Goal: Information Seeking & Learning: Check status

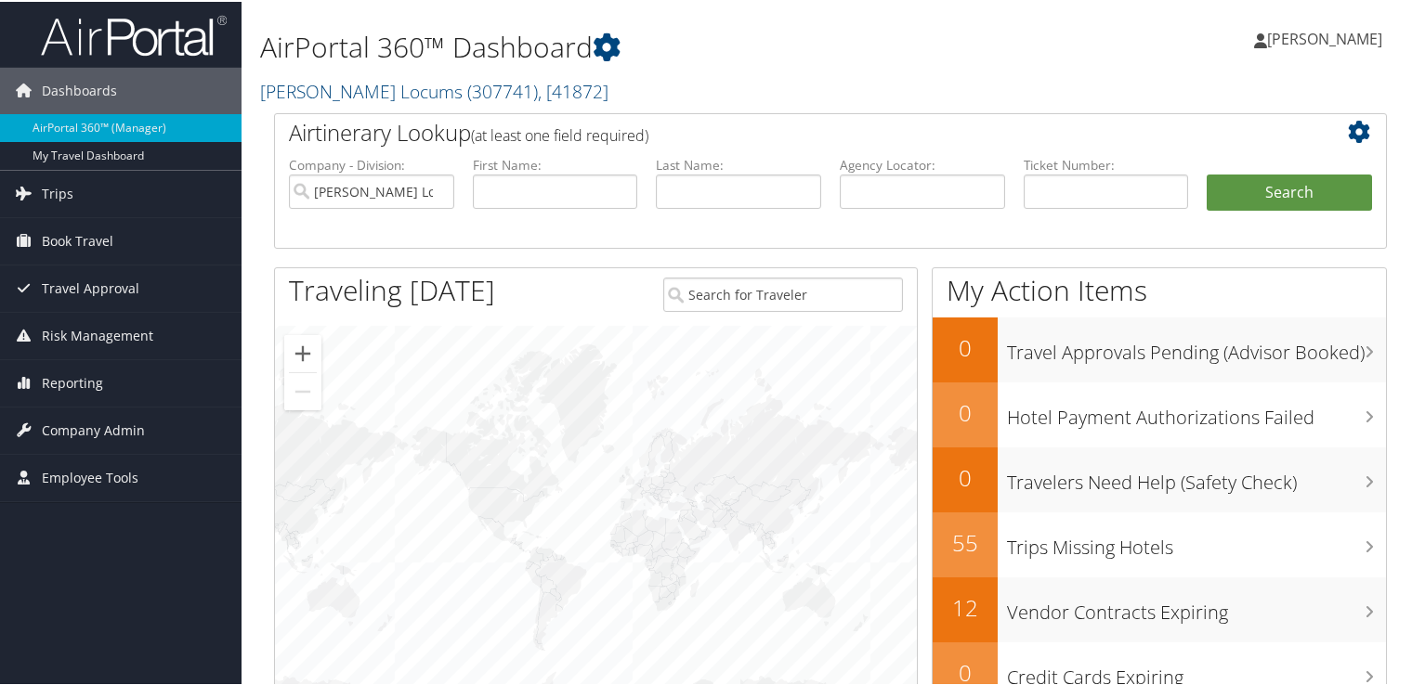
click at [689, 43] on h1 "AirPortal 360™ Dashboard" at bounding box center [640, 45] width 761 height 39
click at [97, 189] on link "Trips" at bounding box center [120, 192] width 241 height 46
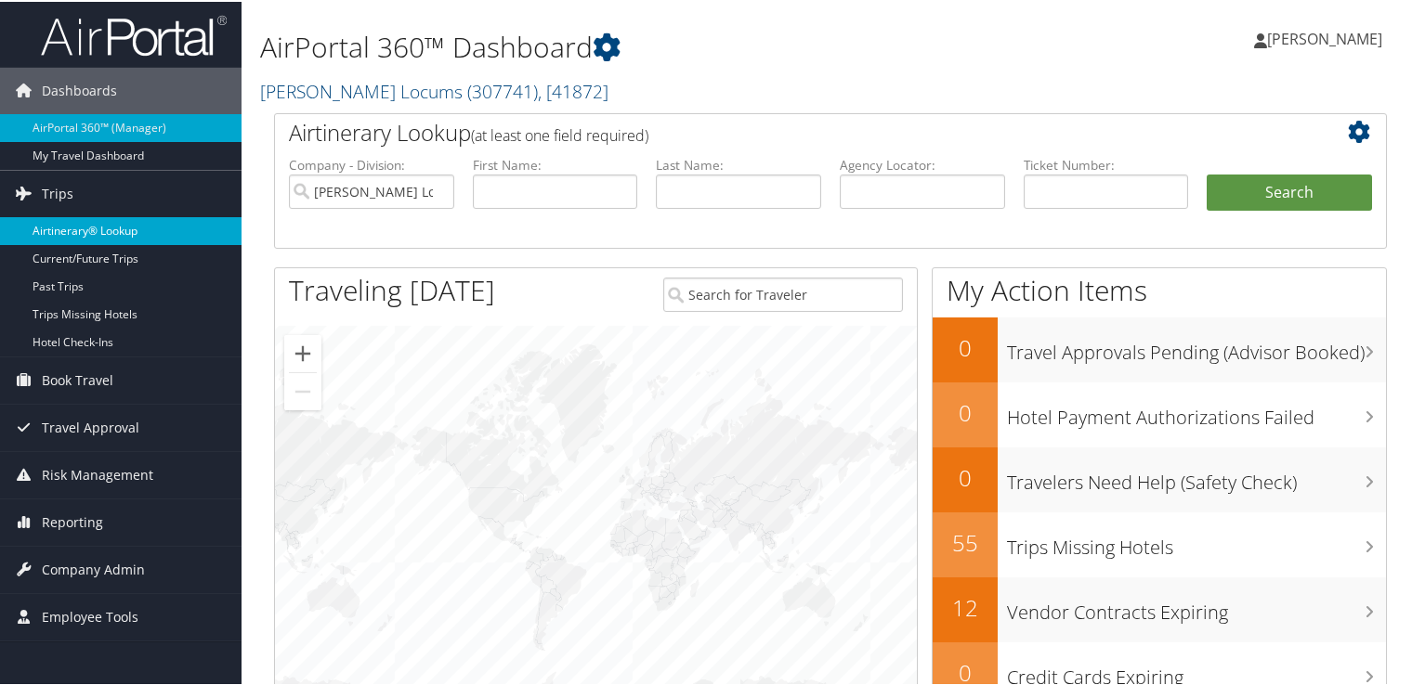
click at [98, 230] on link "Airtinerary® Lookup" at bounding box center [120, 229] width 241 height 28
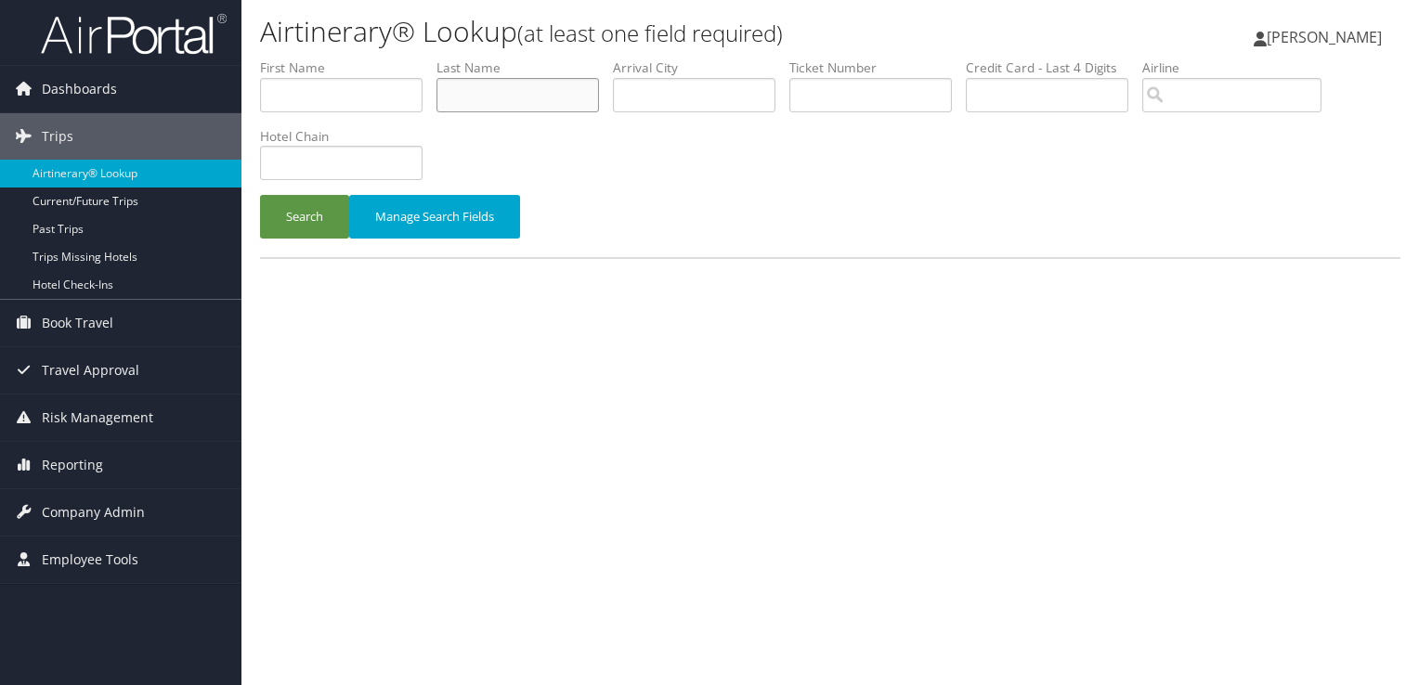
click at [490, 85] on input "text" at bounding box center [518, 95] width 163 height 34
click at [260, 195] on button "Search" at bounding box center [304, 217] width 89 height 44
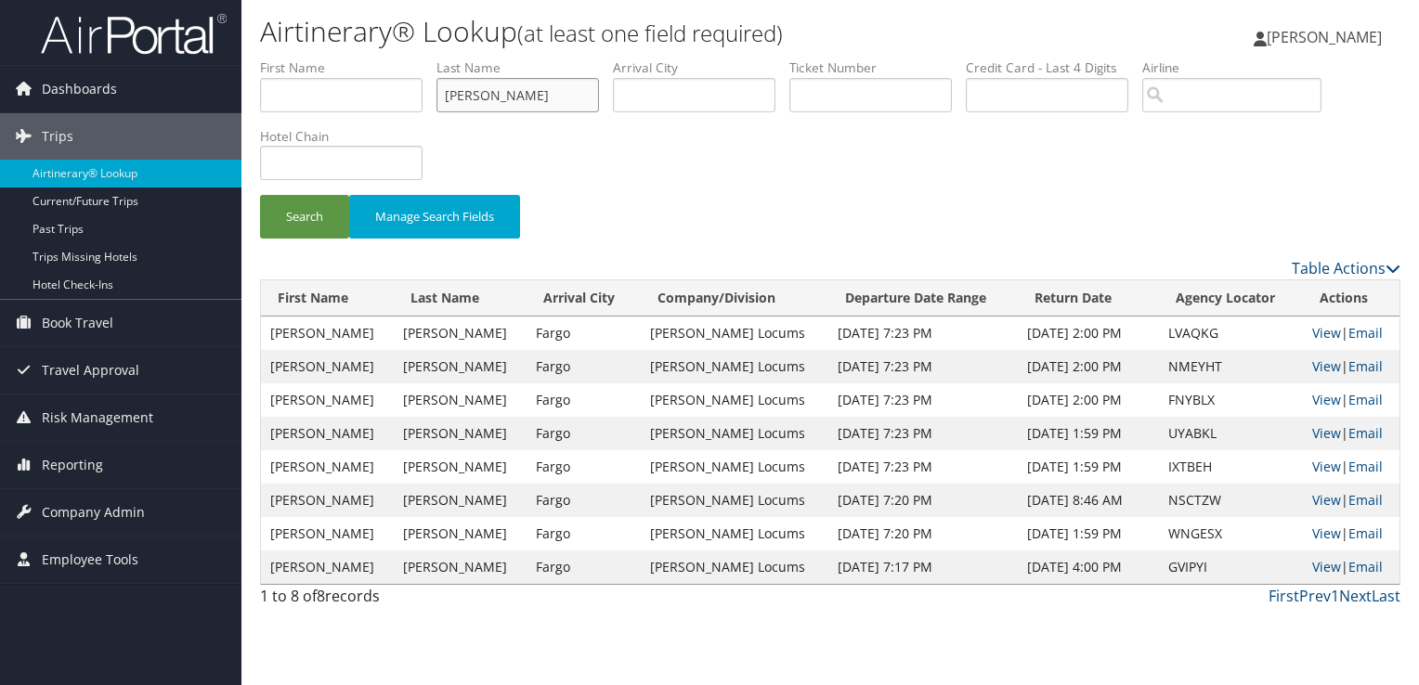
click at [496, 100] on input "mentreddi" at bounding box center [518, 95] width 163 height 34
click at [260, 195] on button "Search" at bounding box center [304, 217] width 89 height 44
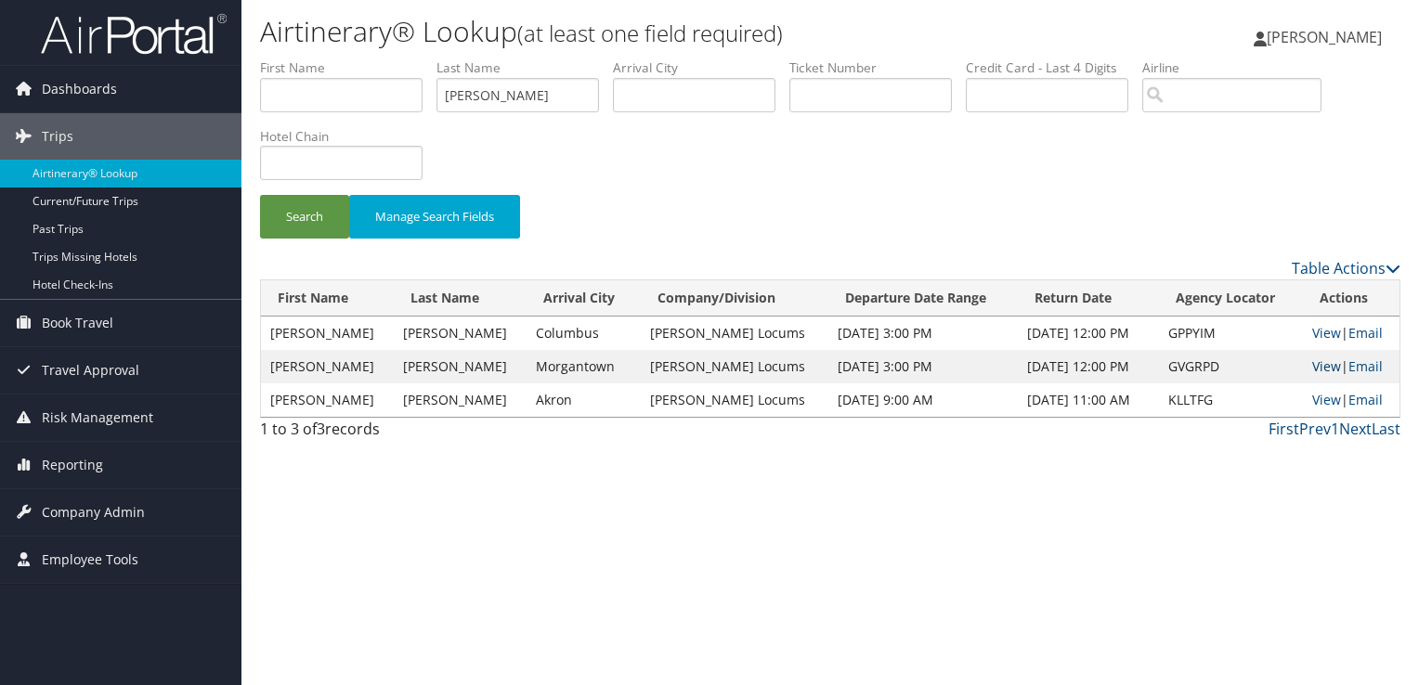
click at [1326, 362] on link "View" at bounding box center [1326, 367] width 29 height 18
click at [459, 91] on input "grose" at bounding box center [518, 95] width 163 height 34
click at [260, 195] on button "Search" at bounding box center [304, 217] width 89 height 44
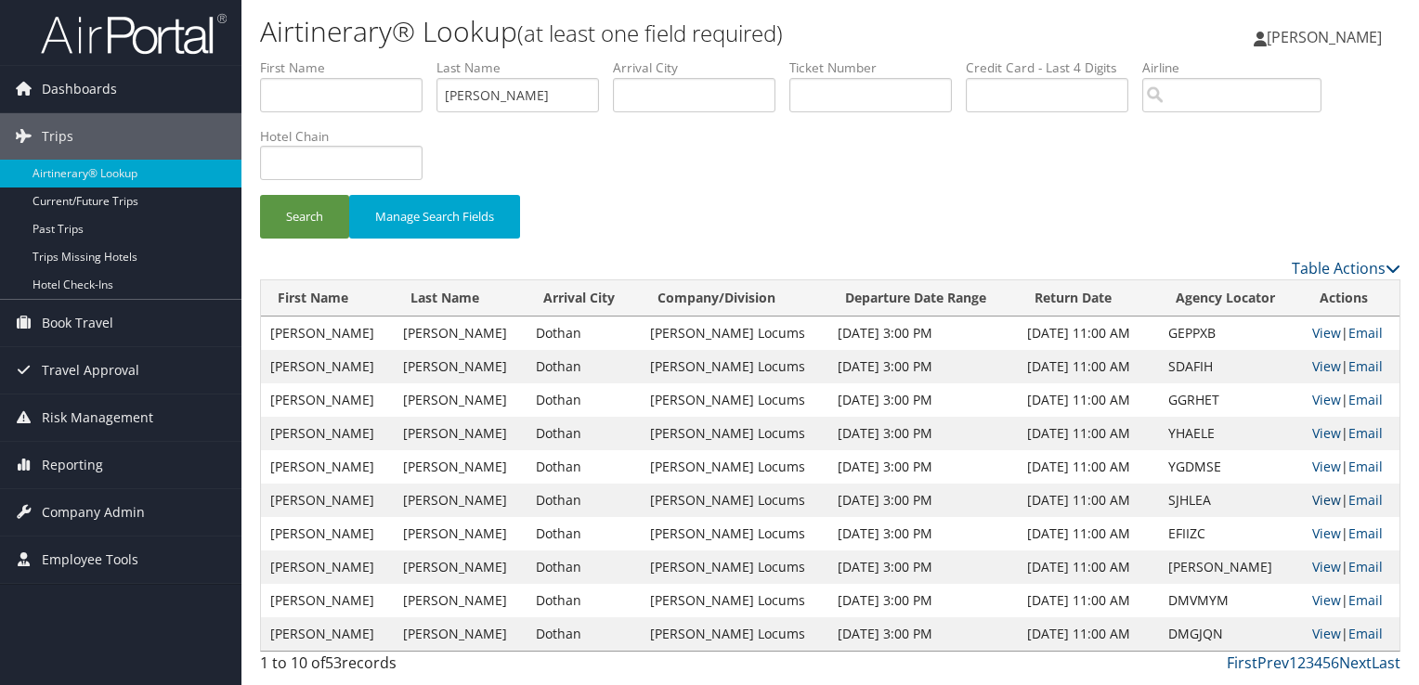
click at [1318, 500] on link "View" at bounding box center [1326, 500] width 29 height 18
click at [463, 99] on input "critides" at bounding box center [518, 95] width 163 height 34
click at [260, 195] on button "Search" at bounding box center [304, 217] width 89 height 44
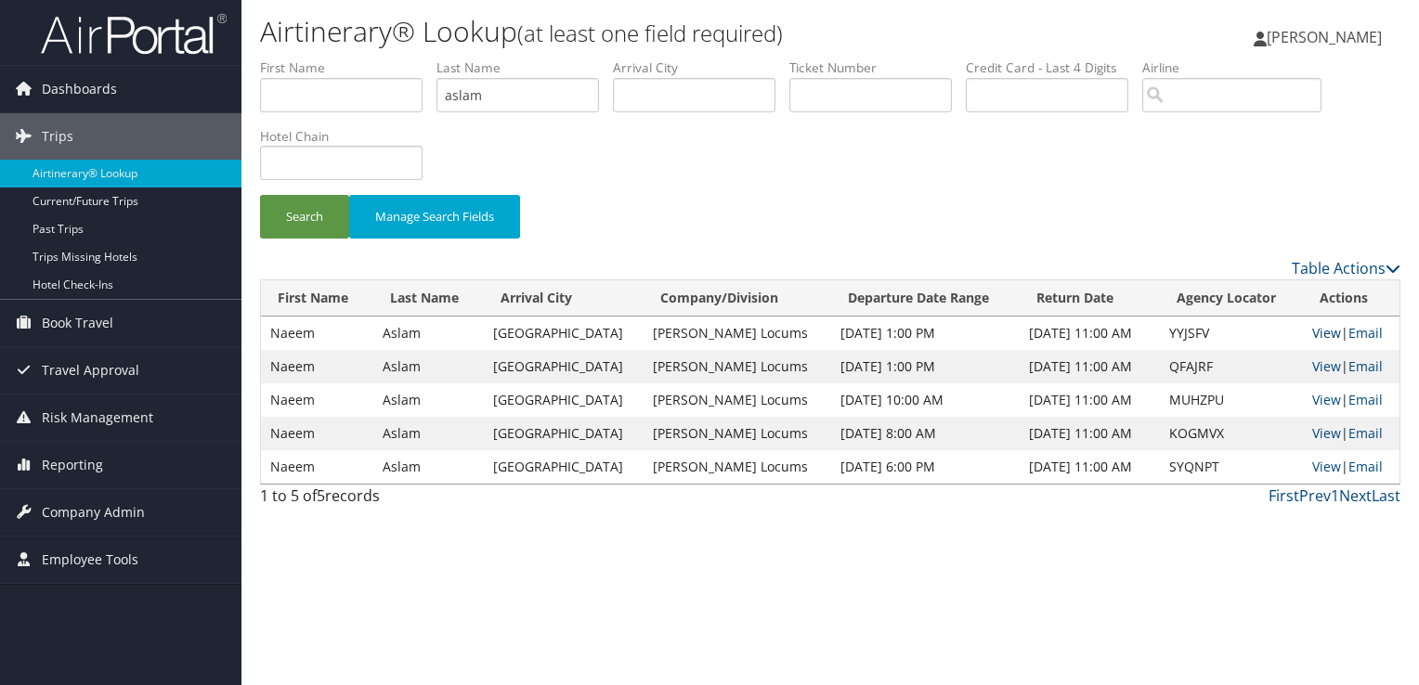
click at [1312, 330] on link "View" at bounding box center [1326, 333] width 29 height 18
click at [472, 89] on input "aslam" at bounding box center [518, 95] width 163 height 34
click at [260, 195] on button "Search" at bounding box center [304, 217] width 89 height 44
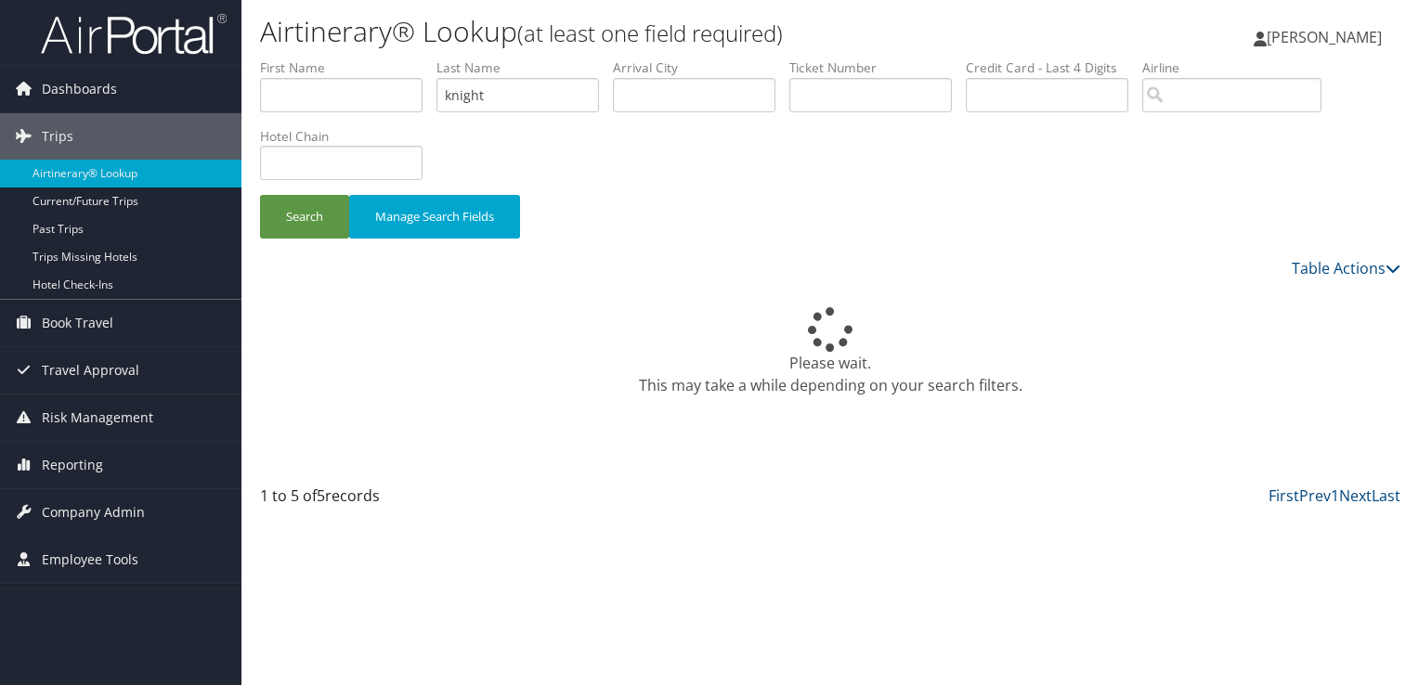
click at [707, 167] on div "Search Manage Search Fields" at bounding box center [830, 158] width 1168 height 199
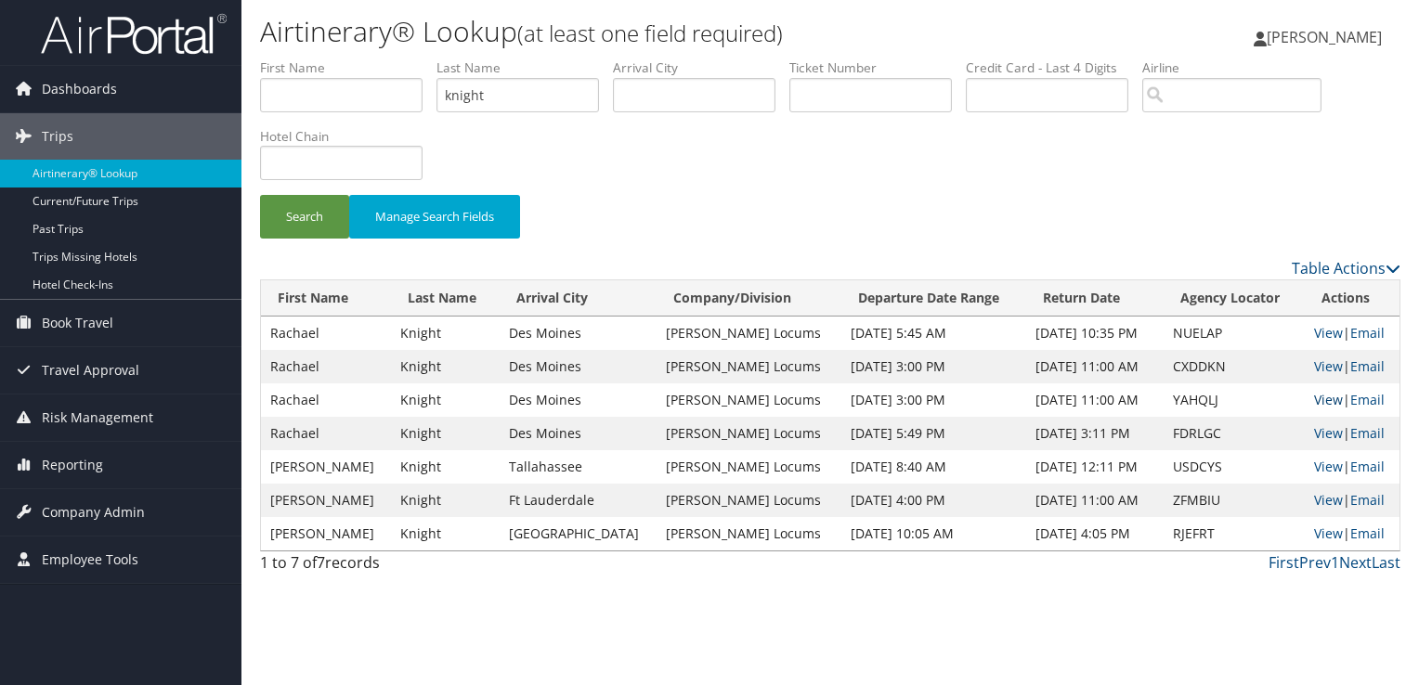
click at [1319, 399] on link "View" at bounding box center [1328, 400] width 29 height 18
click at [474, 100] on input "knight" at bounding box center [518, 95] width 163 height 34
type input "zastrow"
click at [260, 195] on button "Search" at bounding box center [304, 217] width 89 height 44
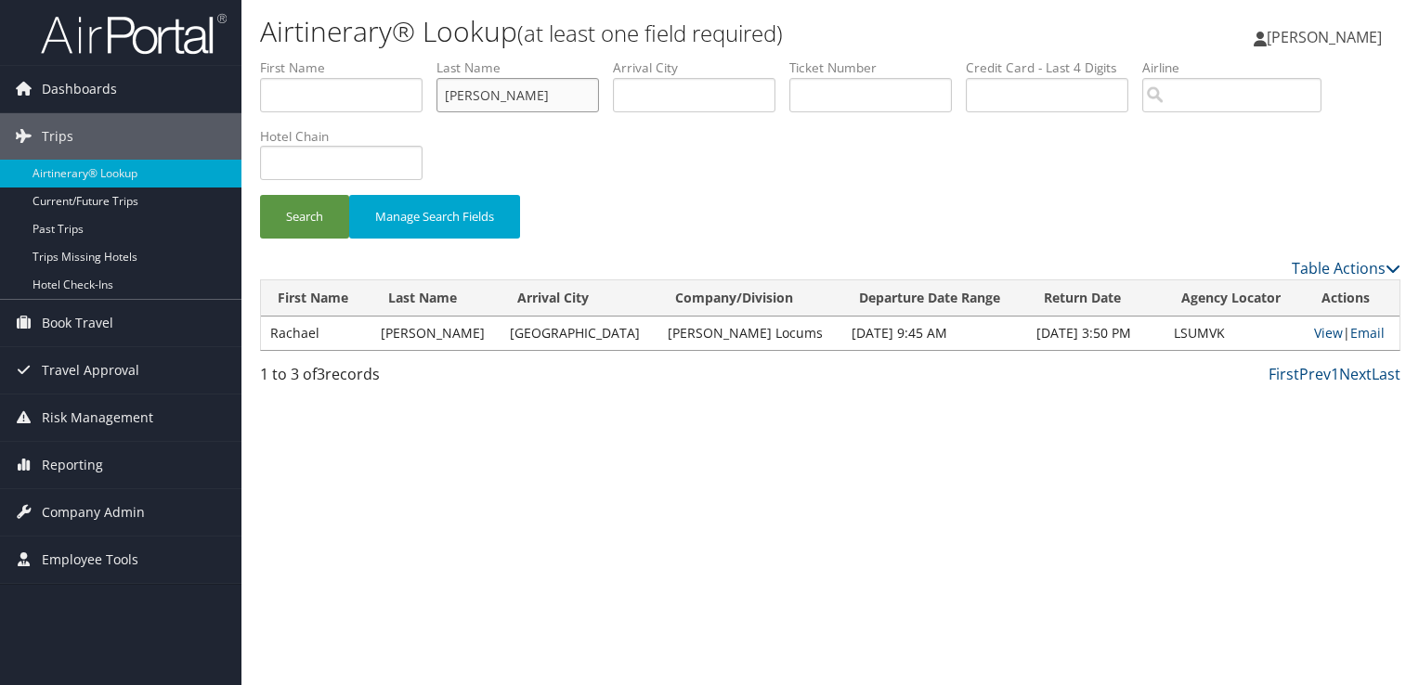
click at [485, 97] on input "zastrow" at bounding box center [518, 95] width 163 height 34
type input "haley"
click at [260, 195] on button "Search" at bounding box center [304, 217] width 89 height 44
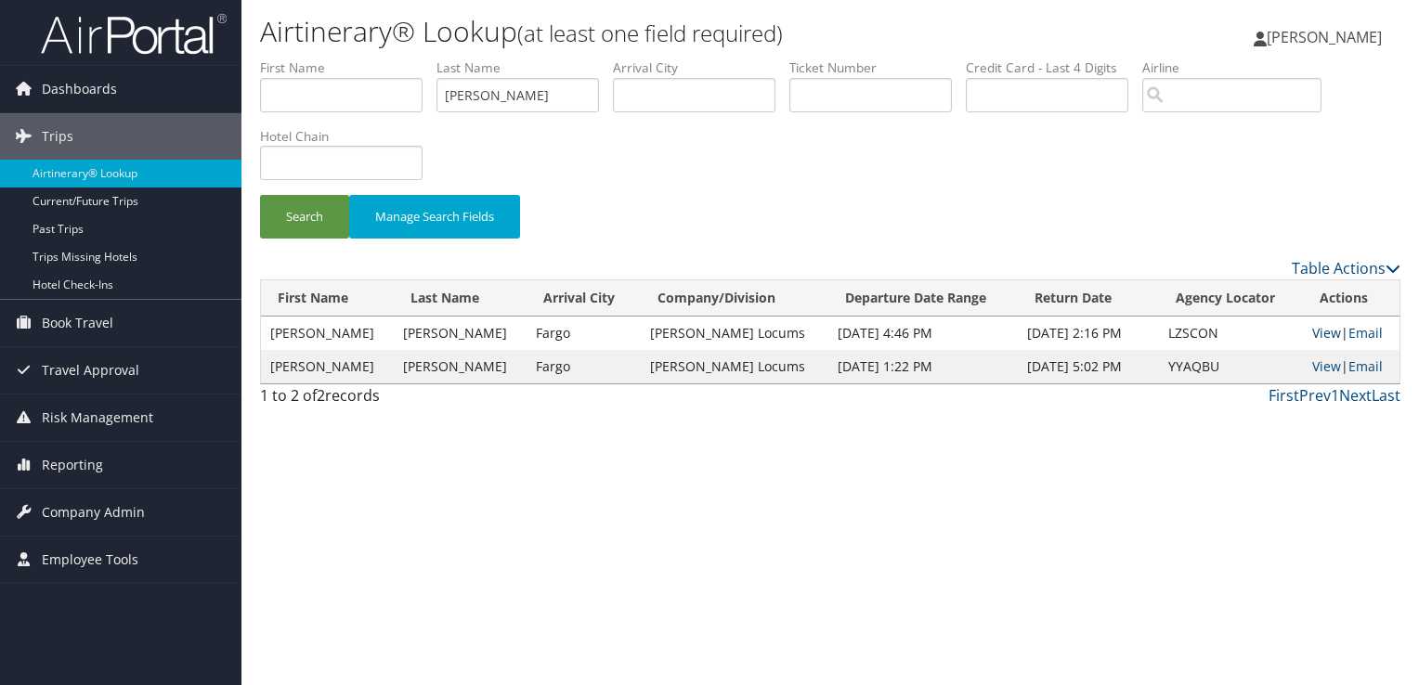
click at [1313, 331] on link "View" at bounding box center [1326, 333] width 29 height 18
click at [479, 95] on input "haley" at bounding box center [518, 95] width 163 height 34
click at [260, 195] on button "Search" at bounding box center [304, 217] width 89 height 44
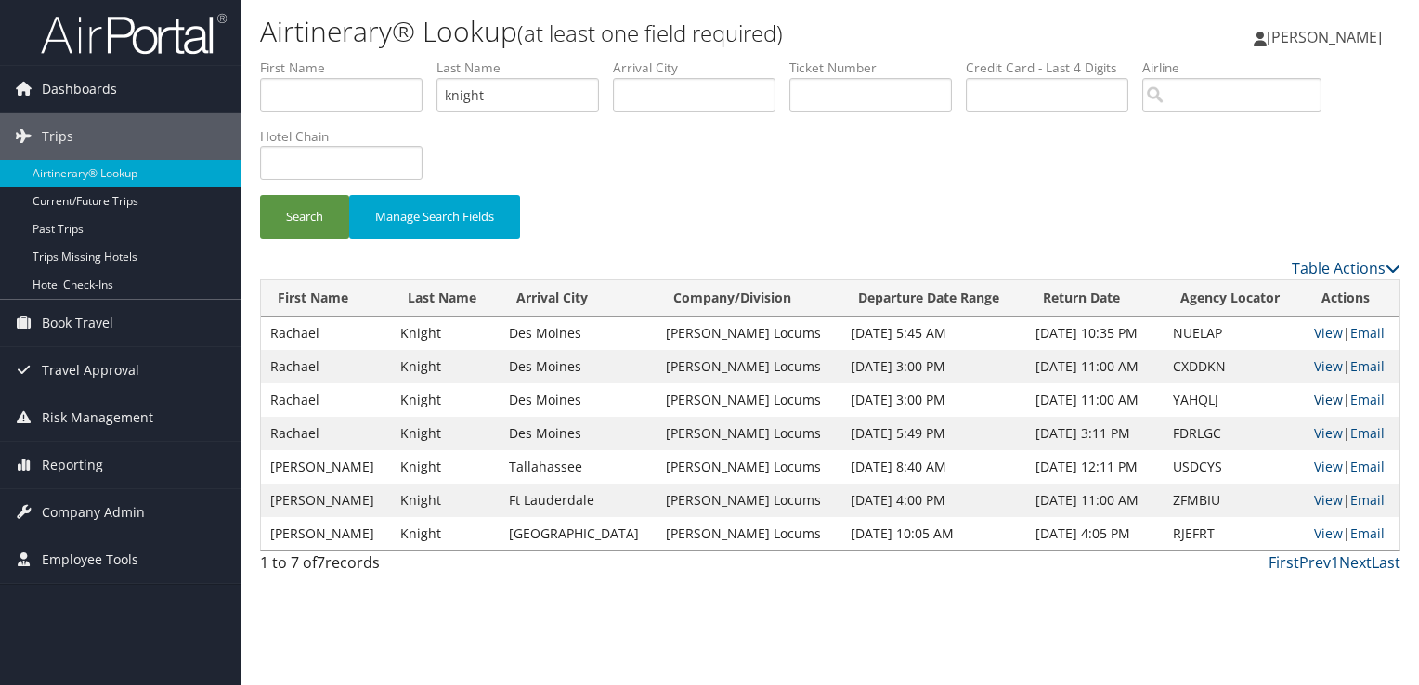
click at [1321, 400] on link "View" at bounding box center [1328, 400] width 29 height 18
click at [491, 91] on input "knight" at bounding box center [518, 95] width 163 height 34
click at [260, 195] on button "Search" at bounding box center [304, 217] width 89 height 44
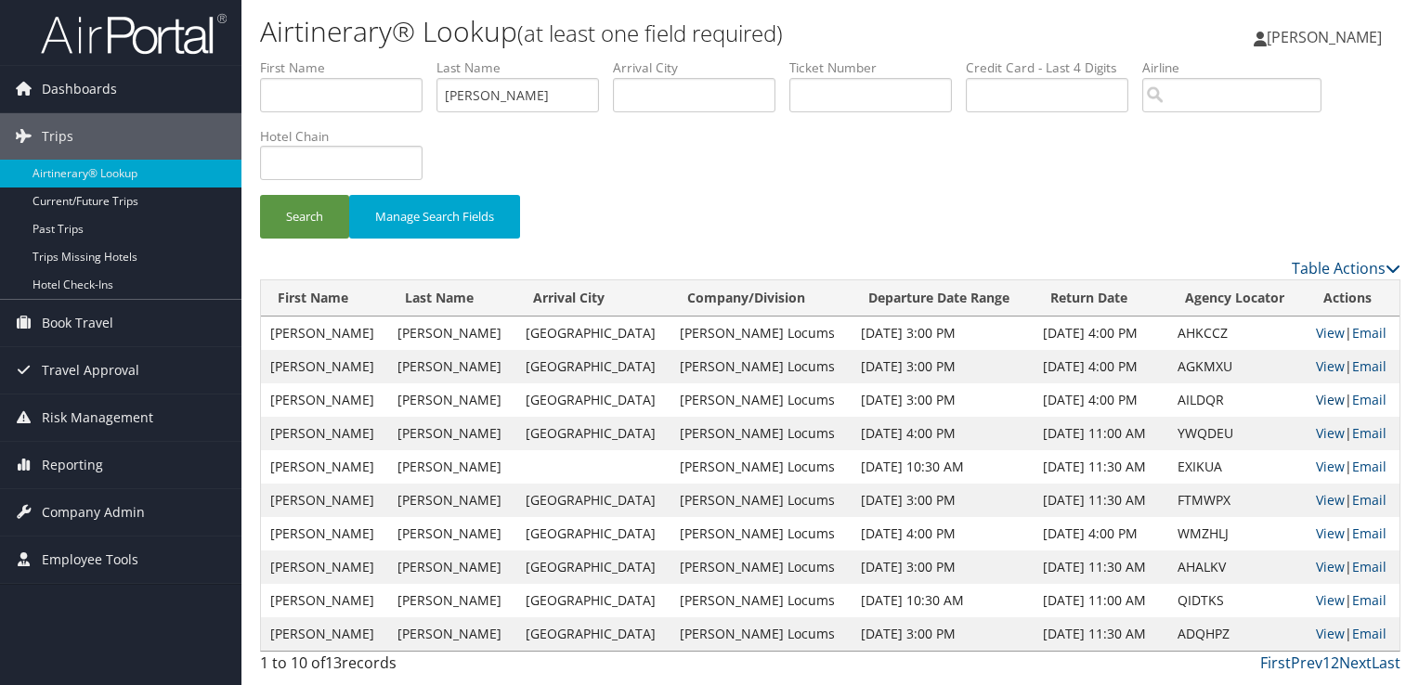
click at [1316, 403] on link "View" at bounding box center [1330, 400] width 29 height 18
click at [473, 99] on input "madisetty" at bounding box center [518, 95] width 163 height 34
click at [260, 195] on button "Search" at bounding box center [304, 217] width 89 height 44
click at [1320, 372] on link "View" at bounding box center [1330, 367] width 29 height 18
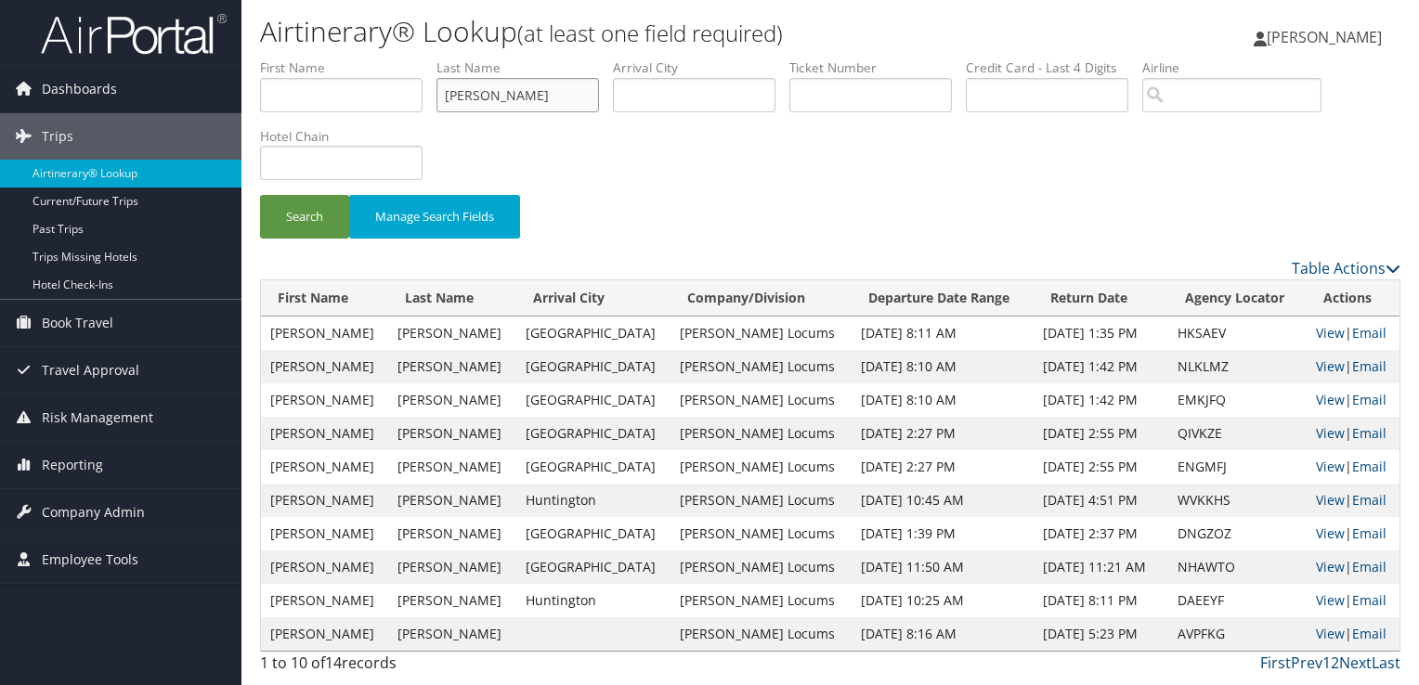
click at [480, 87] on input "daniels" at bounding box center [518, 95] width 163 height 34
click at [260, 195] on button "Search" at bounding box center [304, 217] width 89 height 44
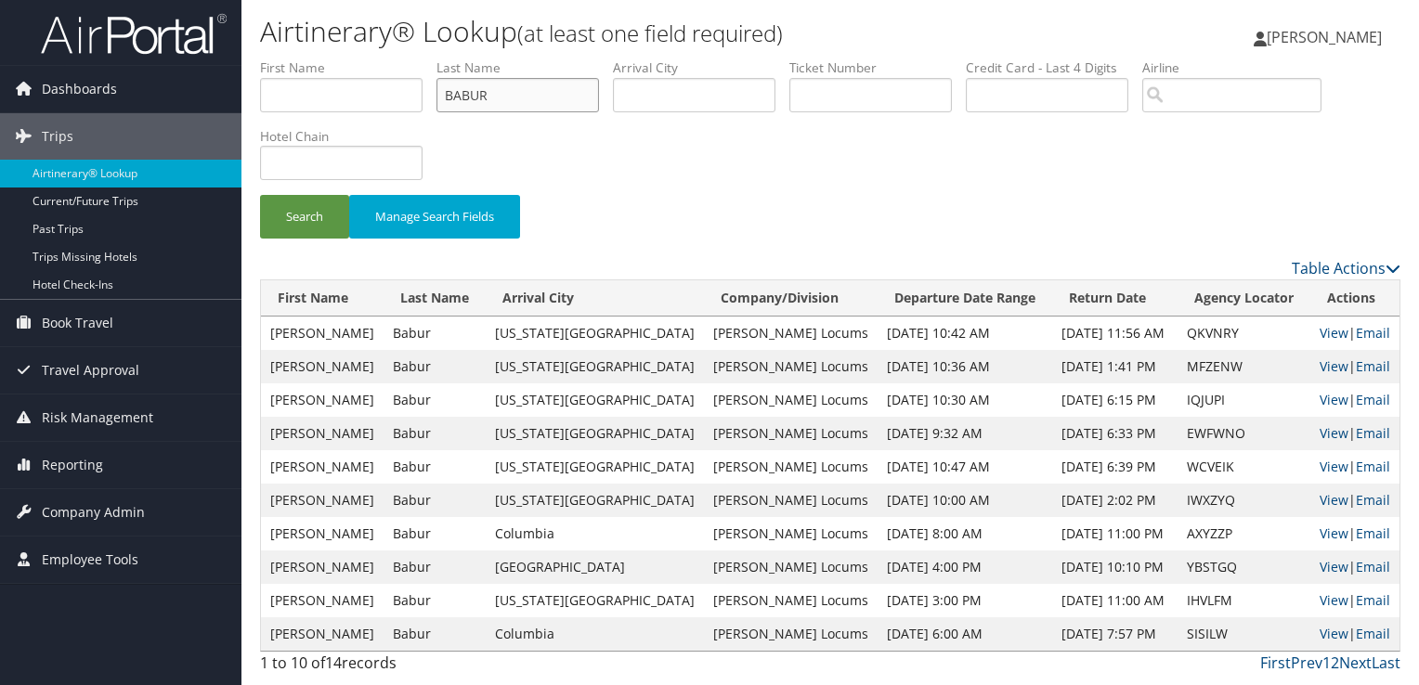
click at [464, 97] on input "BABUR" at bounding box center [518, 95] width 163 height 34
click at [260, 195] on button "Search" at bounding box center [304, 217] width 89 height 44
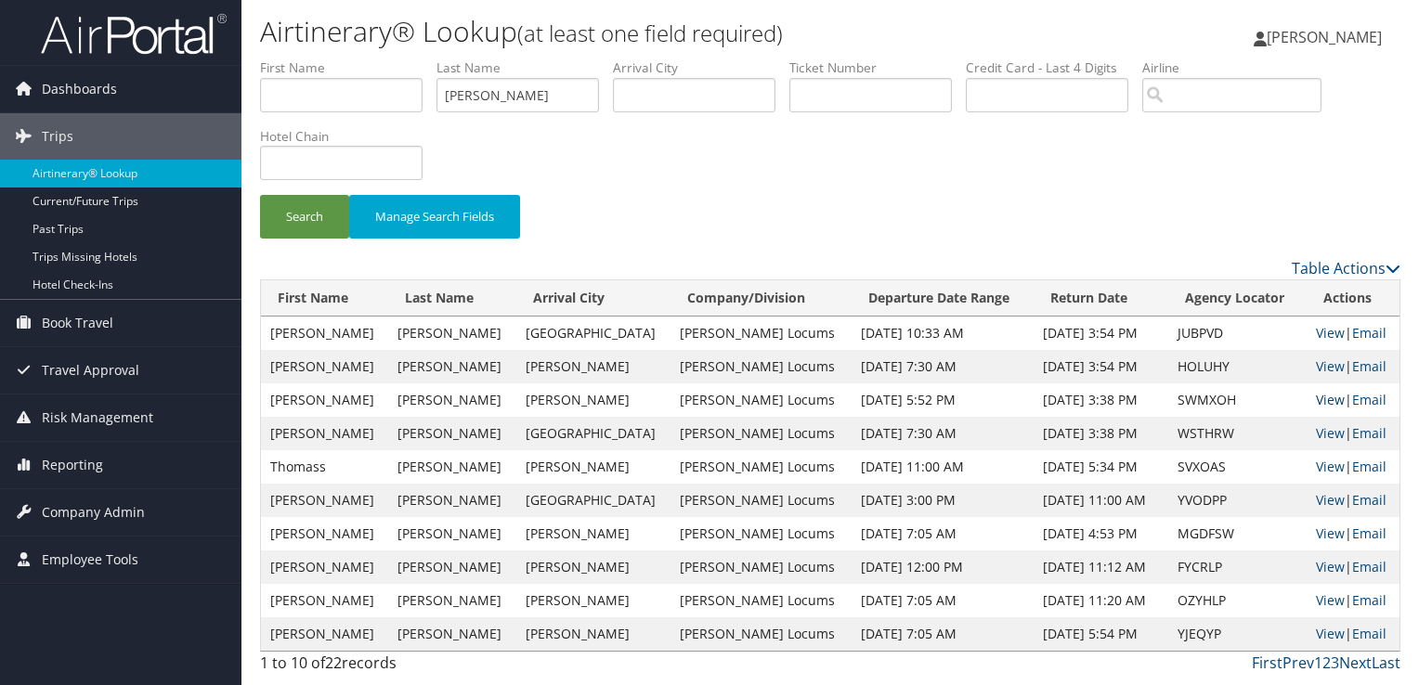
click at [1317, 392] on link "View" at bounding box center [1330, 400] width 29 height 18
click at [509, 98] on input "EASTERDAY" at bounding box center [518, 95] width 163 height 34
click at [260, 195] on button "Search" at bounding box center [304, 217] width 89 height 44
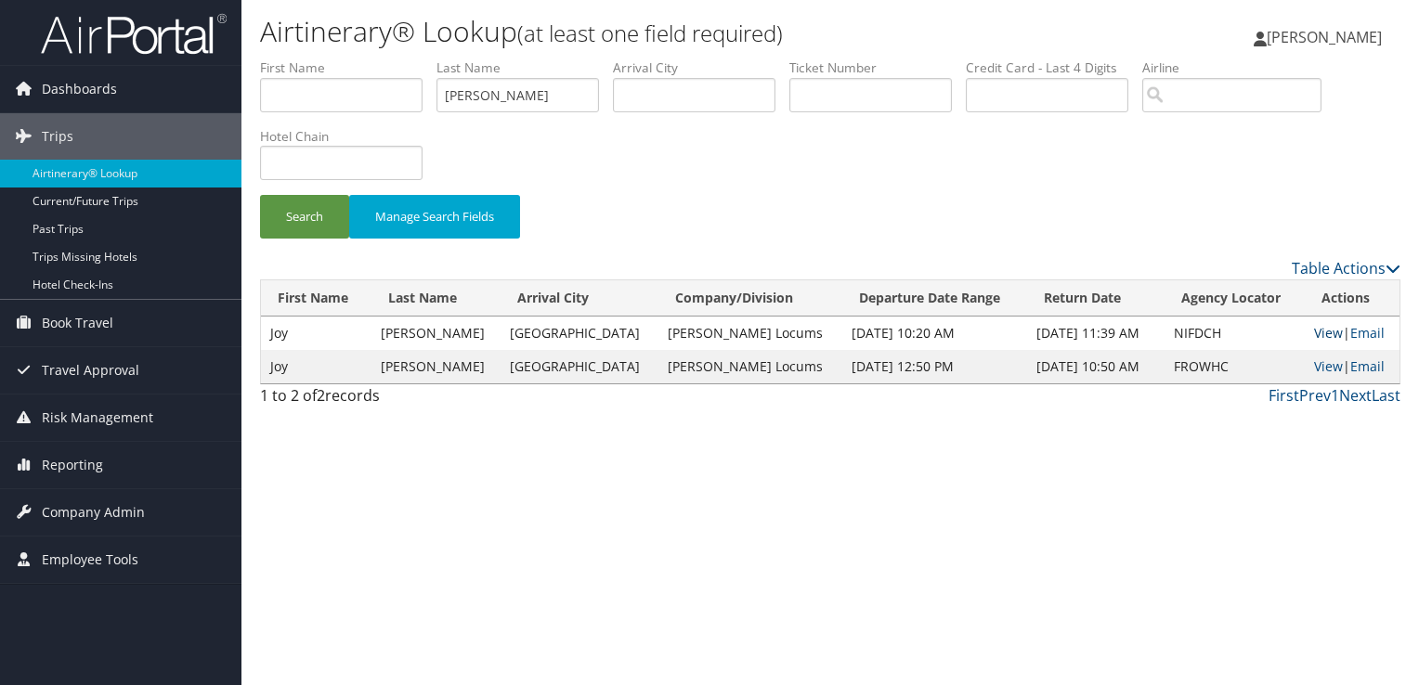
click at [1317, 325] on link "View" at bounding box center [1328, 333] width 29 height 18
click at [488, 93] on input "NEYHART" at bounding box center [518, 95] width 163 height 34
click at [260, 195] on button "Search" at bounding box center [304, 217] width 89 height 44
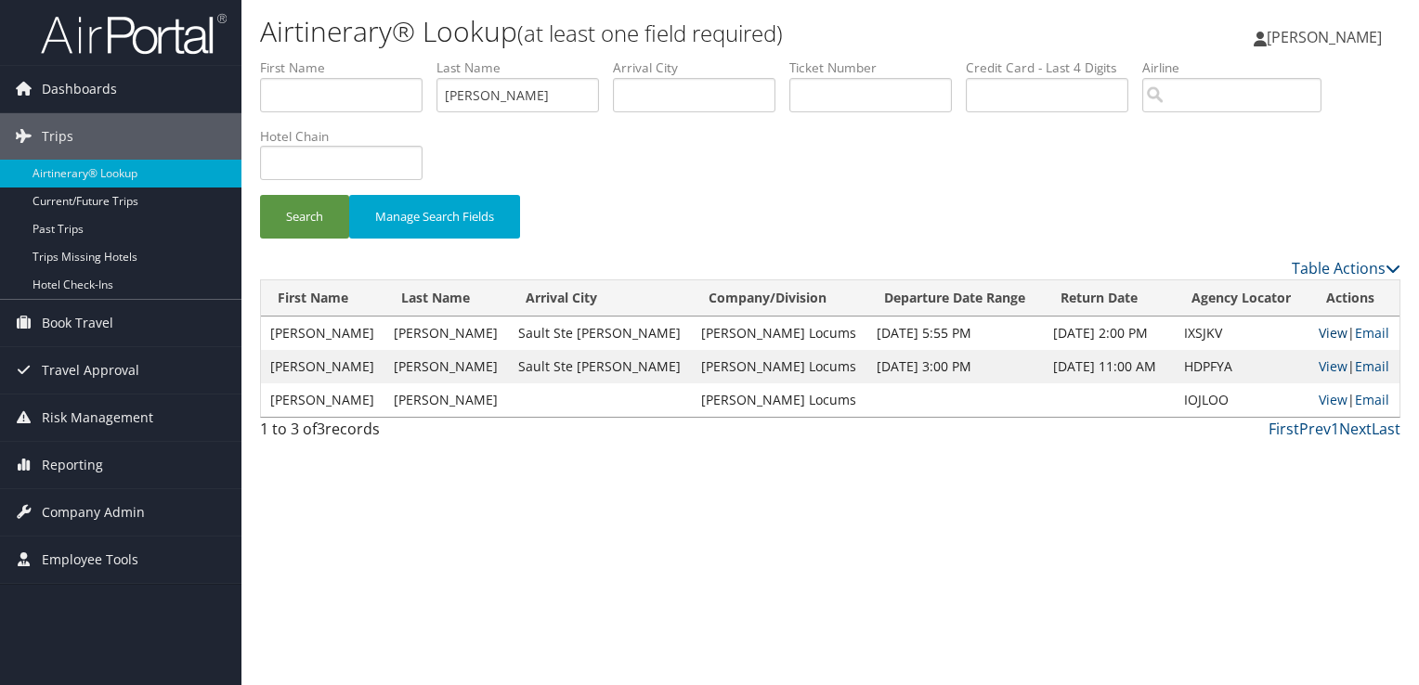
click at [1319, 332] on link "View" at bounding box center [1333, 333] width 29 height 18
click at [499, 88] on input "SHARROW" at bounding box center [518, 95] width 163 height 34
click at [260, 195] on button "Search" at bounding box center [304, 217] width 89 height 44
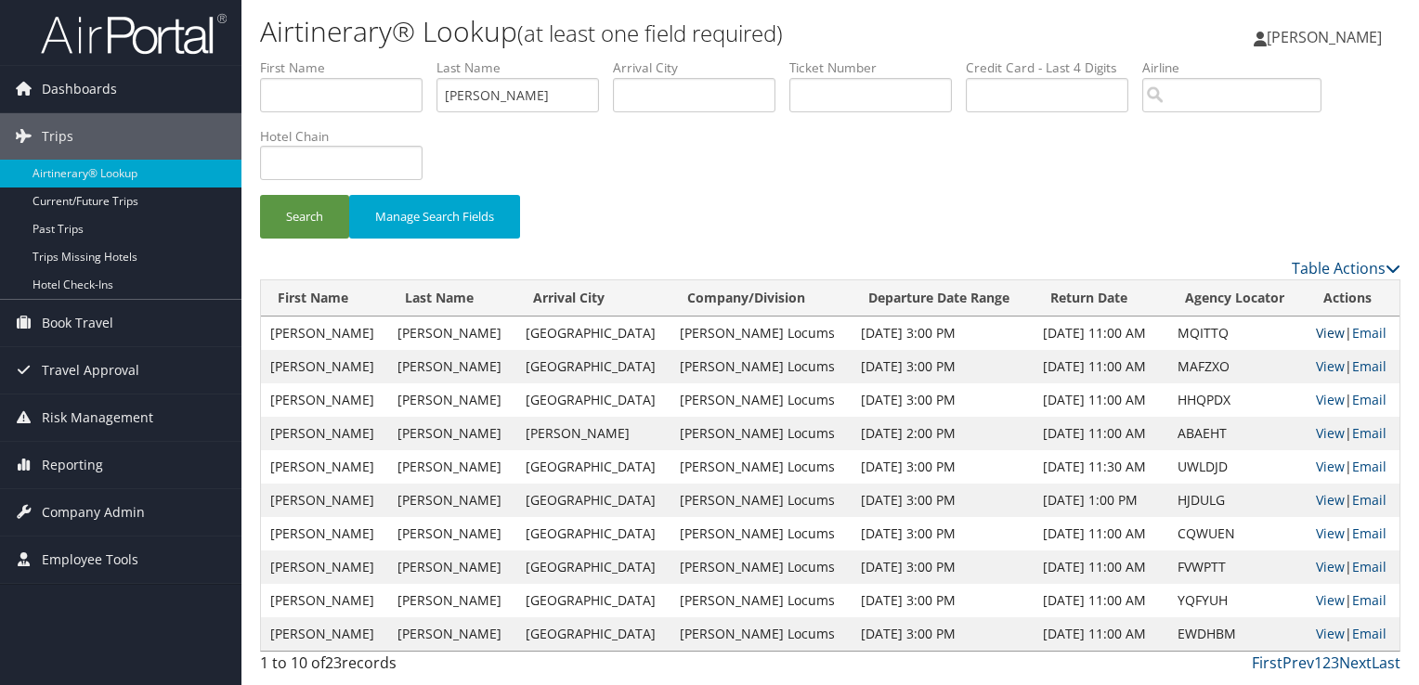
click at [1316, 333] on link "View" at bounding box center [1330, 333] width 29 height 18
click at [479, 88] on input "SCHULZ" at bounding box center [518, 95] width 163 height 34
click at [260, 195] on button "Search" at bounding box center [304, 217] width 89 height 44
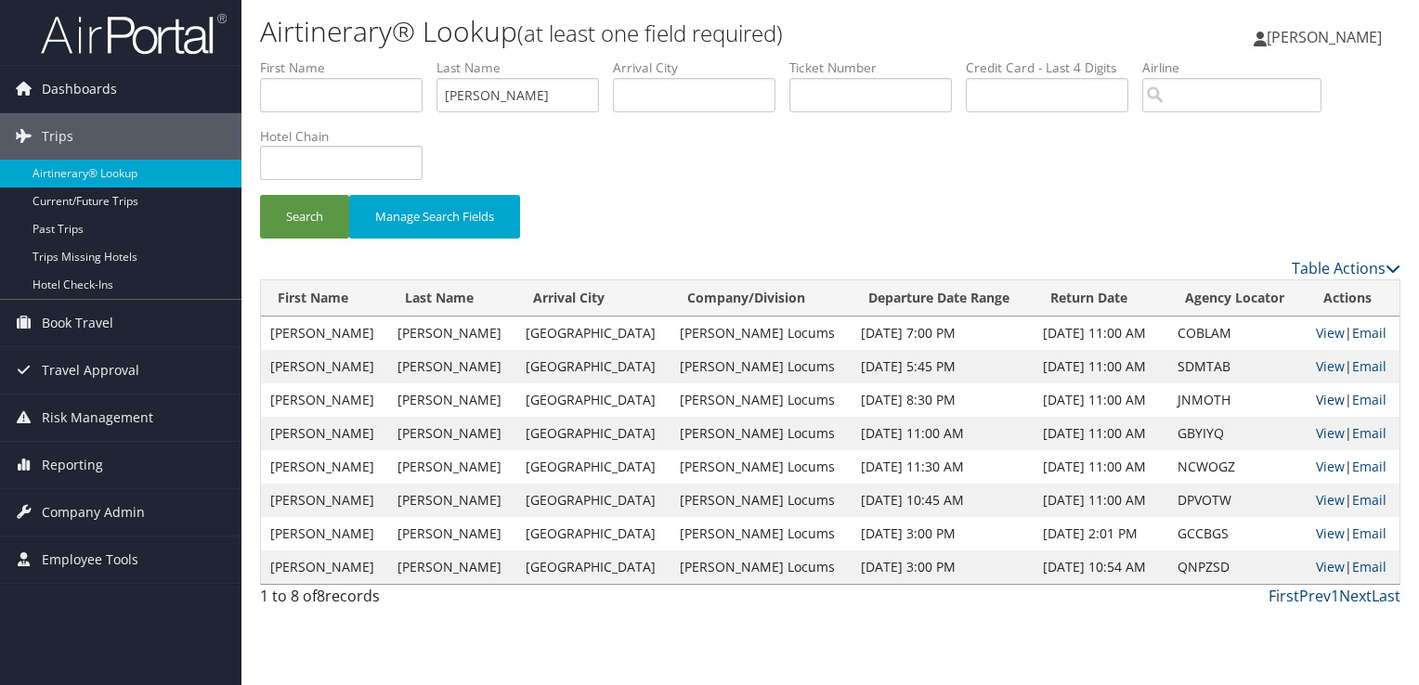
click at [1323, 393] on link "View" at bounding box center [1330, 400] width 29 height 18
click at [466, 95] on input "PLECHA" at bounding box center [518, 95] width 163 height 34
click at [260, 195] on button "Search" at bounding box center [304, 217] width 89 height 44
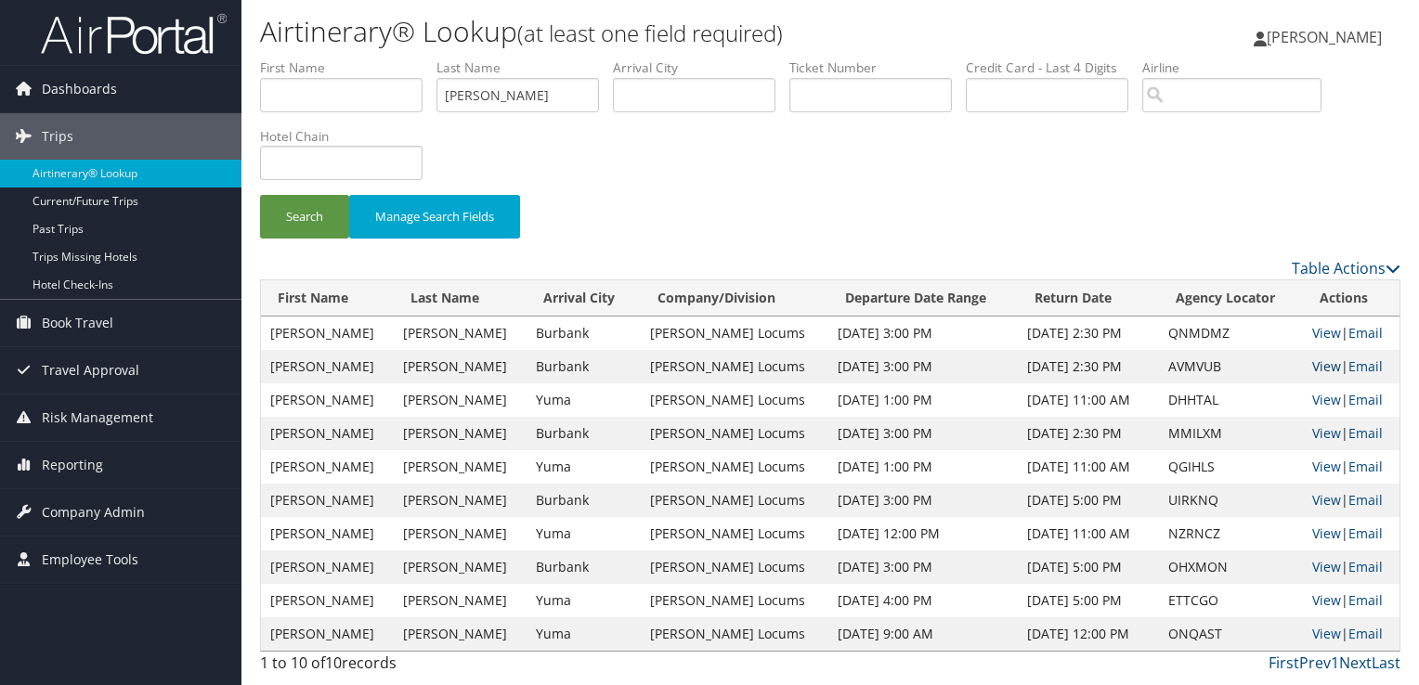
click at [1320, 366] on link "View" at bounding box center [1326, 367] width 29 height 18
click at [485, 95] on input "TAKASH" at bounding box center [518, 95] width 163 height 34
click at [260, 195] on button "Search" at bounding box center [304, 217] width 89 height 44
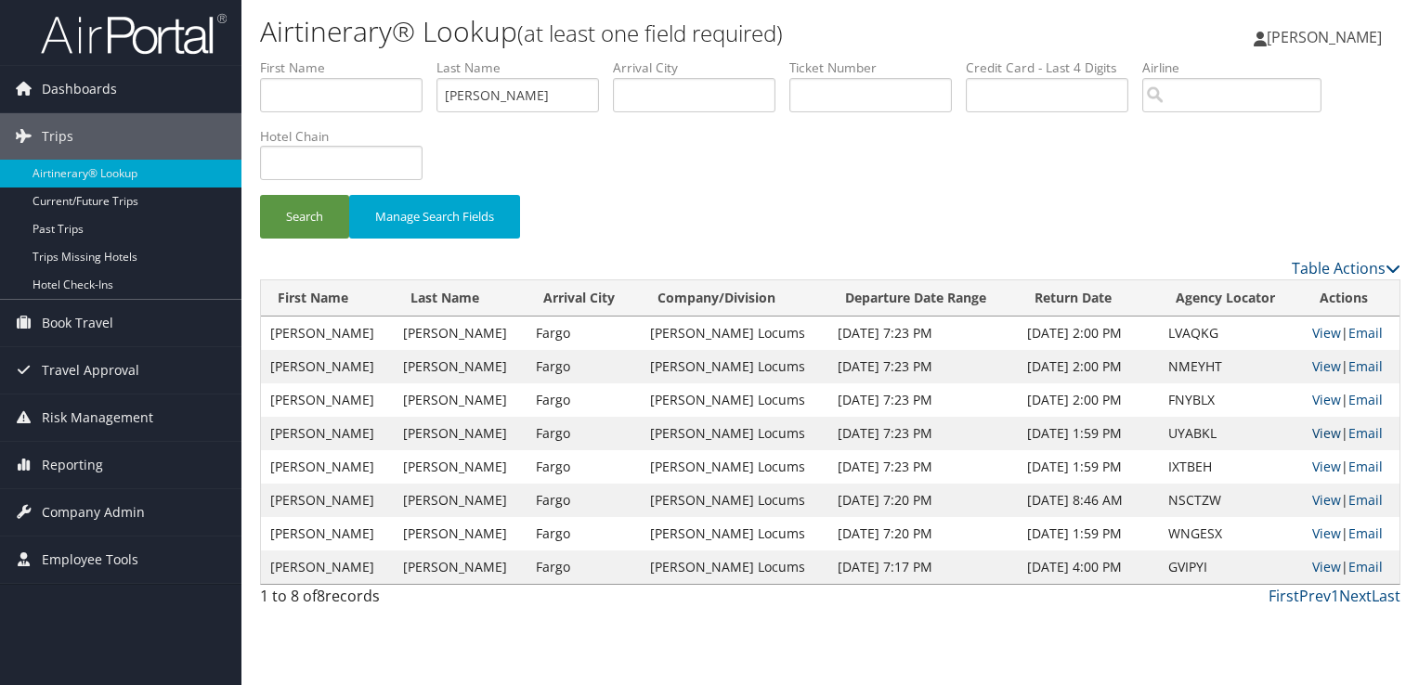
click at [1320, 433] on link "View" at bounding box center [1326, 433] width 29 height 18
click at [495, 95] on input "MENTREDDI" at bounding box center [518, 95] width 163 height 34
click at [260, 195] on button "Search" at bounding box center [304, 217] width 89 height 44
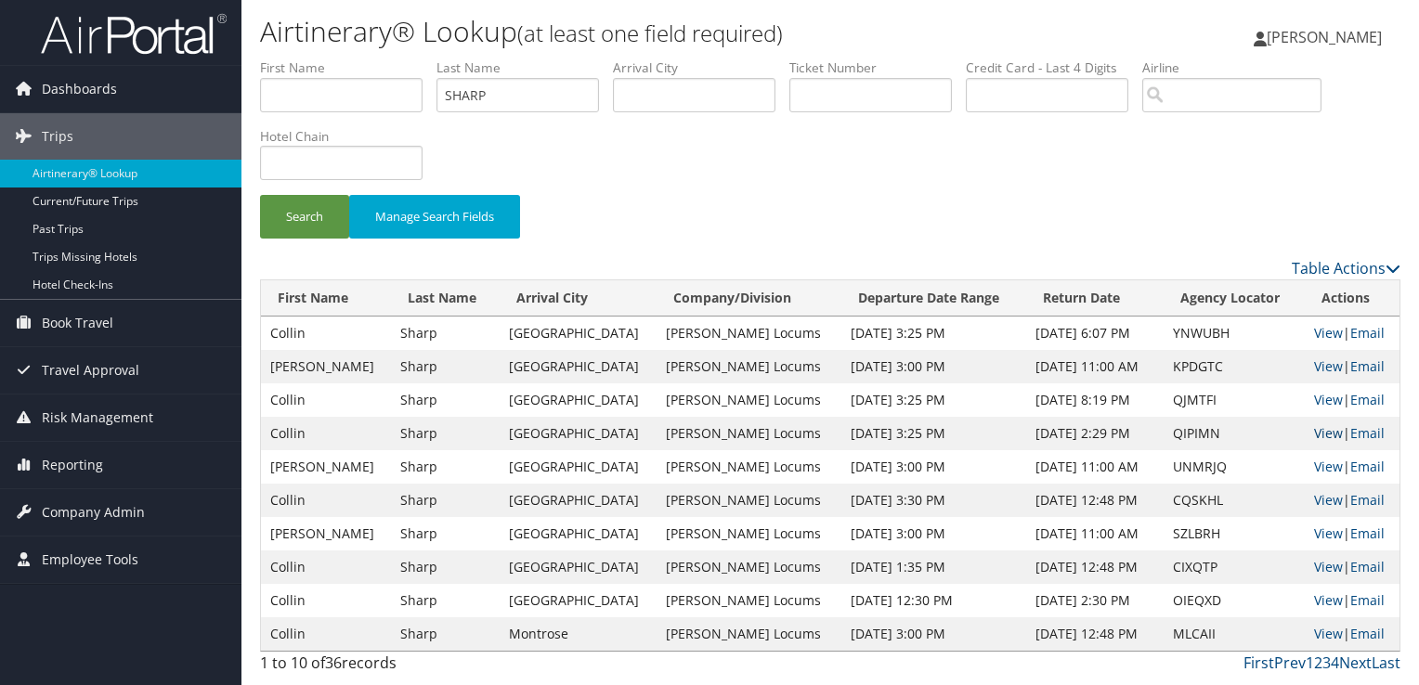
click at [1318, 429] on link "View" at bounding box center [1328, 433] width 29 height 18
click at [484, 96] on input "SHARP" at bounding box center [518, 95] width 163 height 34
click at [260, 195] on button "Search" at bounding box center [304, 217] width 89 height 44
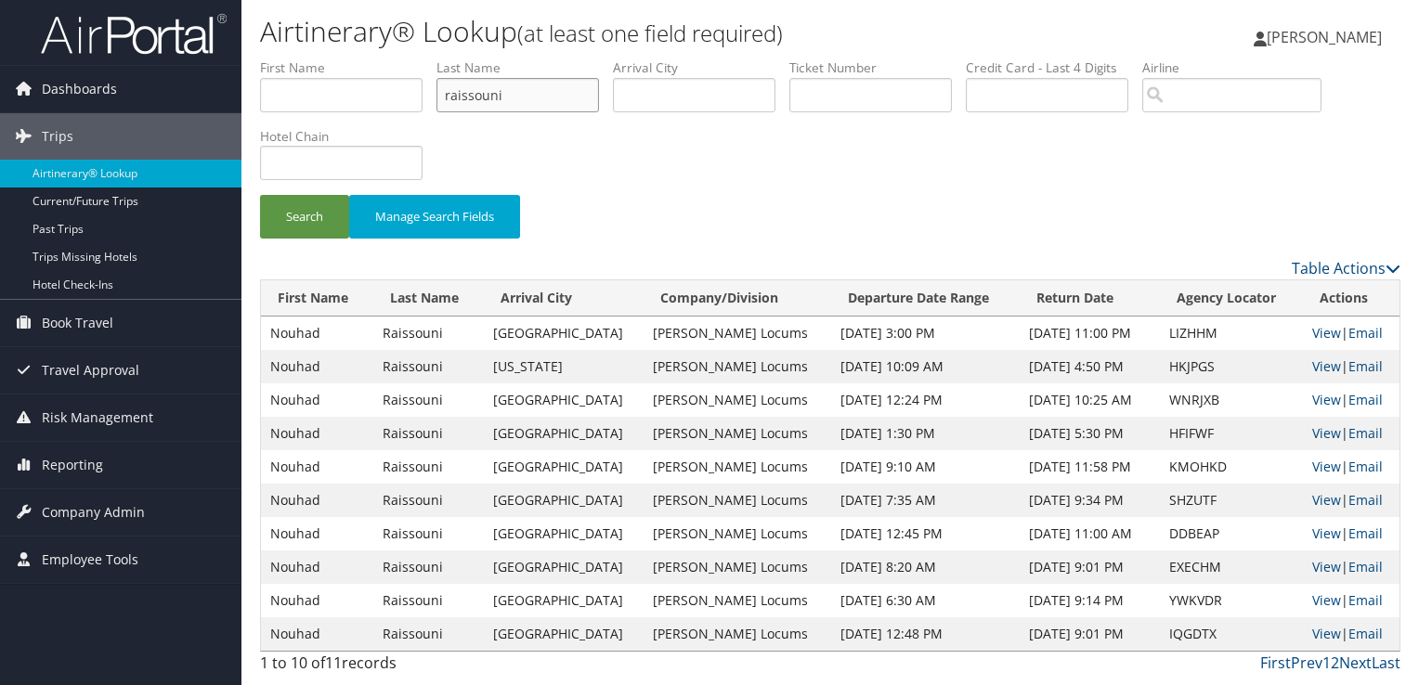
drag, startPoint x: 511, startPoint y: 96, endPoint x: 386, endPoint y: 87, distance: 124.7
click at [386, 59] on ul "First Name Last Name raissouni Departure City Arrival City Company/Division Air…" at bounding box center [830, 59] width 1141 height 0
click at [260, 195] on button "Search" at bounding box center [304, 217] width 89 height 44
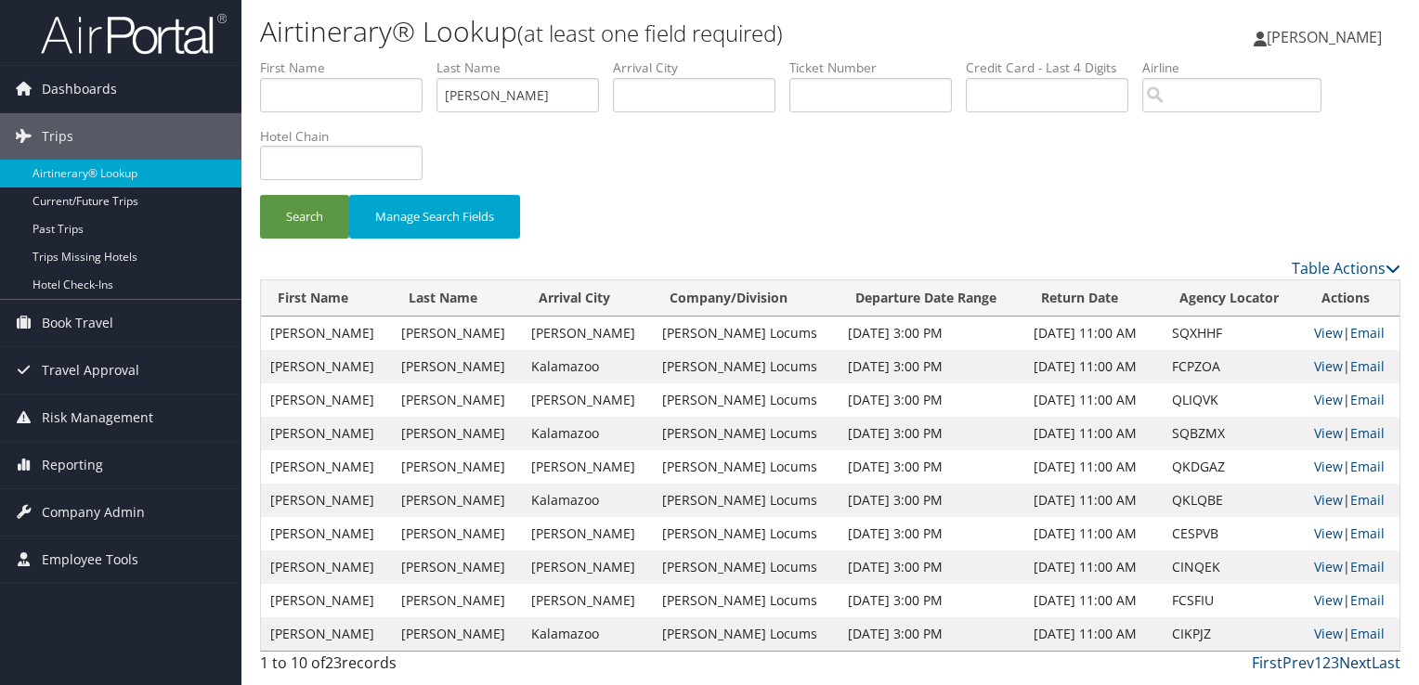
click at [1356, 662] on link "Next" at bounding box center [1355, 663] width 33 height 20
click at [1319, 332] on link "View" at bounding box center [1328, 333] width 29 height 18
click at [479, 95] on input "gavagan" at bounding box center [518, 95] width 163 height 34
click at [260, 195] on button "Search" at bounding box center [304, 217] width 89 height 44
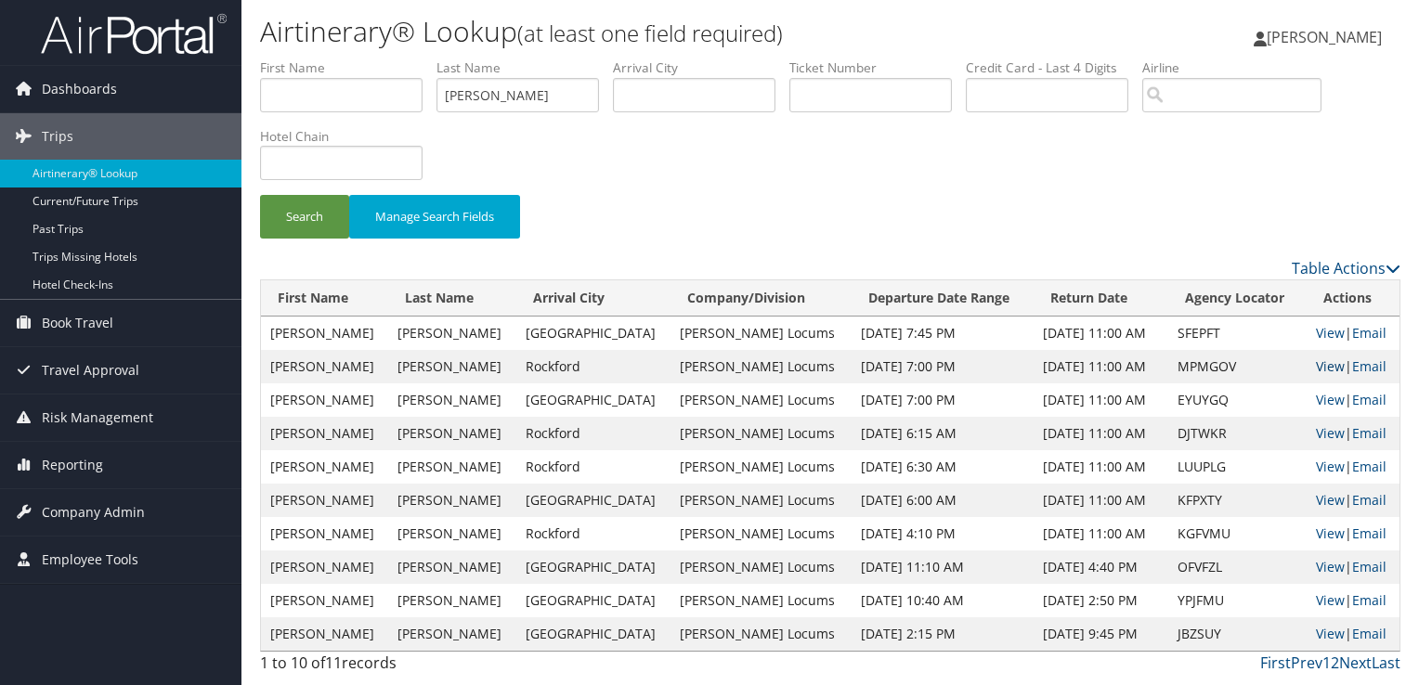
click at [1326, 369] on link "View" at bounding box center [1330, 367] width 29 height 18
click at [489, 97] on input "musleh" at bounding box center [518, 95] width 163 height 34
click at [260, 195] on button "Search" at bounding box center [304, 217] width 89 height 44
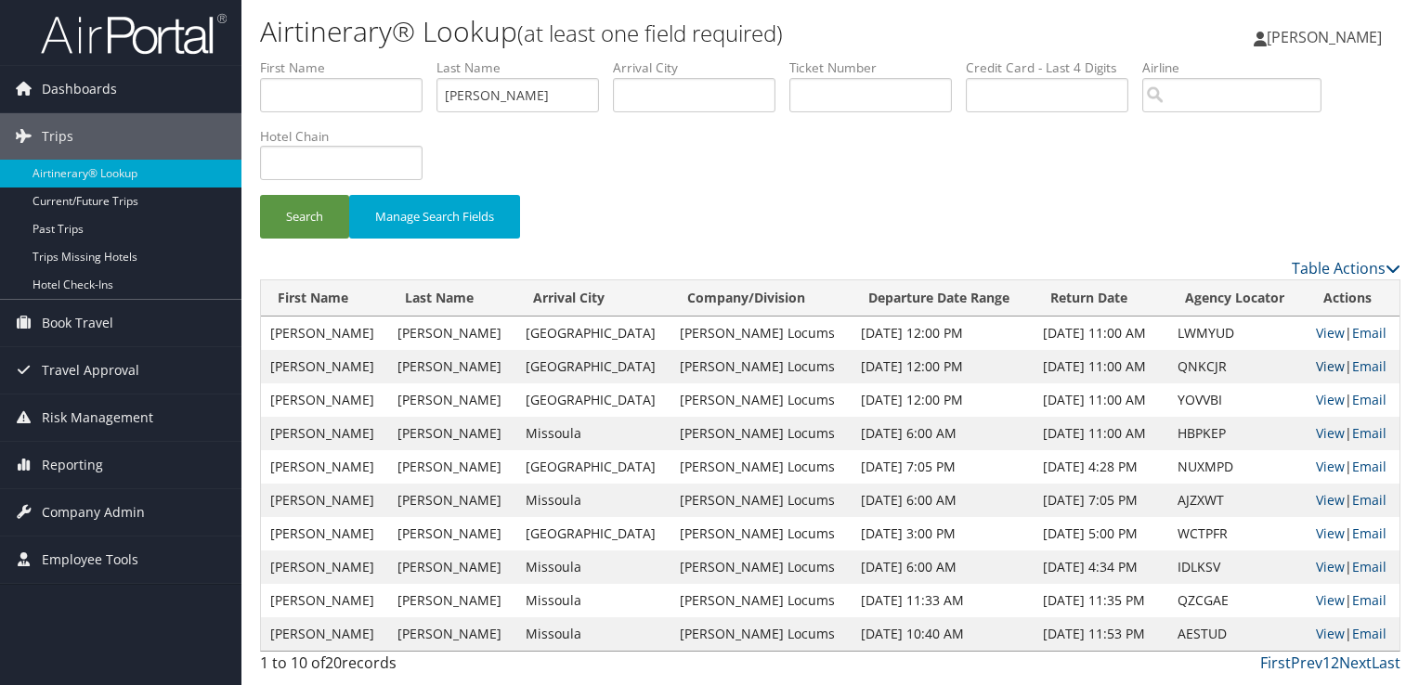
click at [1321, 370] on link "View" at bounding box center [1330, 367] width 29 height 18
click at [1317, 396] on link "View" at bounding box center [1330, 400] width 29 height 18
click at [476, 87] on input "CHEUNG" at bounding box center [518, 95] width 163 height 34
click at [260, 195] on button "Search" at bounding box center [304, 217] width 89 height 44
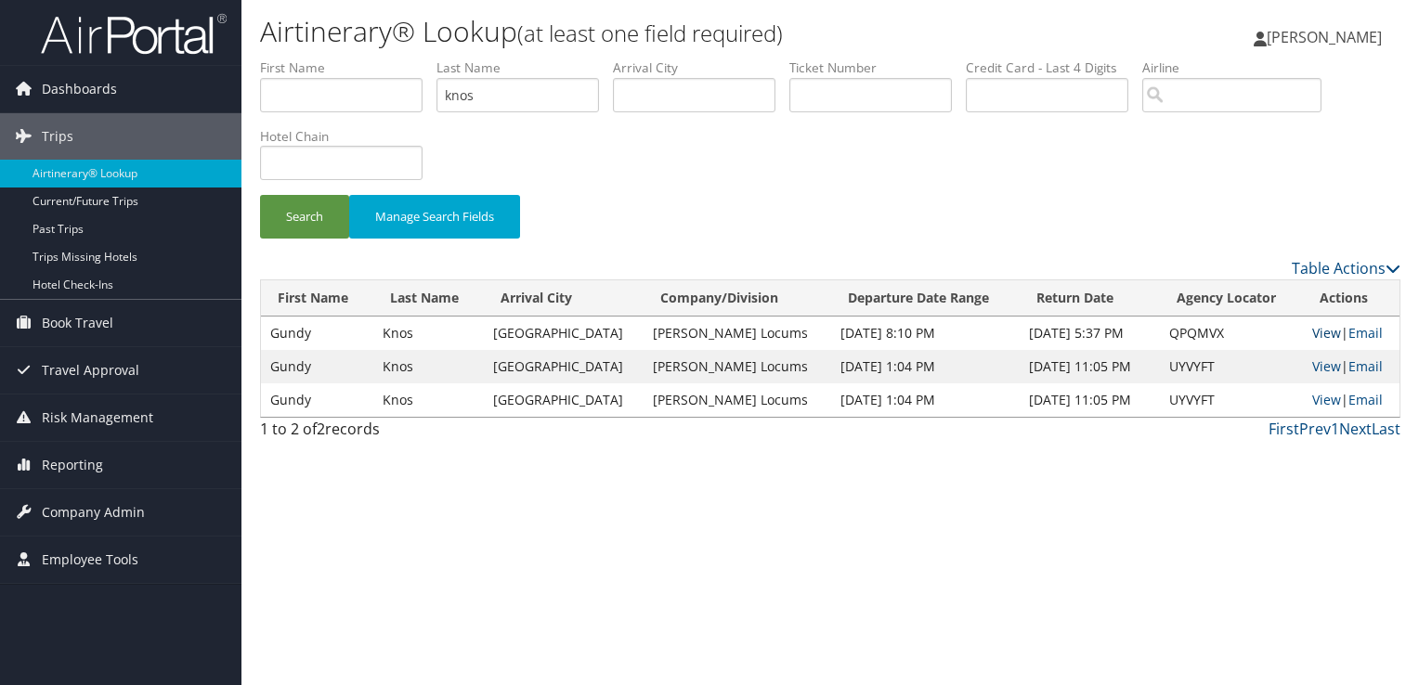
click at [1315, 330] on link "View" at bounding box center [1326, 333] width 29 height 18
click at [468, 98] on input "knos" at bounding box center [518, 95] width 163 height 34
click at [260, 195] on button "Search" at bounding box center [304, 217] width 89 height 44
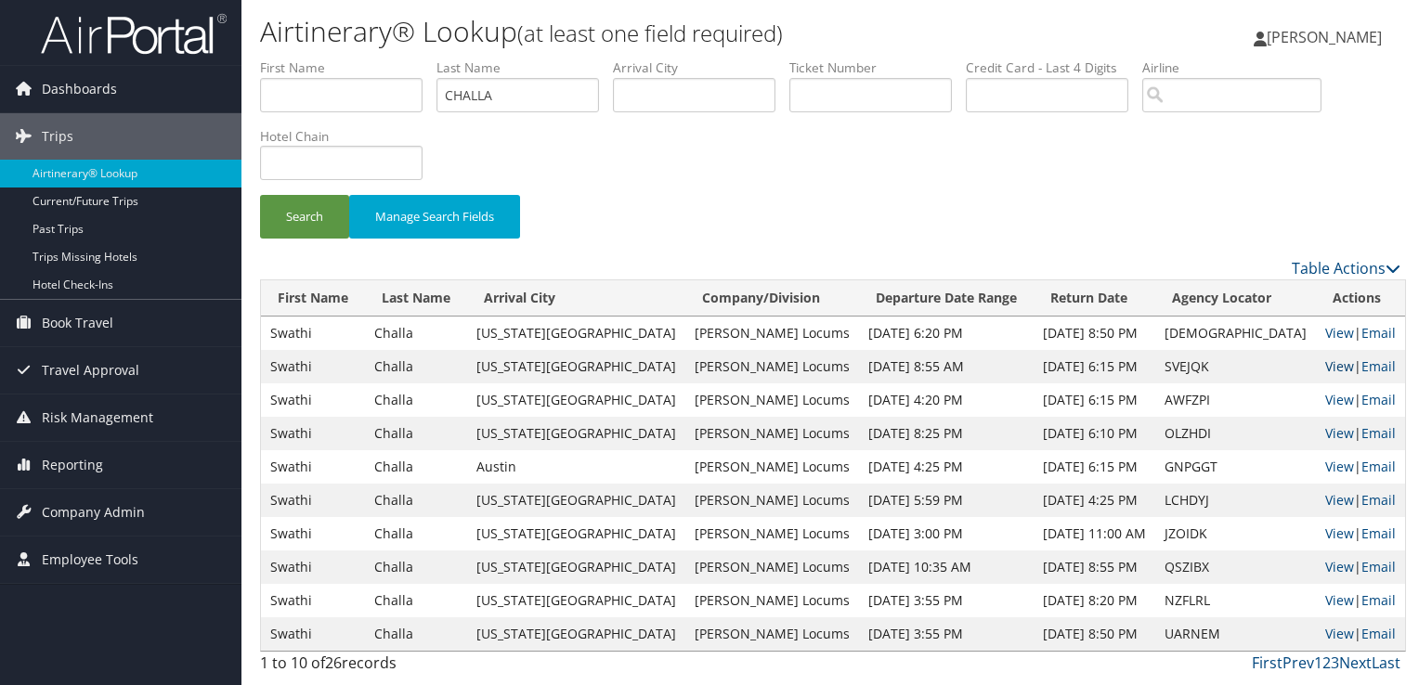
click at [1325, 362] on link "View" at bounding box center [1339, 367] width 29 height 18
click at [488, 95] on input "CHALLA" at bounding box center [518, 95] width 163 height 34
click at [260, 195] on button "Search" at bounding box center [304, 217] width 89 height 44
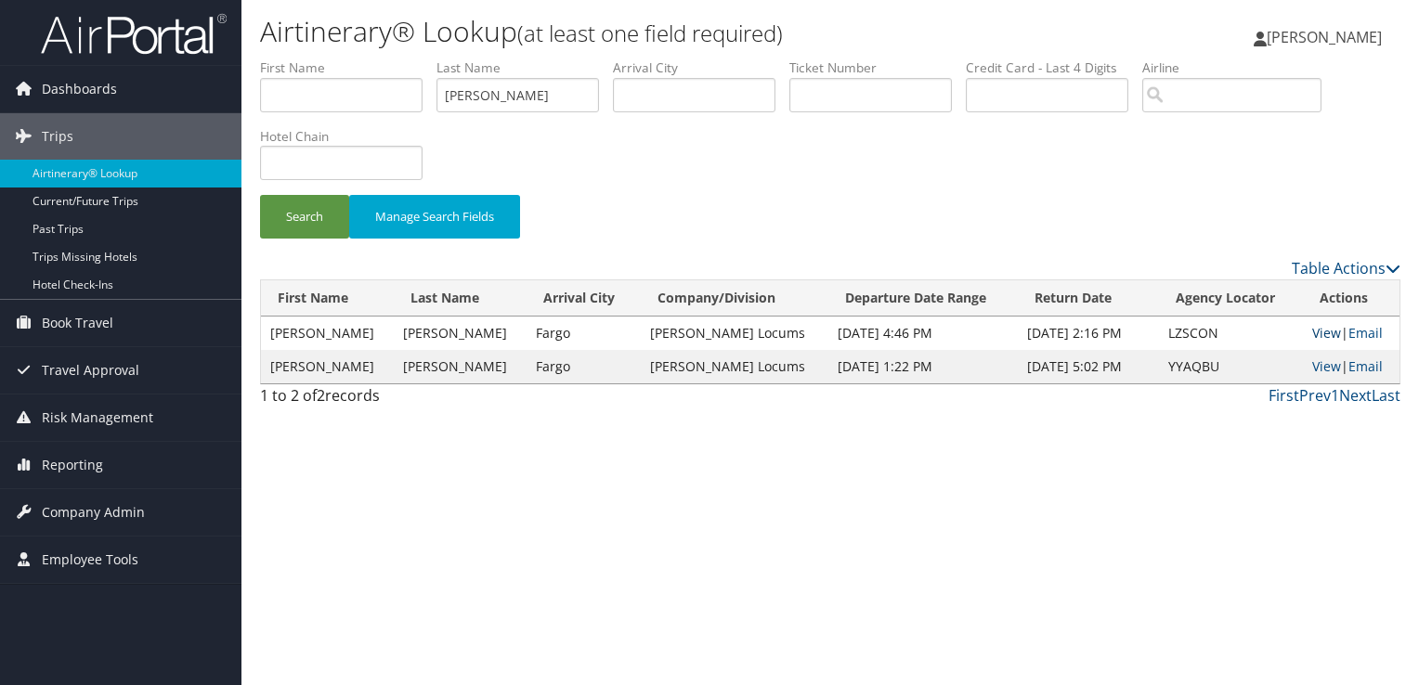
click at [1312, 329] on link "View" at bounding box center [1326, 333] width 29 height 18
click at [463, 101] on input "HALEY" at bounding box center [518, 95] width 163 height 34
click at [260, 195] on button "Search" at bounding box center [304, 217] width 89 height 44
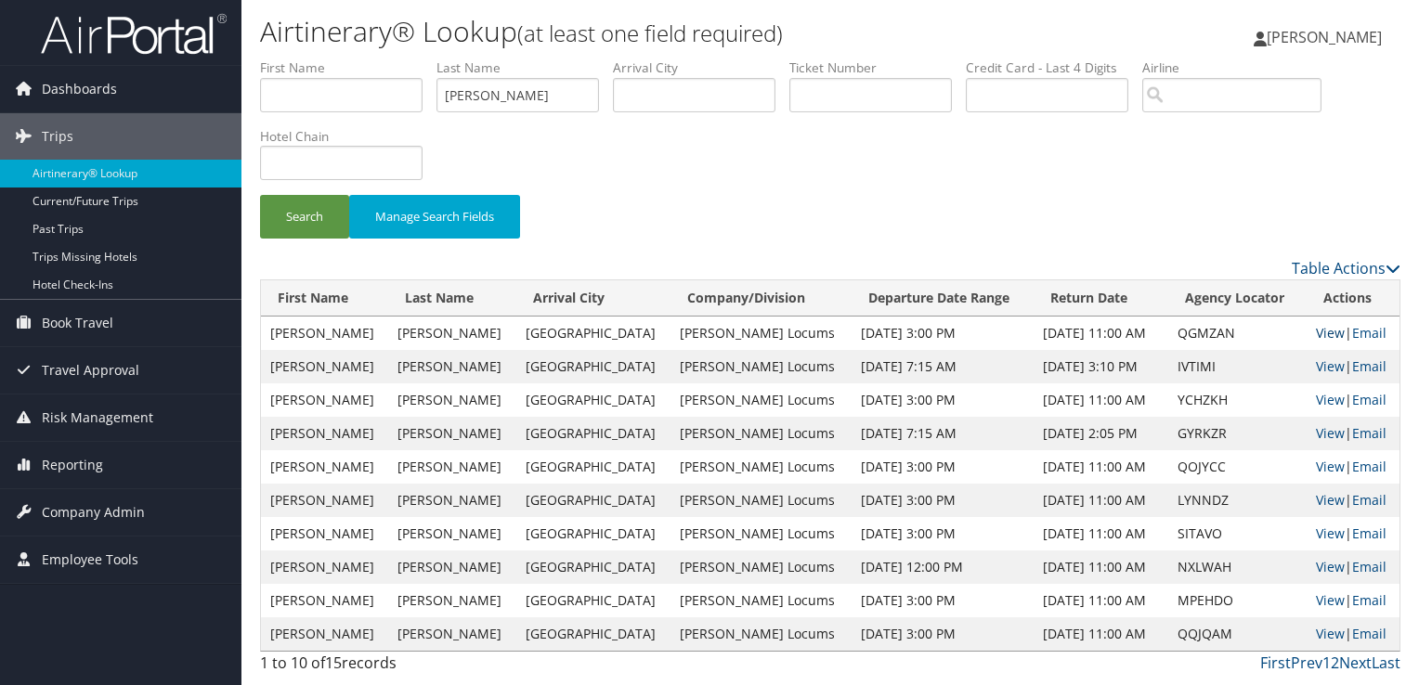
click at [1323, 325] on link "View" at bounding box center [1330, 333] width 29 height 18
click at [476, 98] on input "BARTON" at bounding box center [518, 95] width 163 height 34
click at [260, 195] on button "Search" at bounding box center [304, 217] width 89 height 44
click at [1317, 331] on link "View" at bounding box center [1330, 333] width 29 height 18
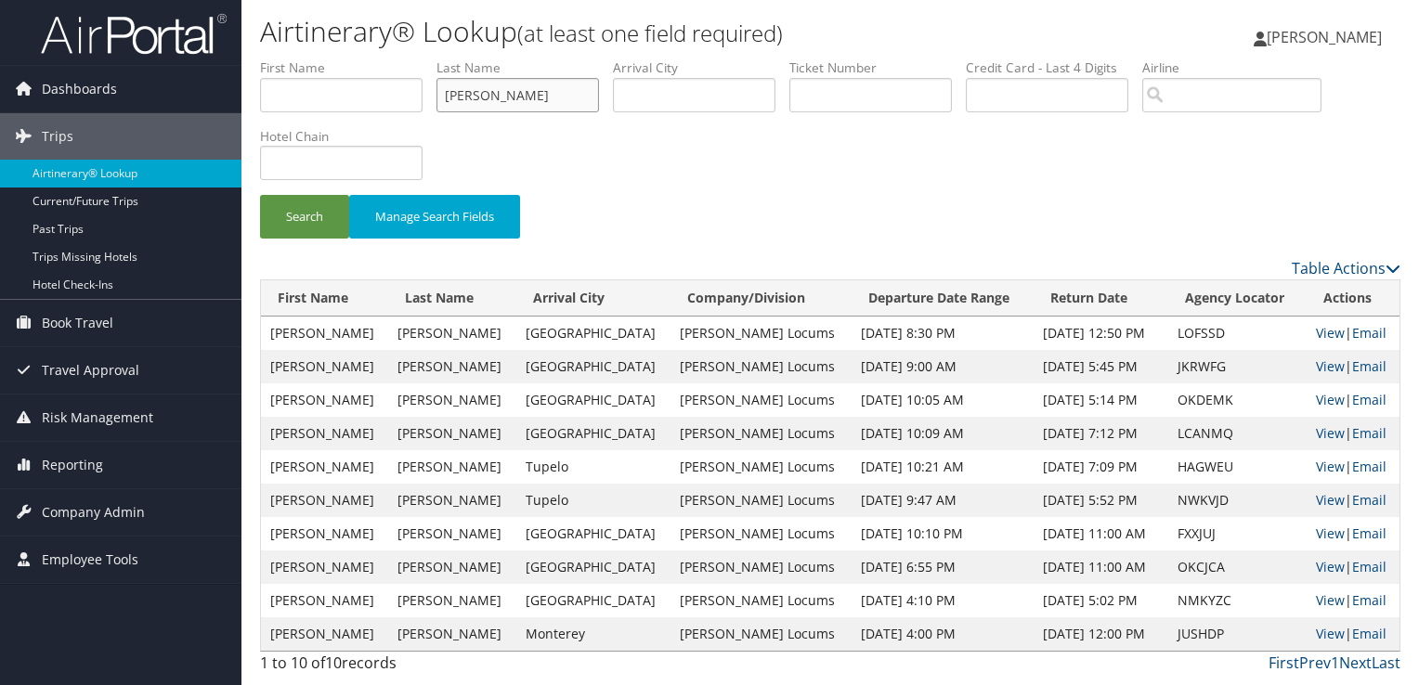
click at [463, 95] on input "fletcher" at bounding box center [518, 95] width 163 height 34
click at [260, 195] on button "Search" at bounding box center [304, 217] width 89 height 44
click at [1316, 397] on link "View" at bounding box center [1330, 400] width 29 height 18
click at [477, 101] on input "madisetty" at bounding box center [518, 95] width 163 height 34
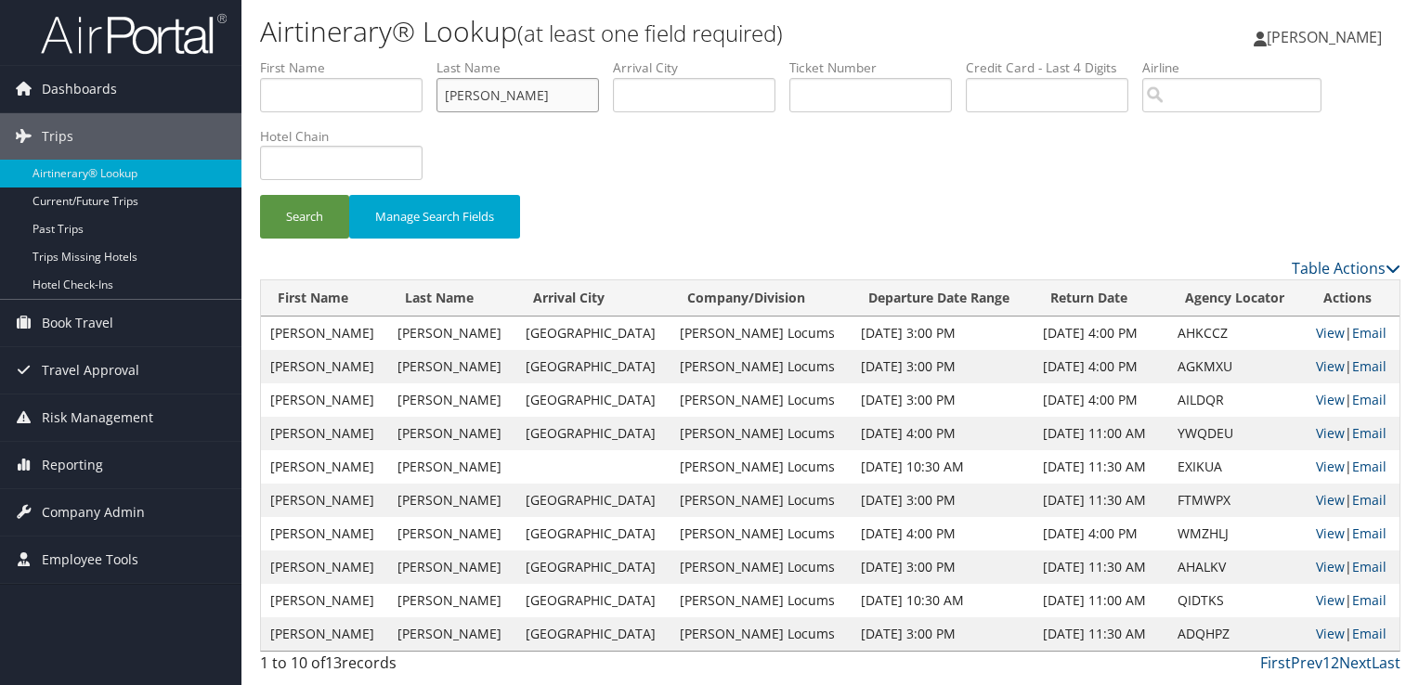
click at [477, 101] on input "madisetty" at bounding box center [518, 95] width 163 height 34
type input "GUSTAFSON"
click at [260, 195] on button "Search" at bounding box center [304, 217] width 89 height 44
click at [1324, 396] on link "View" at bounding box center [1330, 400] width 29 height 18
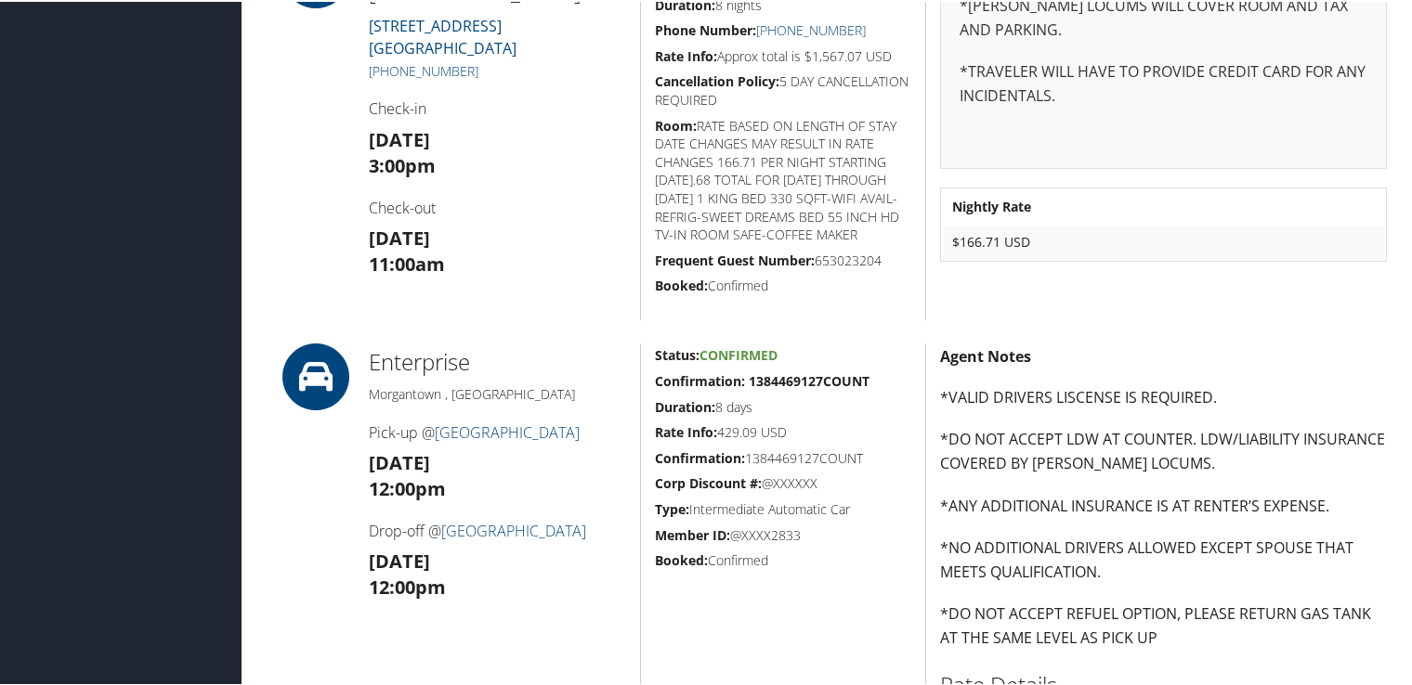
scroll to position [557, 0]
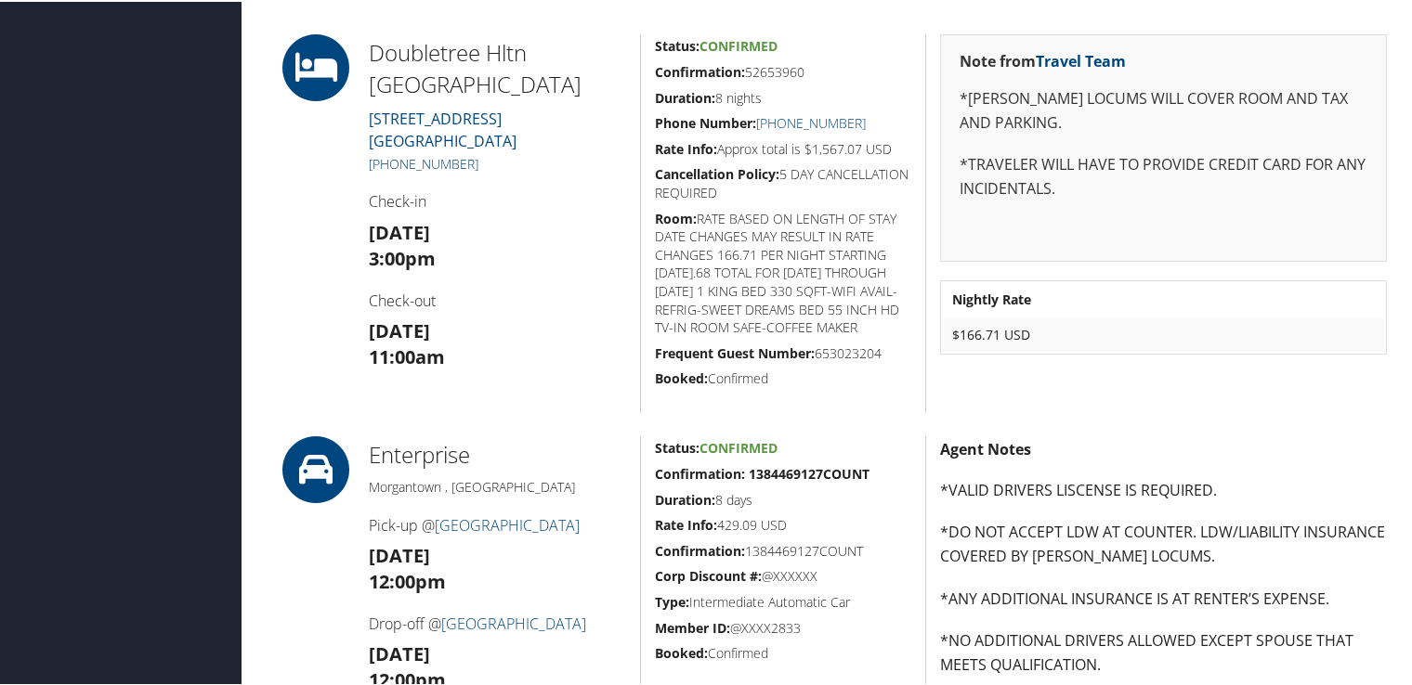
click at [399, 155] on link "+1 (330) 471-8000" at bounding box center [424, 162] width 110 height 18
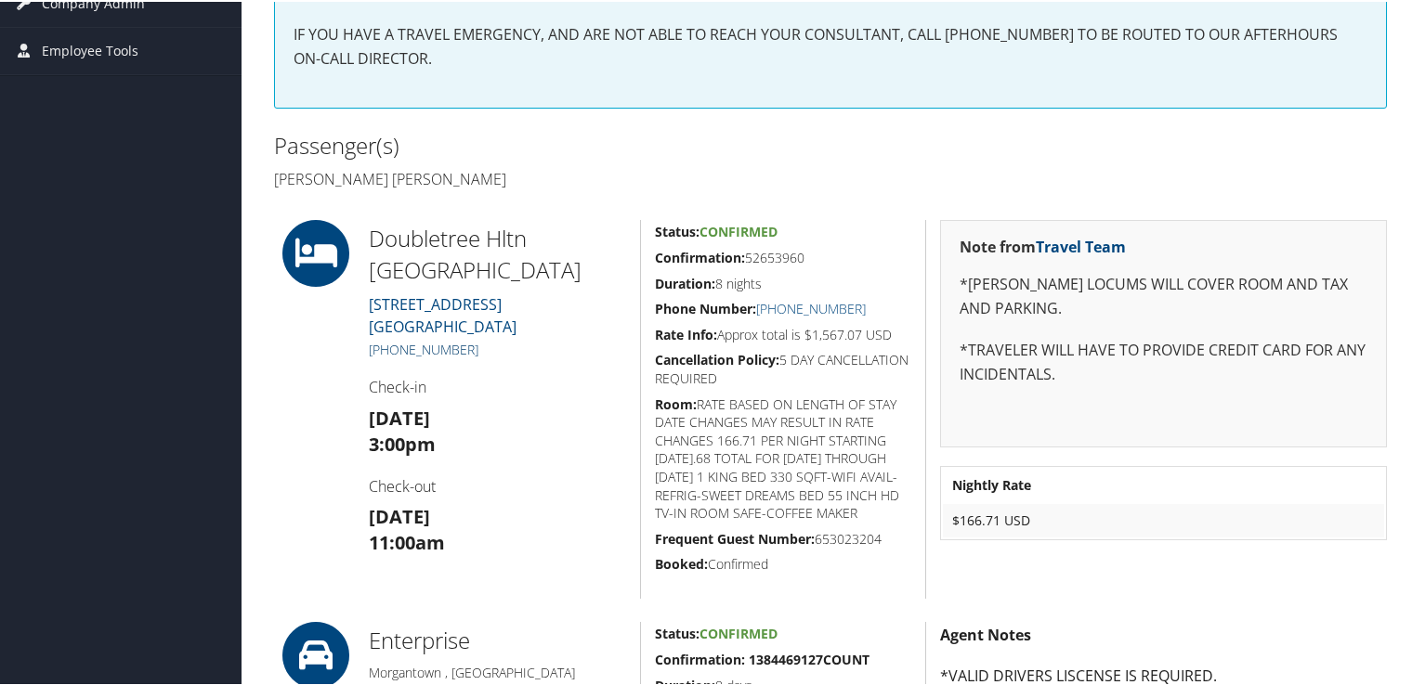
click at [451, 346] on link "+1 (330) 471-8000" at bounding box center [424, 348] width 110 height 18
click at [561, 135] on h2 "Passenger(s)" at bounding box center [545, 144] width 542 height 32
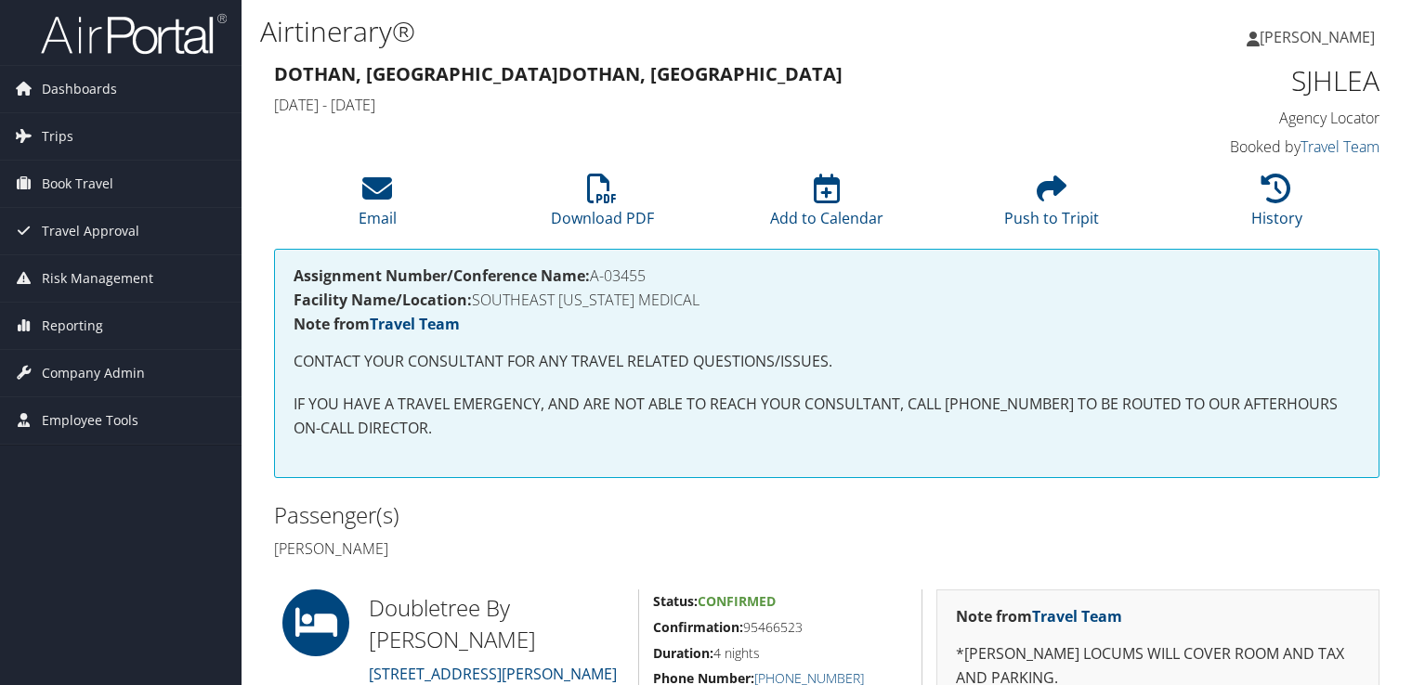
scroll to position [279, 0]
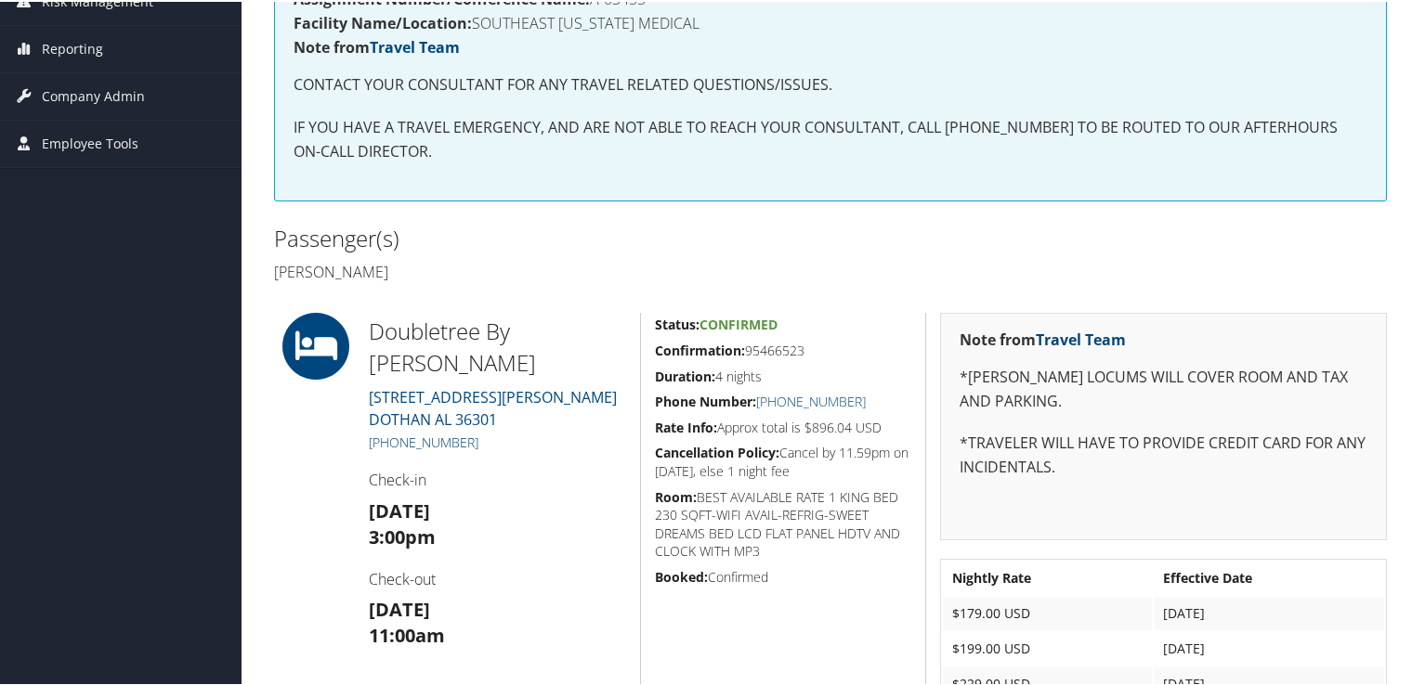
click at [464, 440] on link "+1 (334) 699-1400" at bounding box center [424, 441] width 110 height 18
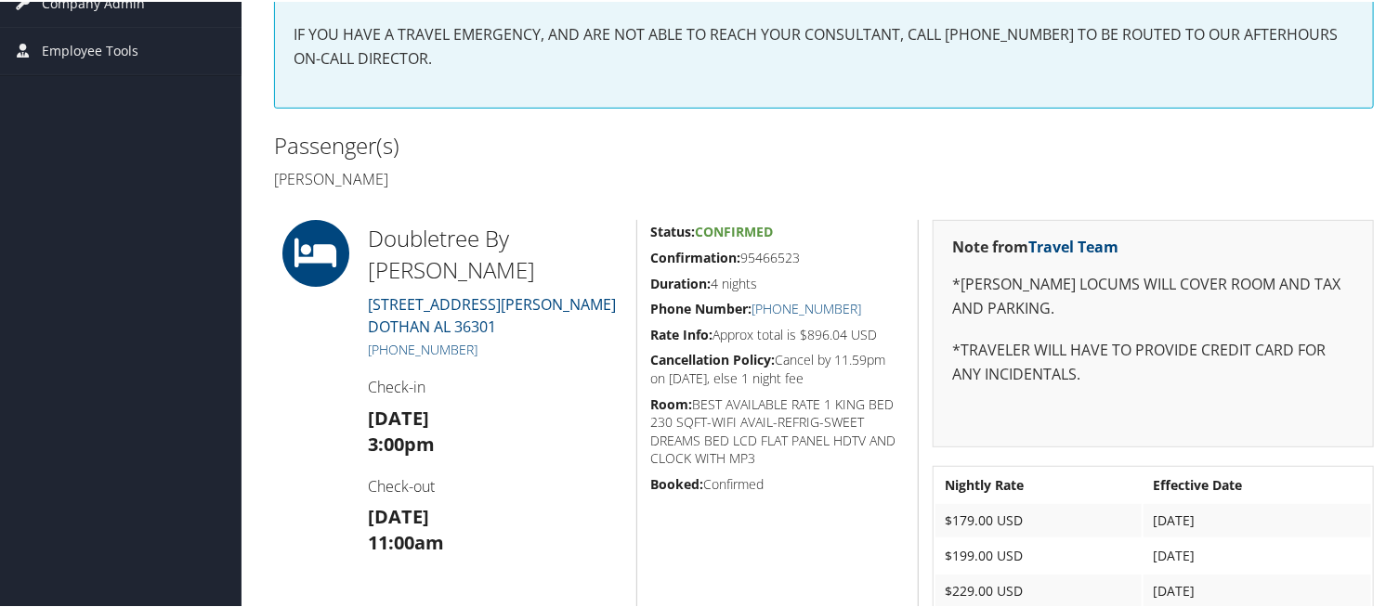
click at [648, 118] on div "Assignment Number/Conference Name: A-03455 Facility Name/Location: SOUTHEAST AL…" at bounding box center [824, 1] width 1128 height 248
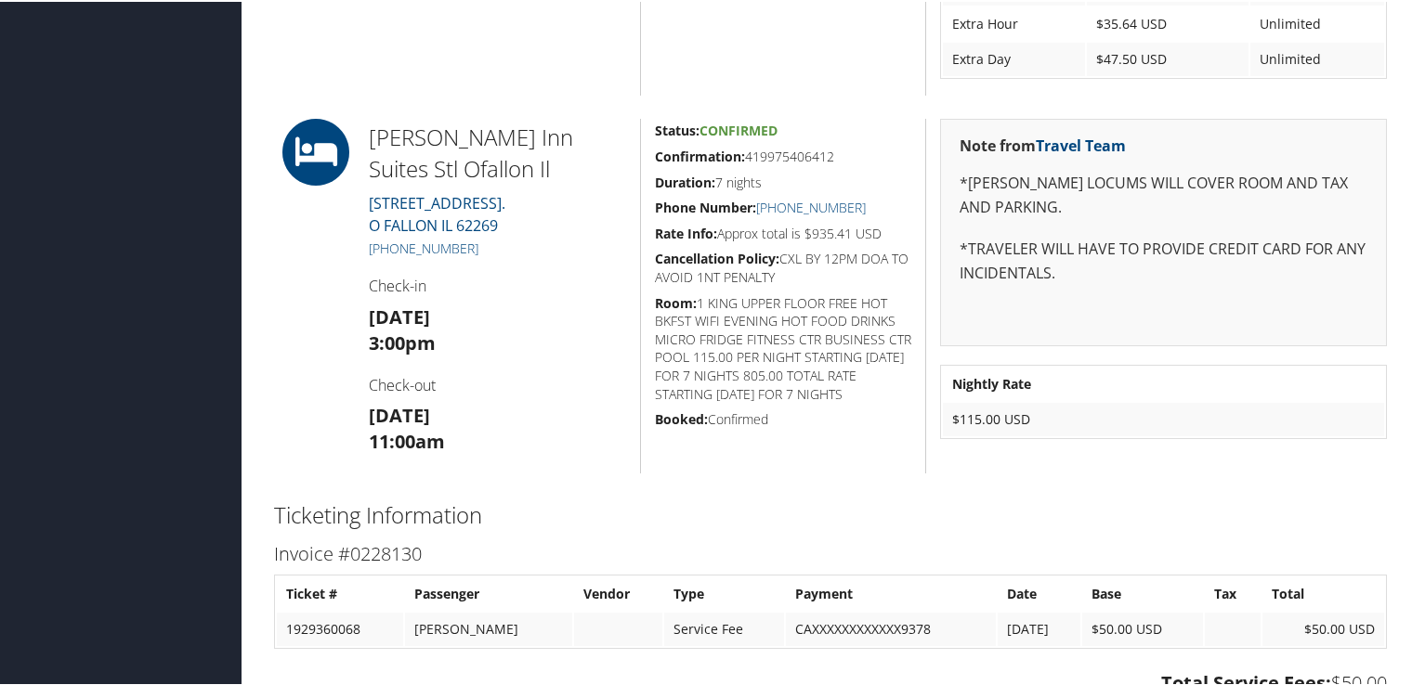
scroll to position [929, 0]
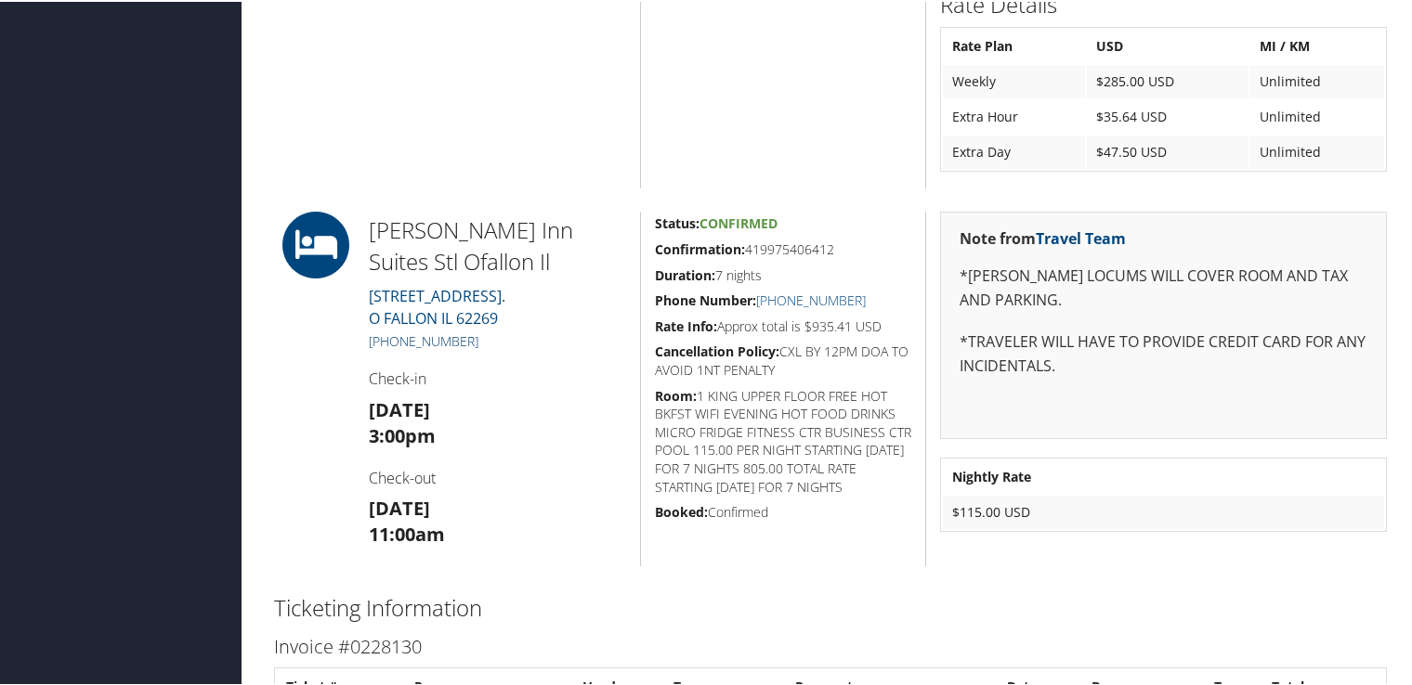
click at [439, 335] on link "[PHONE_NUMBER]" at bounding box center [424, 340] width 110 height 18
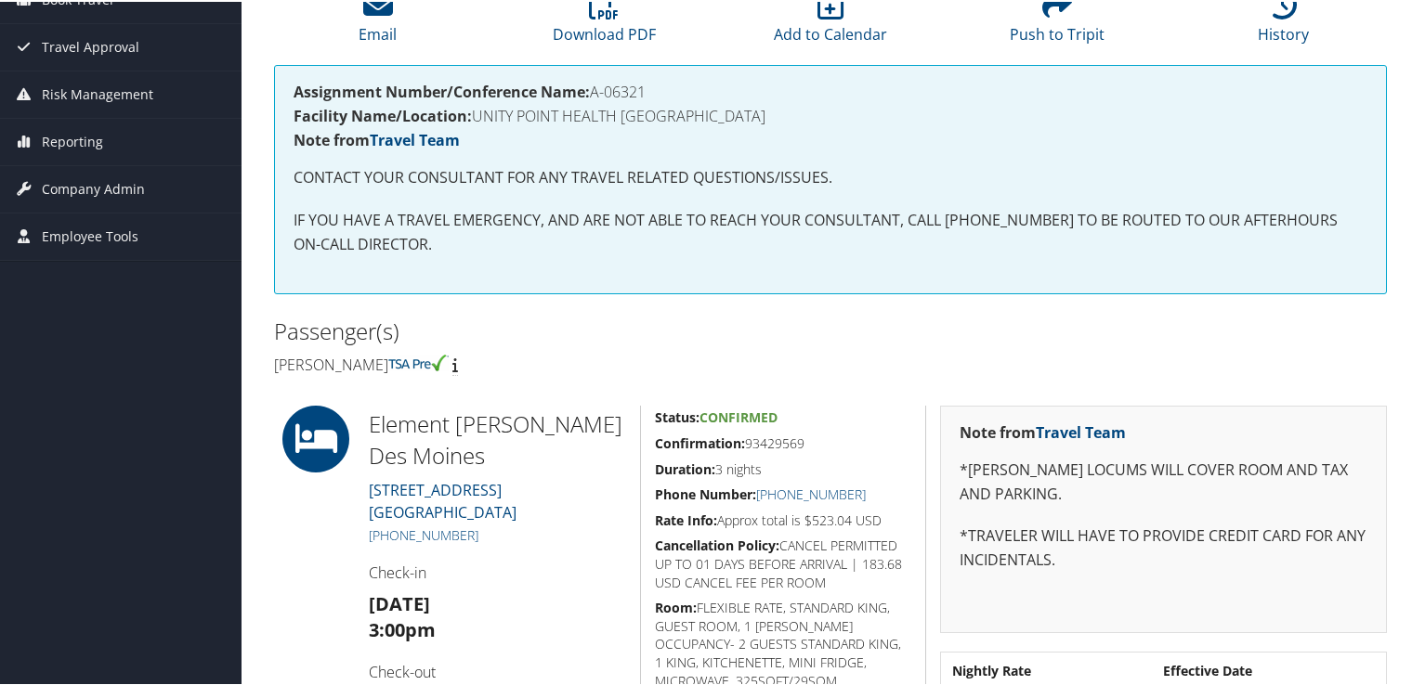
scroll to position [279, 0]
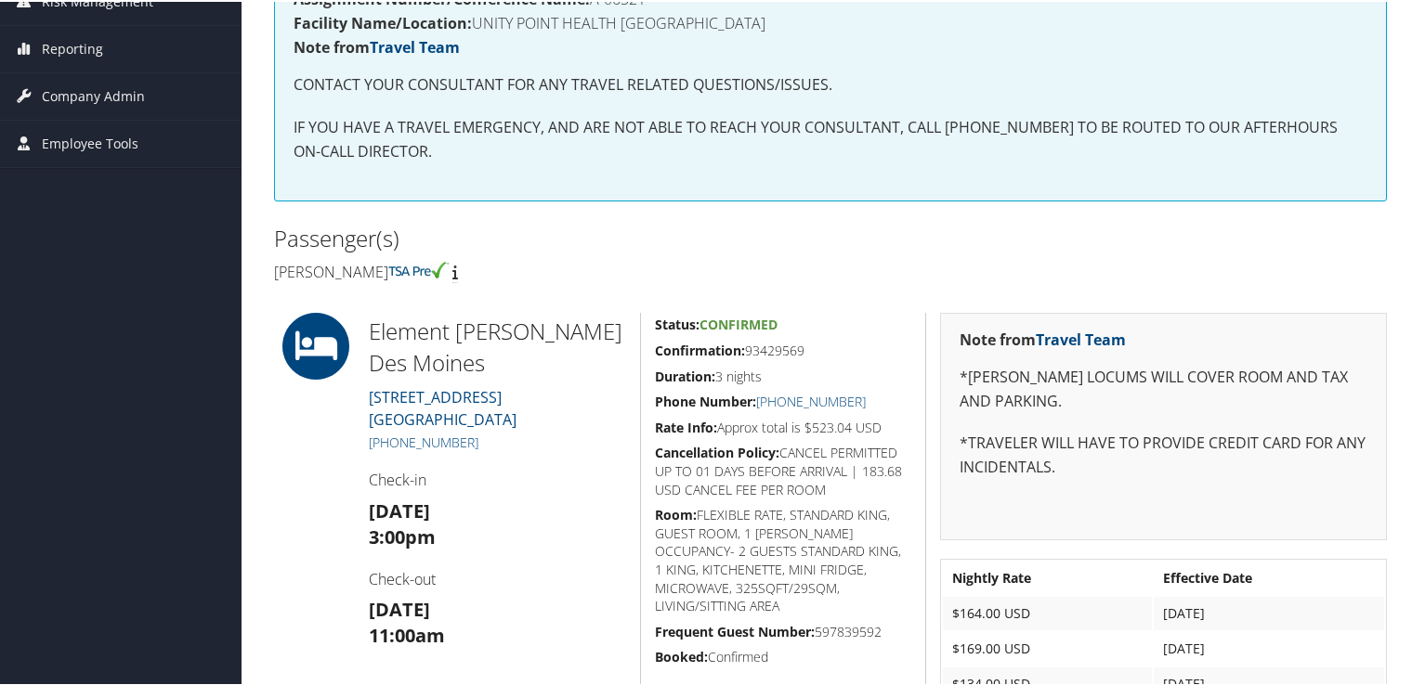
click at [657, 176] on div "Assignment Number/Conference Name: A-06321 Facility Name/Location: UNITY POINT …" at bounding box center [830, 84] width 1113 height 229
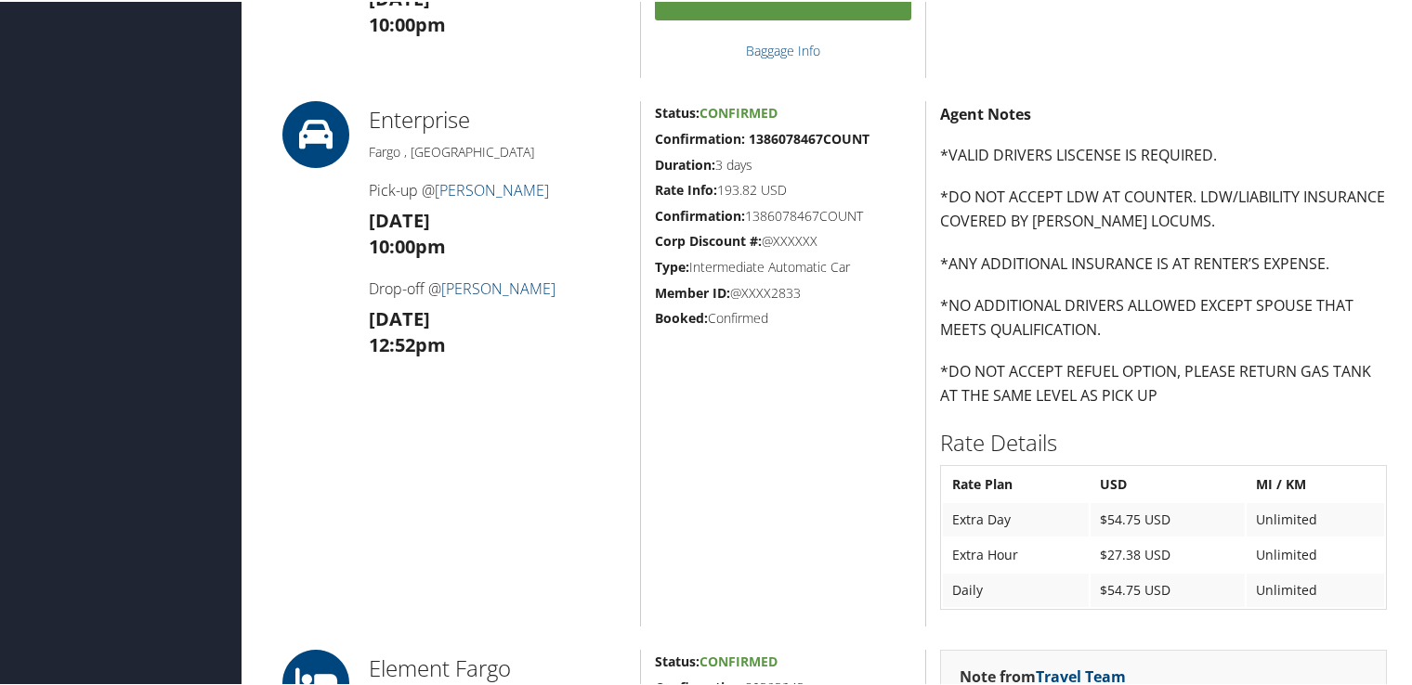
scroll to position [1579, 0]
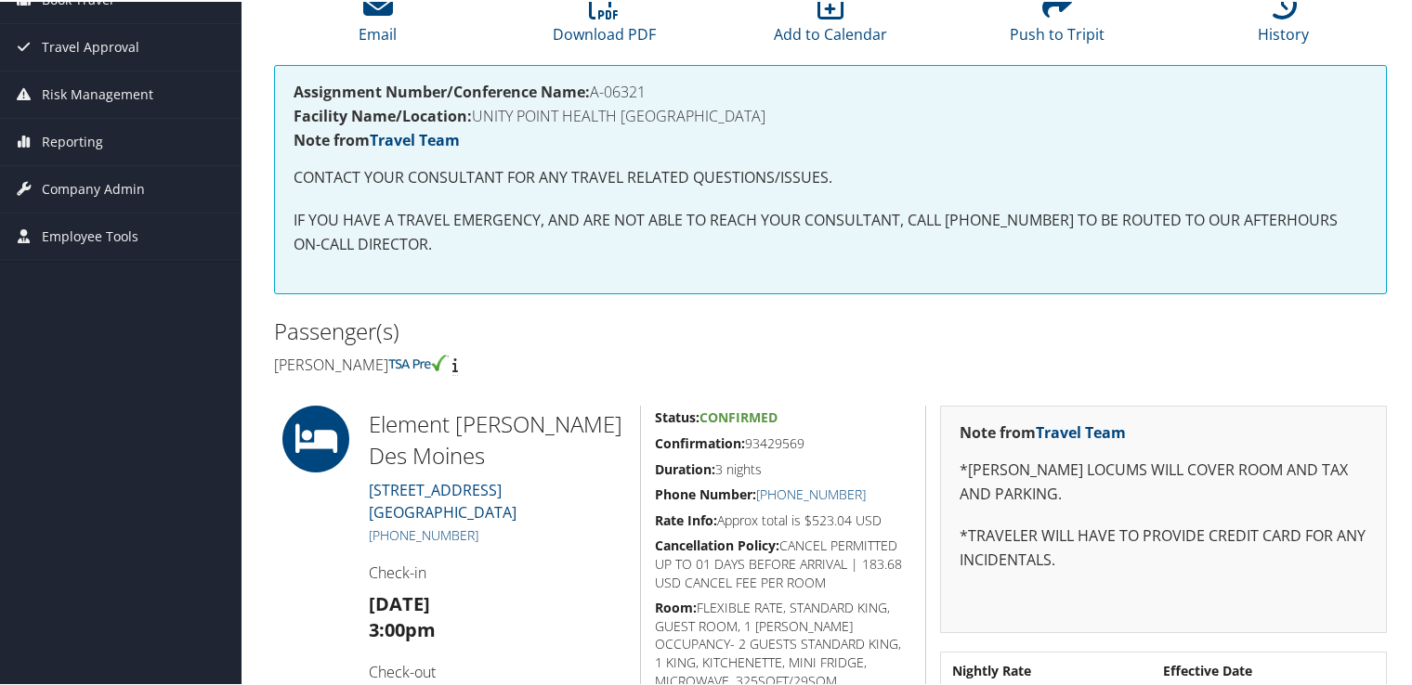
scroll to position [279, 0]
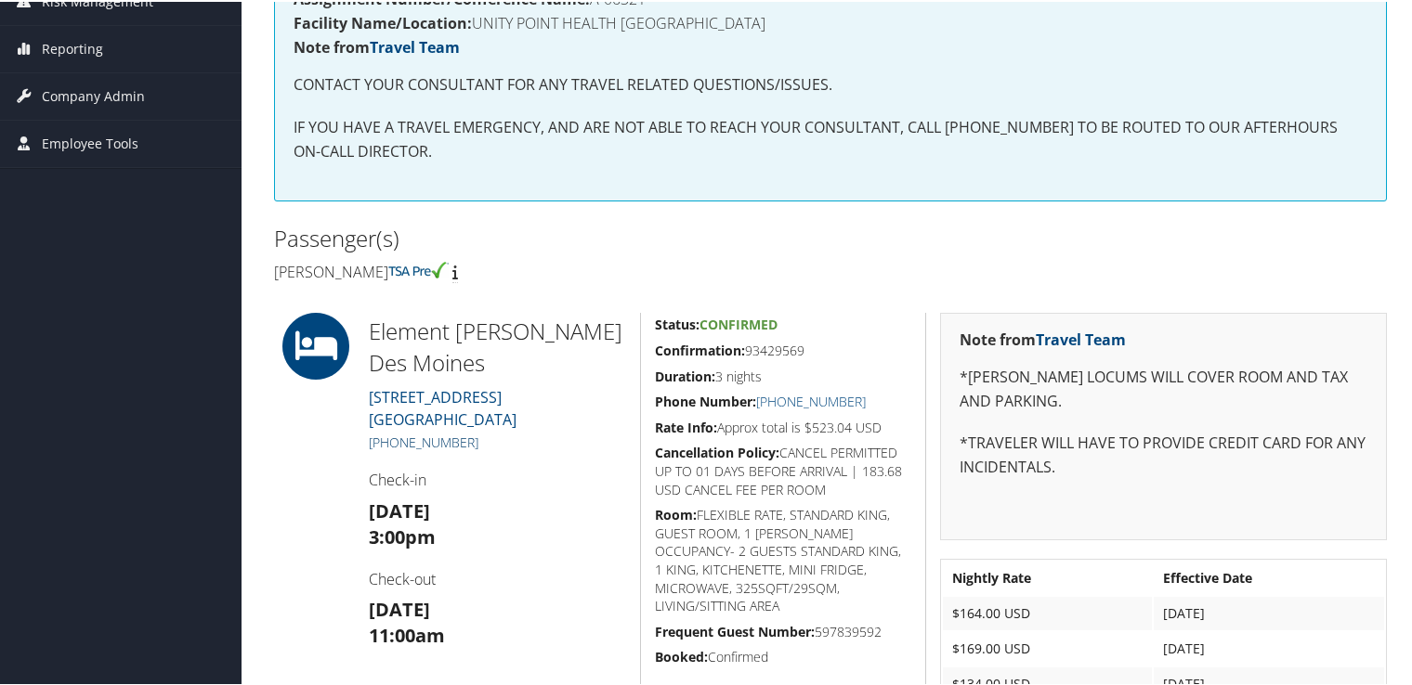
click at [468, 432] on link "+1 (515) 661-4345" at bounding box center [424, 441] width 110 height 18
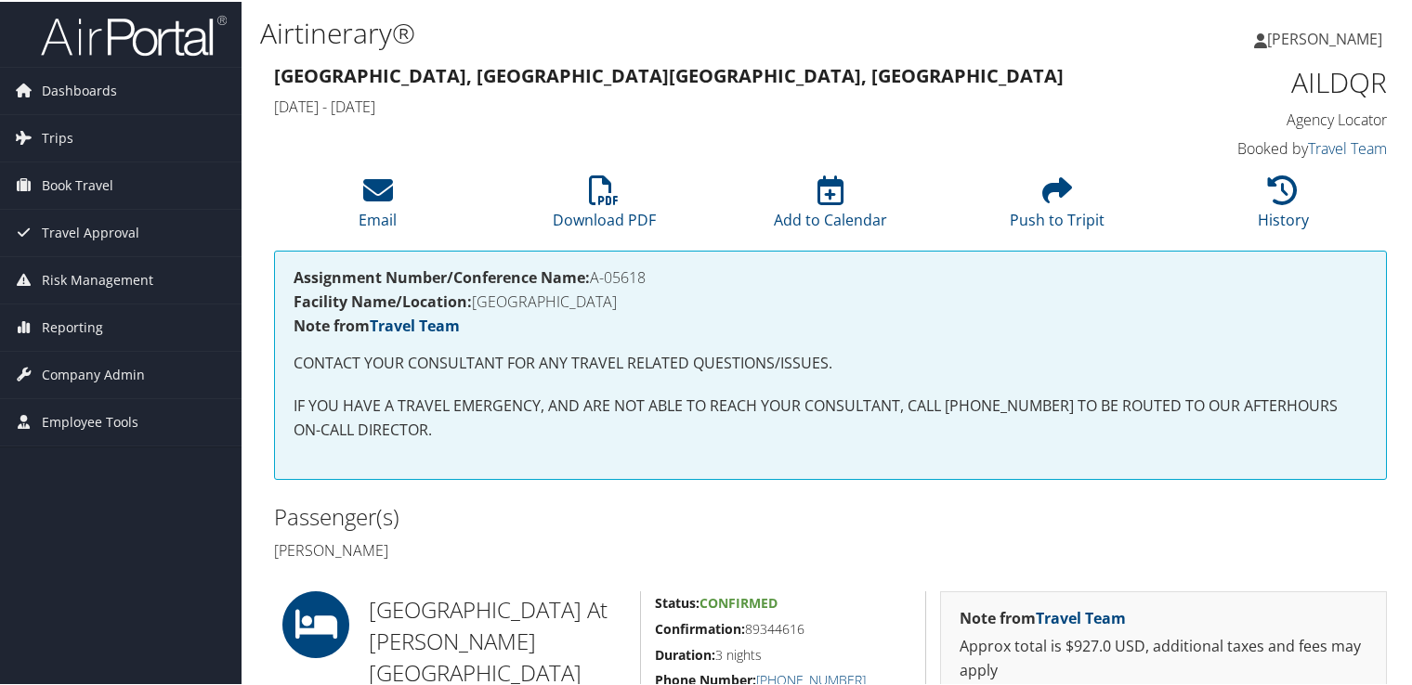
scroll to position [186, 0]
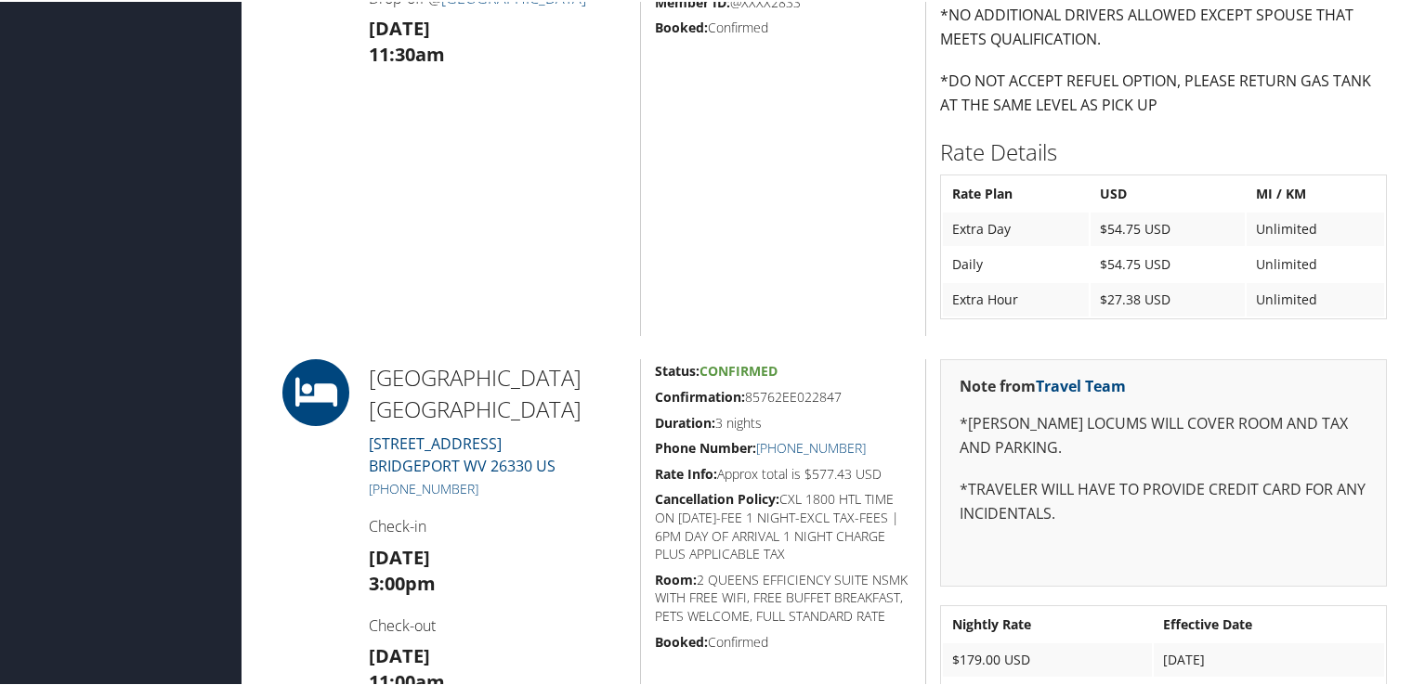
scroll to position [1207, 0]
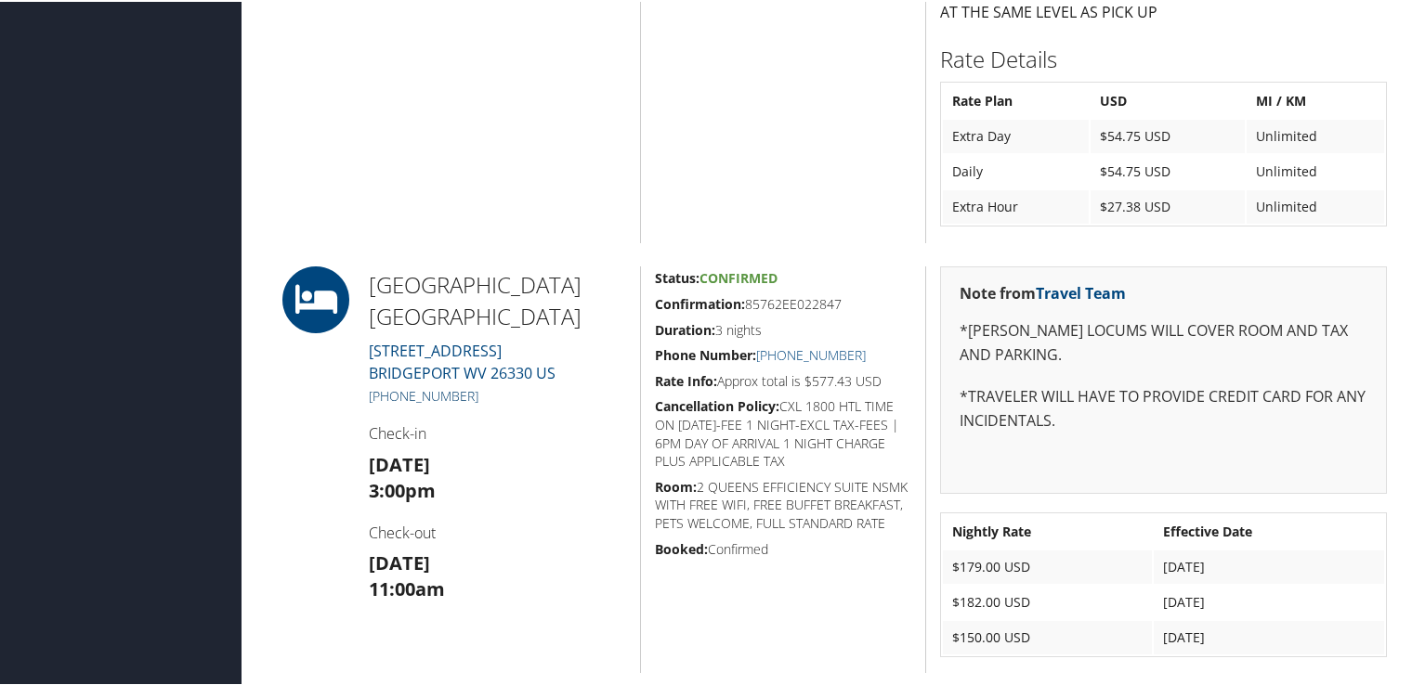
click at [466, 394] on link "+1 (304) 848-8700" at bounding box center [424, 394] width 110 height 18
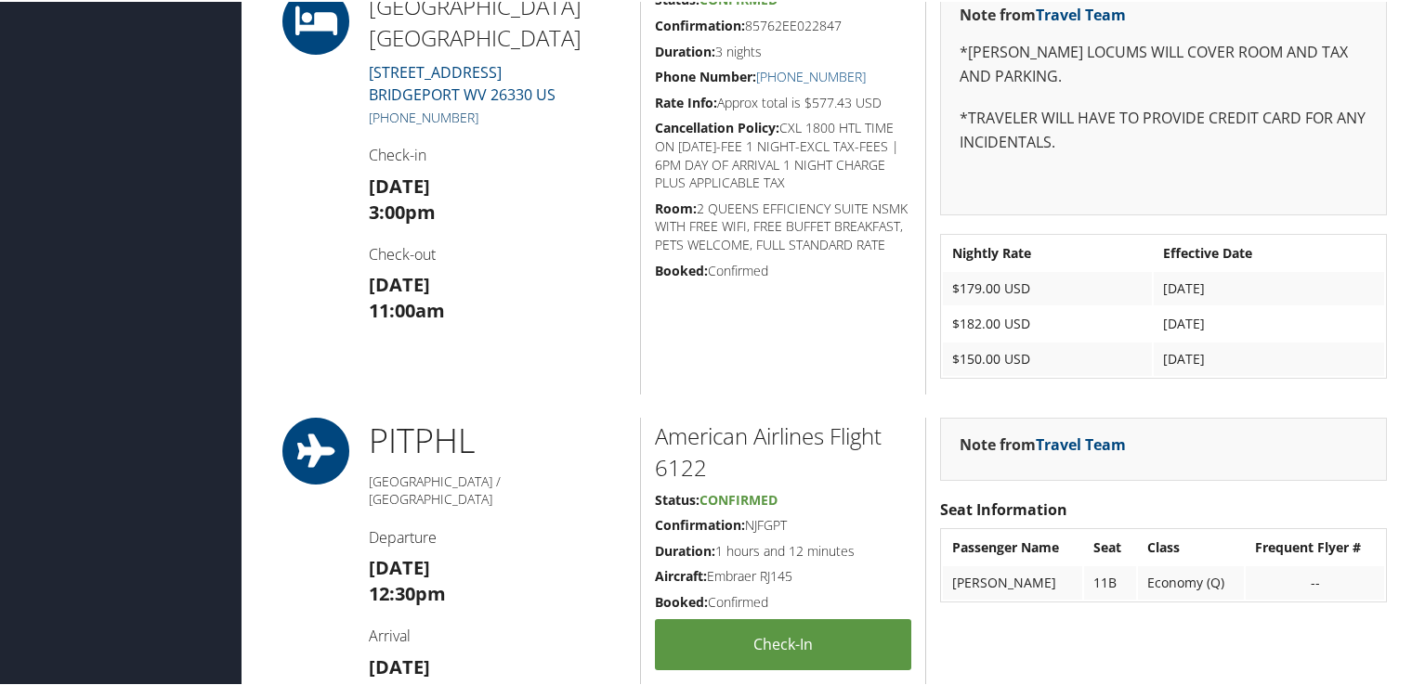
scroll to position [1393, 0]
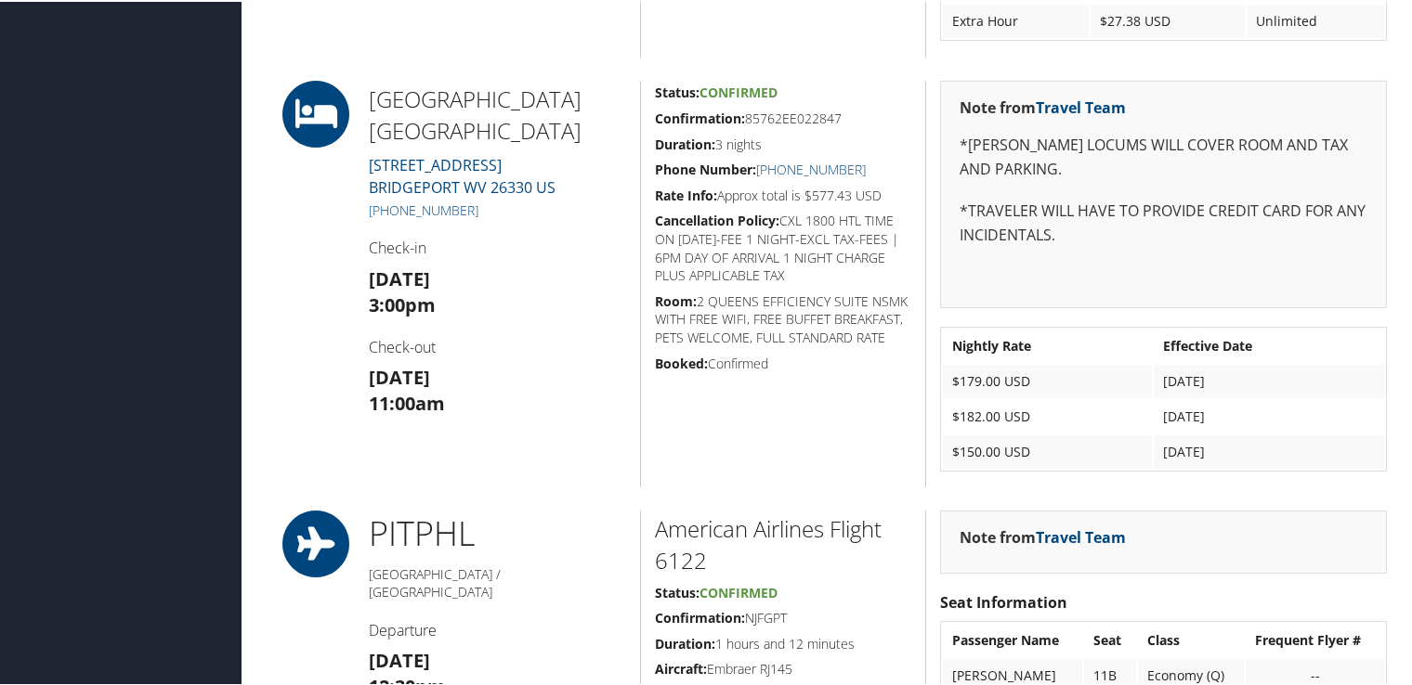
click at [570, 67] on div "86328957 Philadelphia, PA Pittsburgh, PA Fri 26 Sep 2025 - Mon 29 Sep 2025 NLKL…" at bounding box center [830, 168] width 1141 height 3006
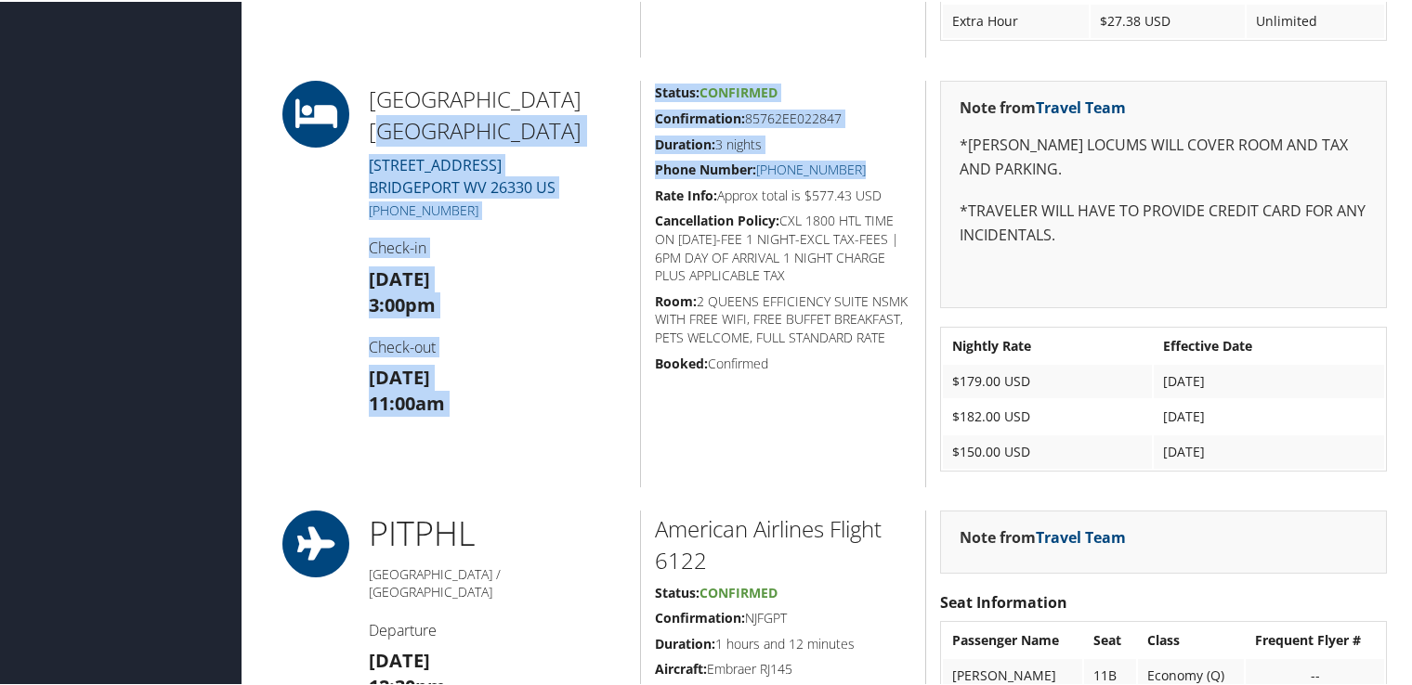
drag, startPoint x: 624, startPoint y: 68, endPoint x: 653, endPoint y: 180, distance: 116.0
click at [653, 180] on div "86328957 Philadelphia, PA Pittsburgh, PA Fri 26 Sep 2025 - Mon 29 Sep 2025 NLKL…" at bounding box center [830, 168] width 1141 height 3006
drag, startPoint x: 653, startPoint y: 180, endPoint x: 591, endPoint y: 63, distance: 132.6
click at [591, 63] on div "86328957 Philadelphia, PA Pittsburgh, PA Fri 26 Sep 2025 - Mon 29 Sep 2025 NLKL…" at bounding box center [830, 168] width 1141 height 3006
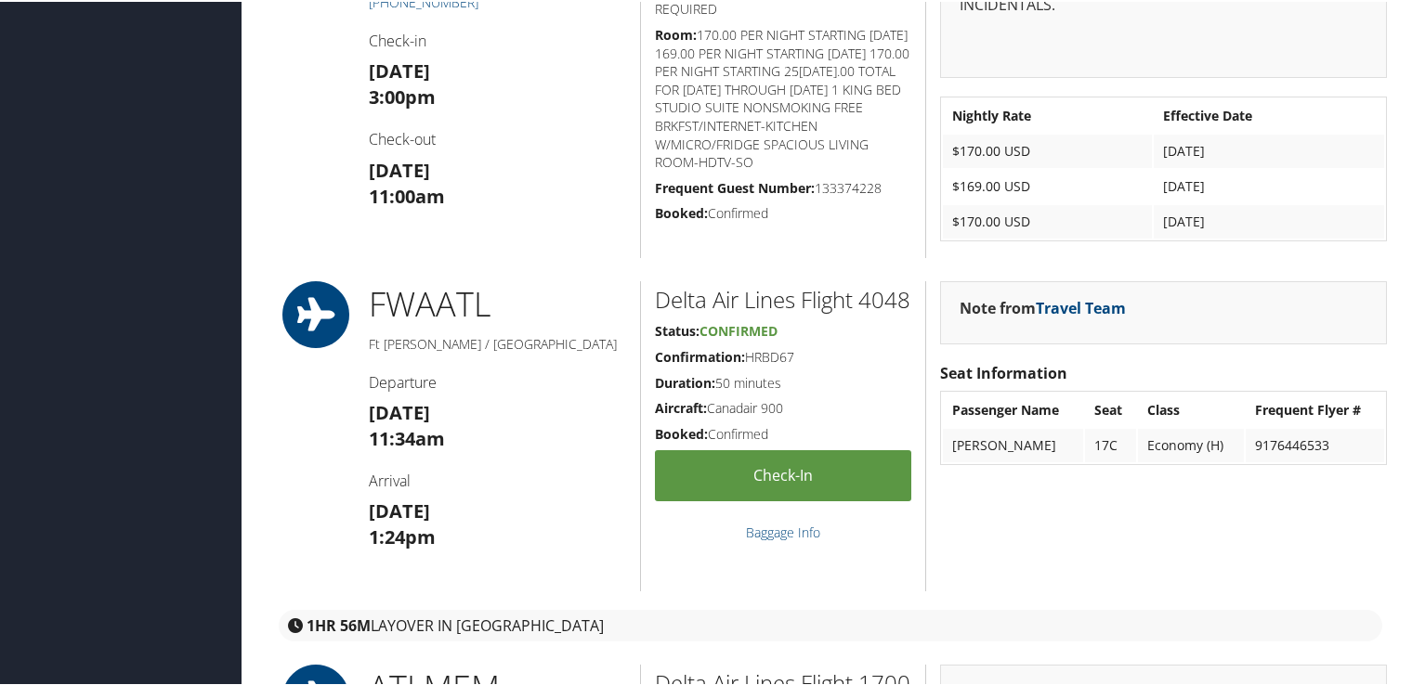
scroll to position [1664, 0]
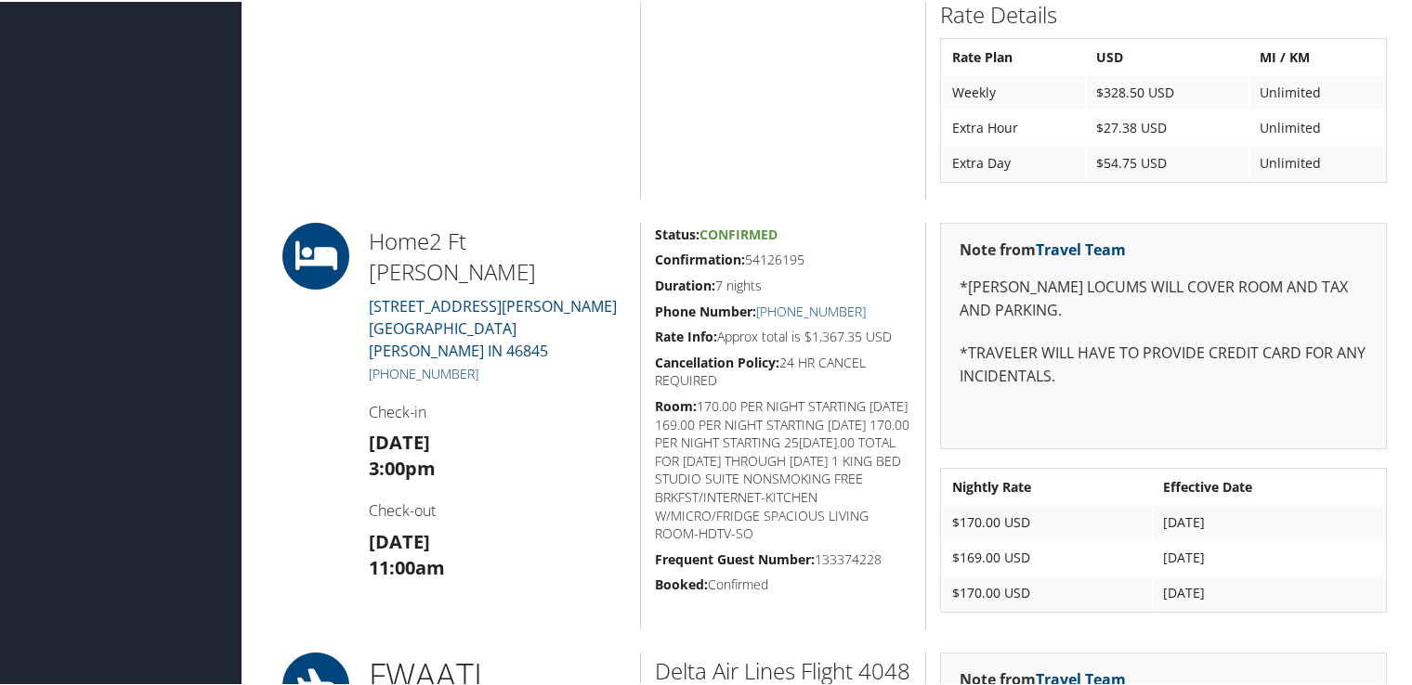
click at [434, 363] on link "[PHONE_NUMBER]" at bounding box center [424, 372] width 110 height 18
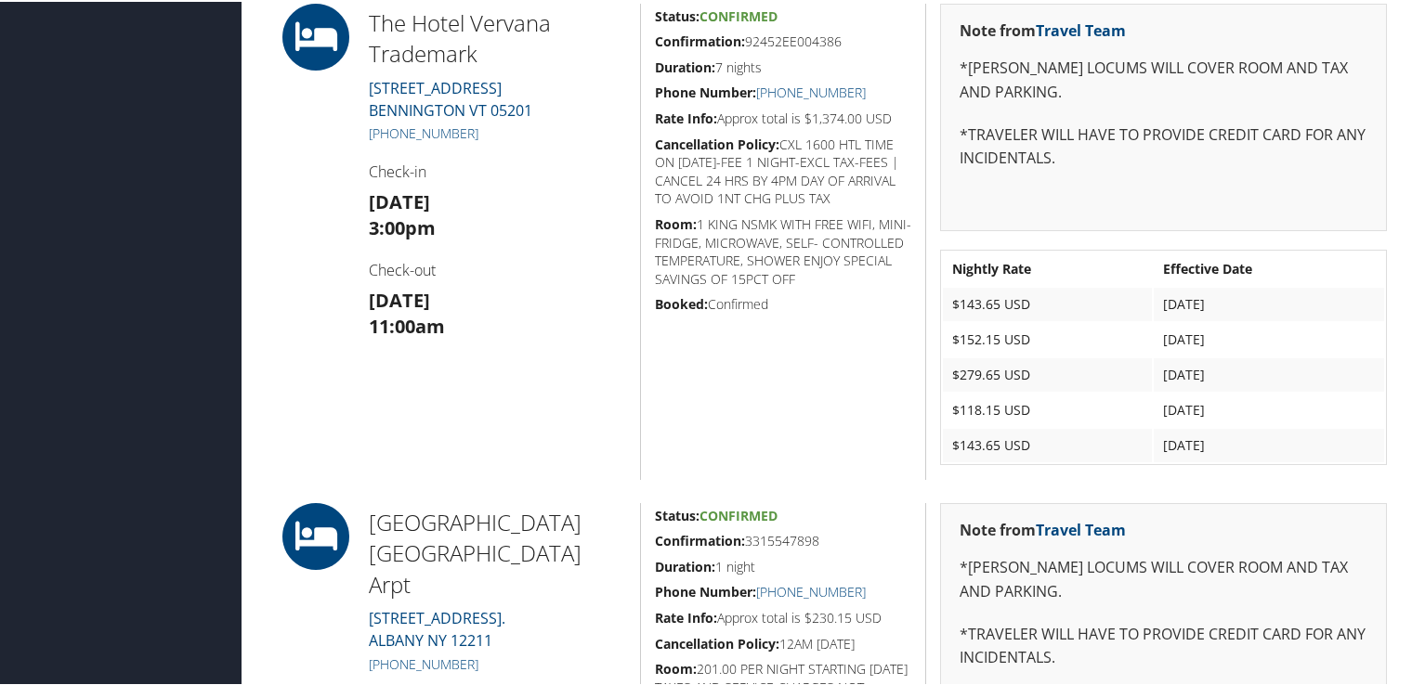
scroll to position [2787, 0]
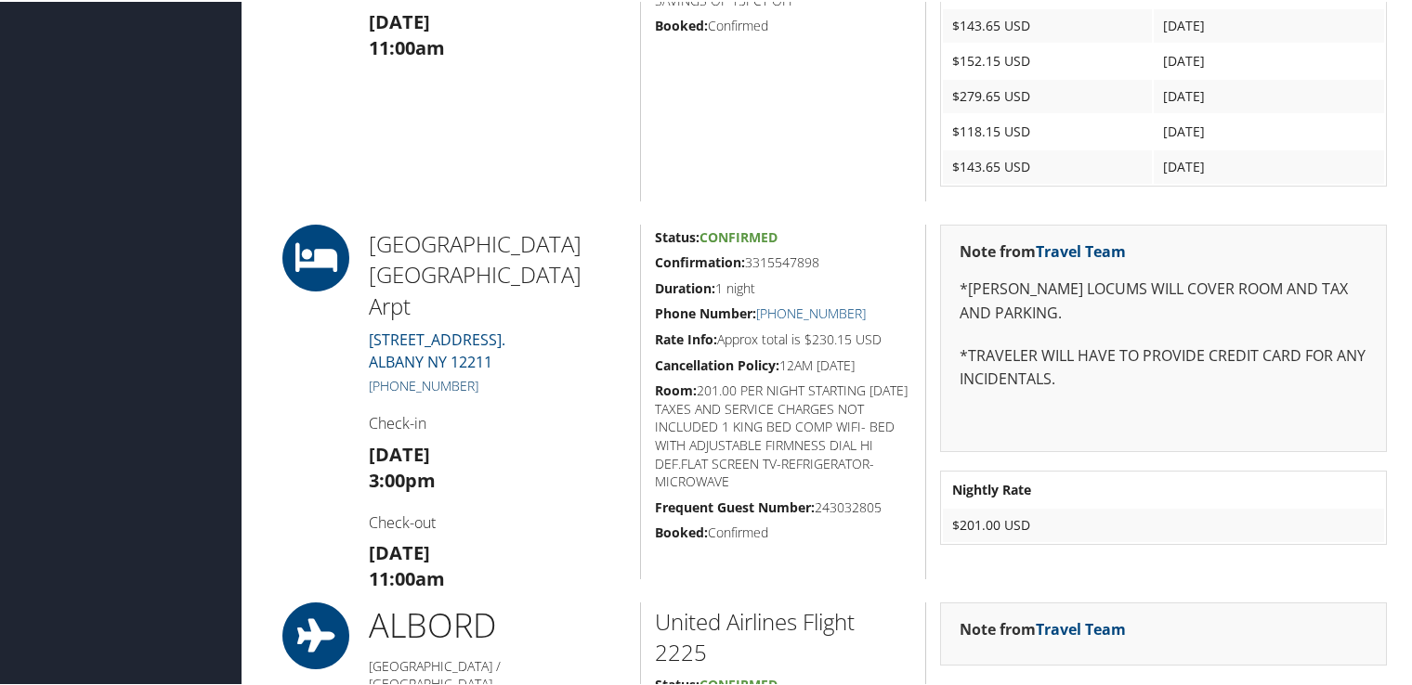
click at [448, 375] on link "+1 (518) 464-6666" at bounding box center [424, 384] width 110 height 18
click at [1252, 486] on th "Nightly Rate" at bounding box center [1163, 488] width 441 height 33
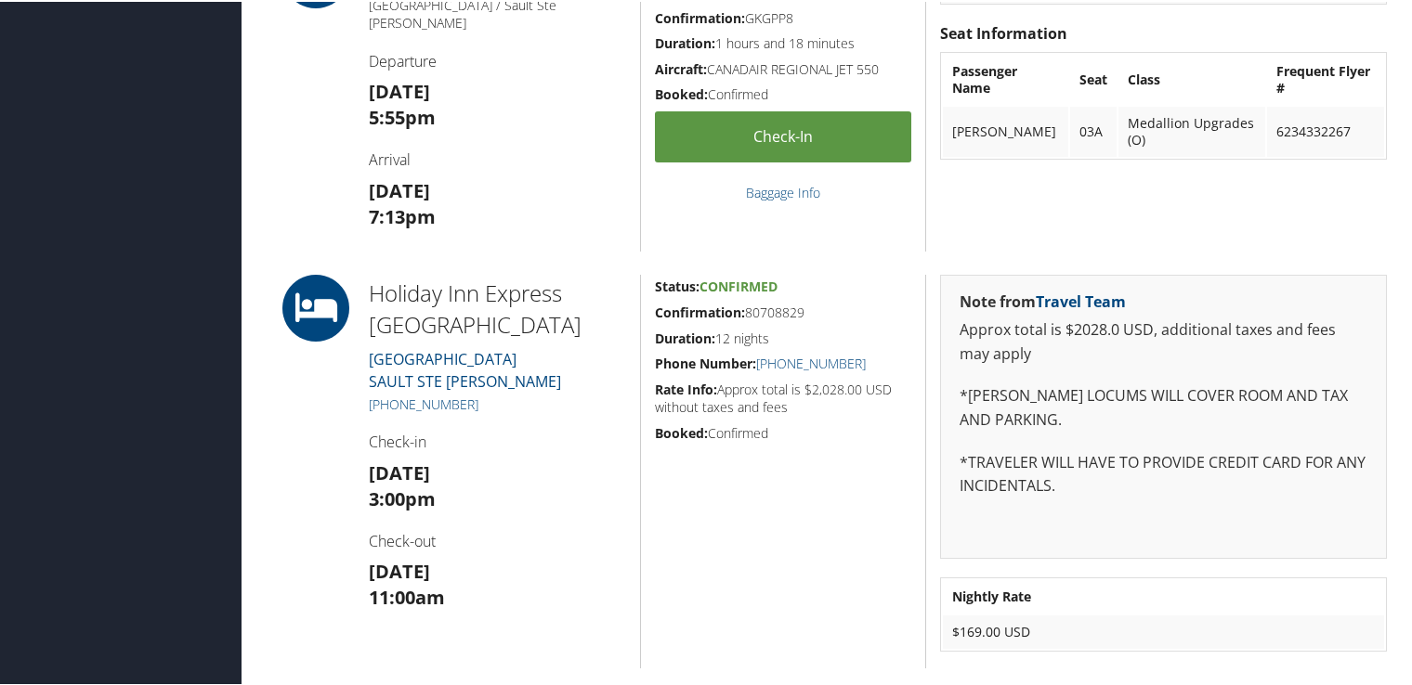
scroll to position [743, 0]
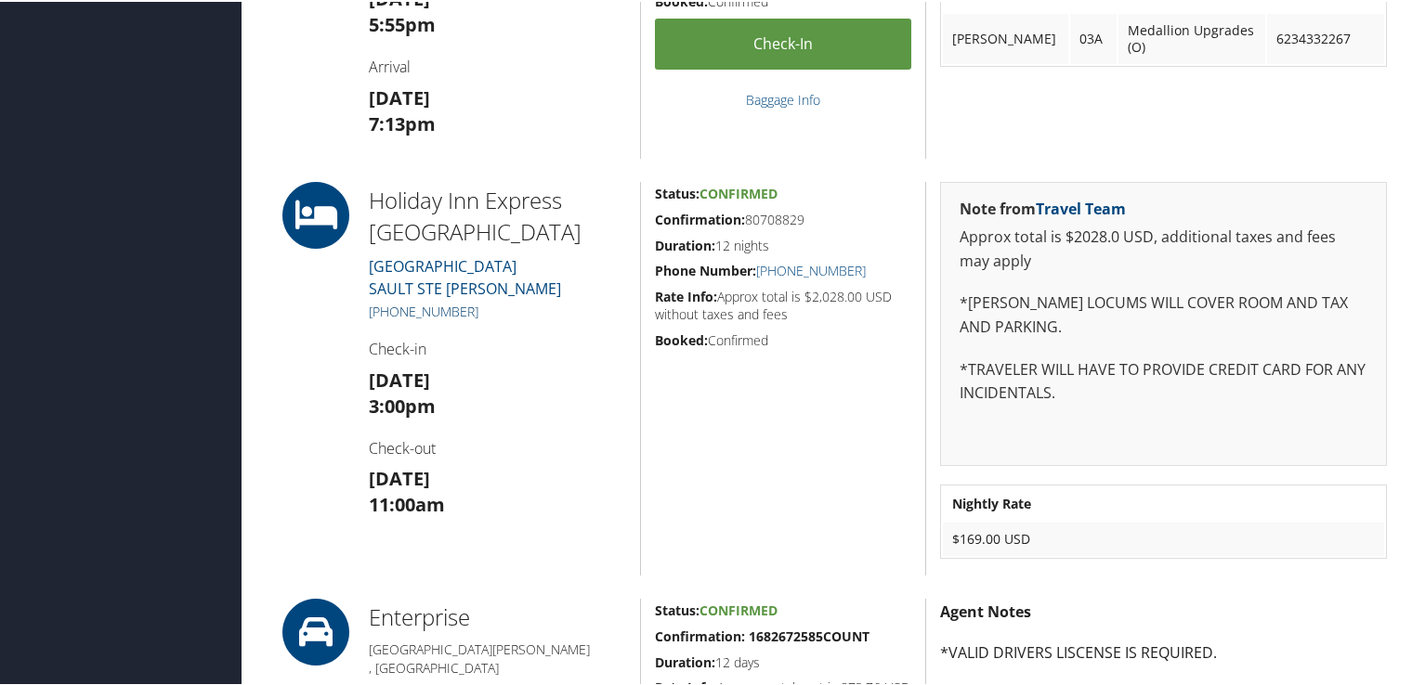
click at [427, 307] on link "[PHONE_NUMBER]" at bounding box center [424, 310] width 110 height 18
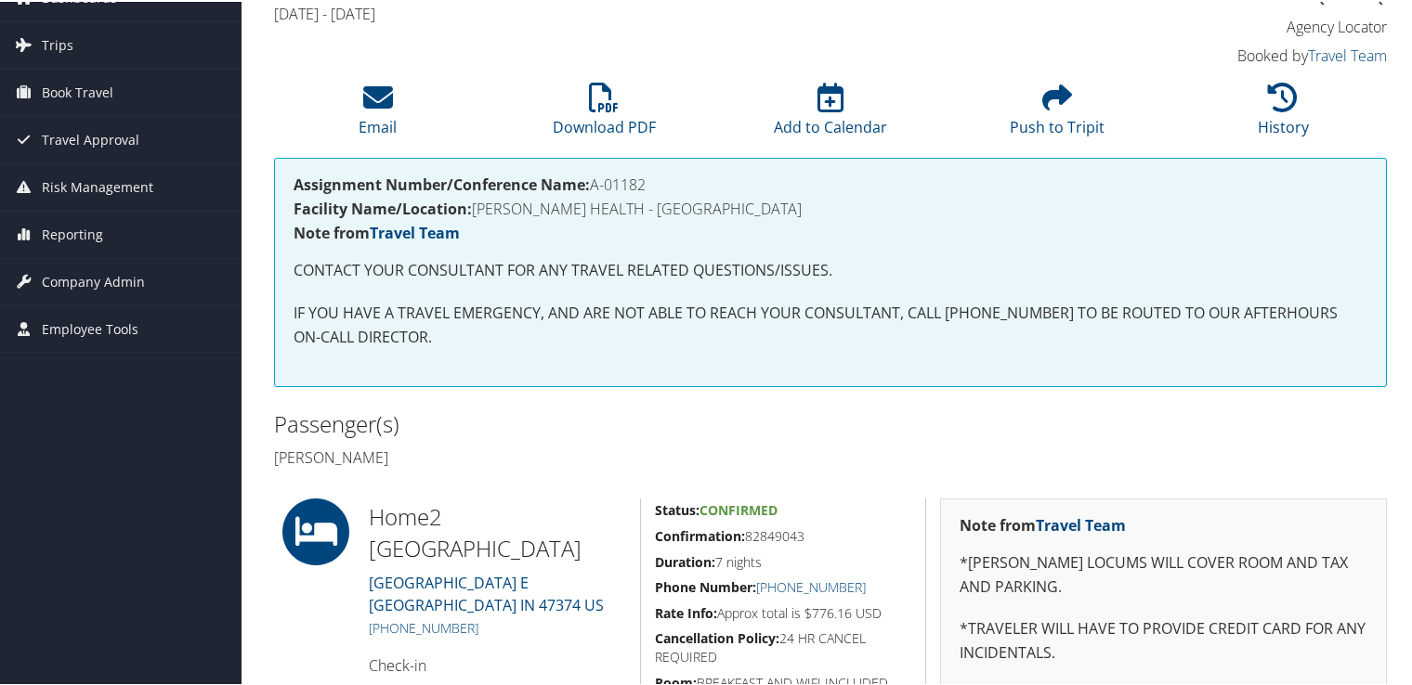
scroll to position [186, 0]
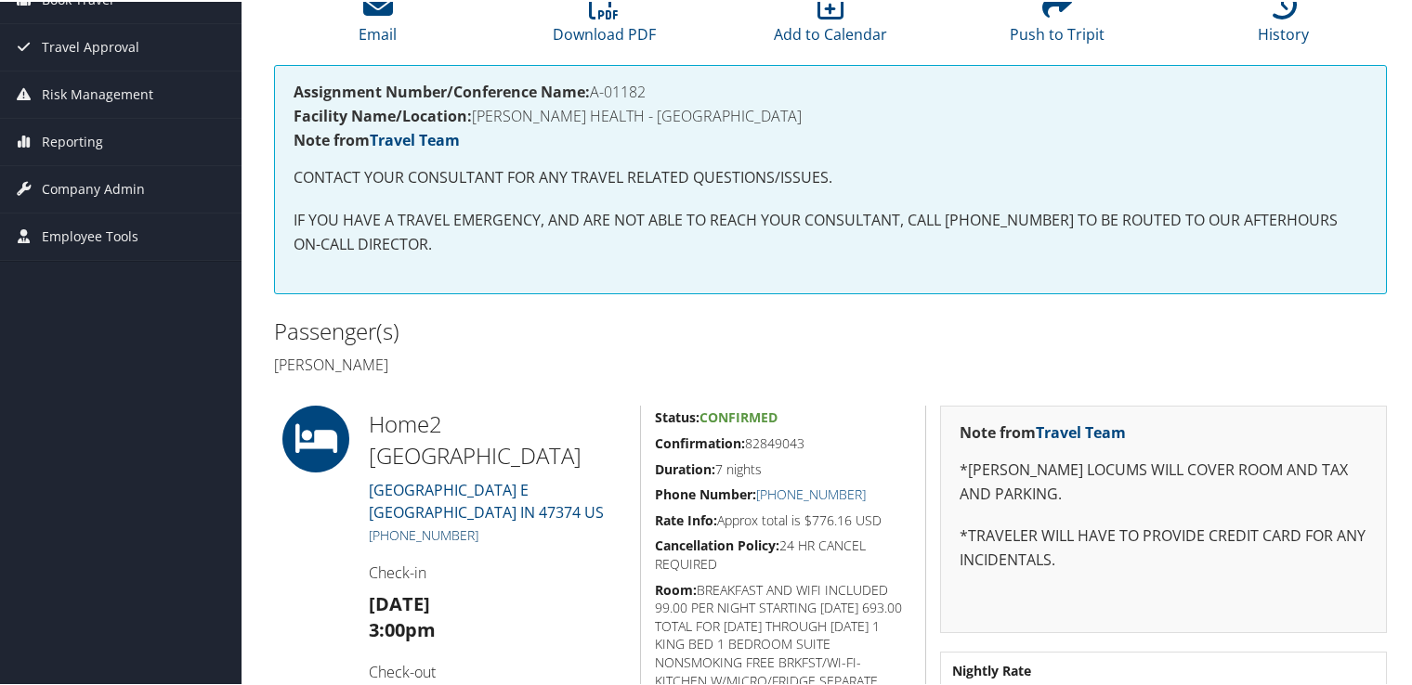
click at [437, 525] on link "[PHONE_NUMBER]" at bounding box center [424, 534] width 110 height 18
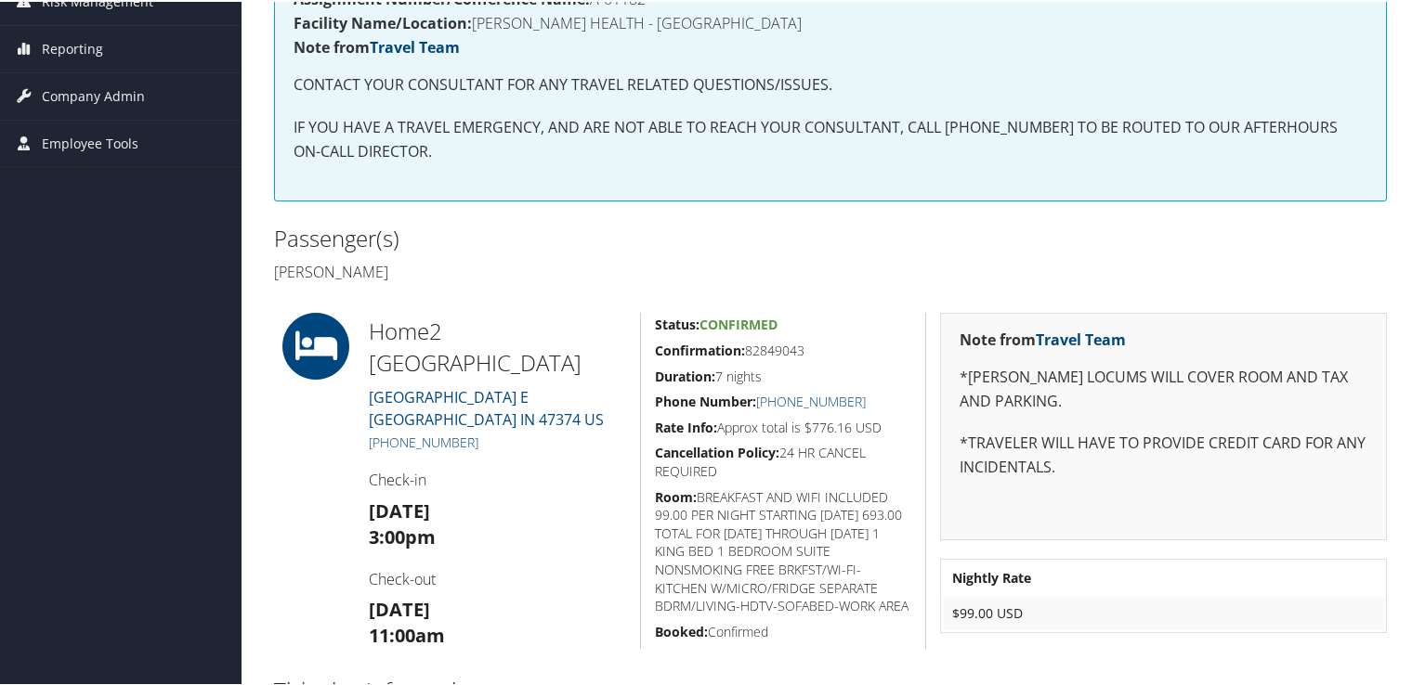
click at [721, 228] on h2 "Passenger(s)" at bounding box center [545, 237] width 542 height 32
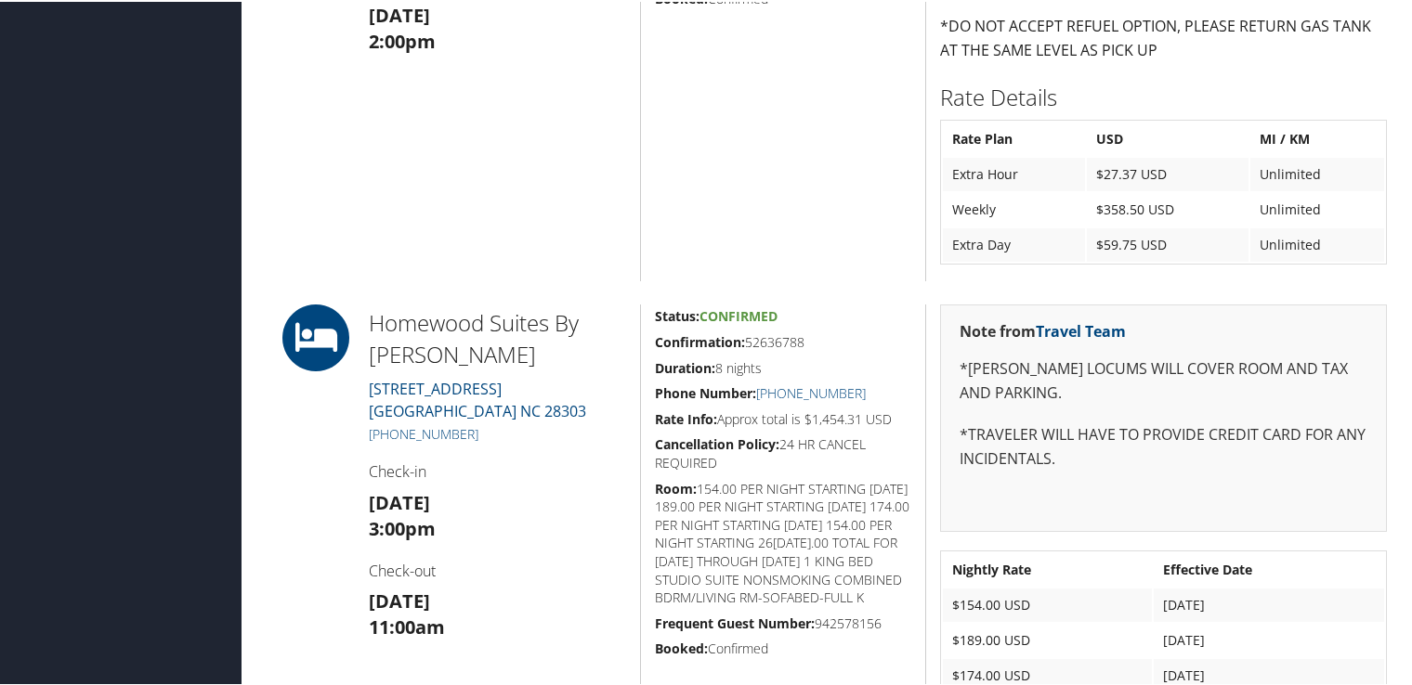
scroll to position [929, 0]
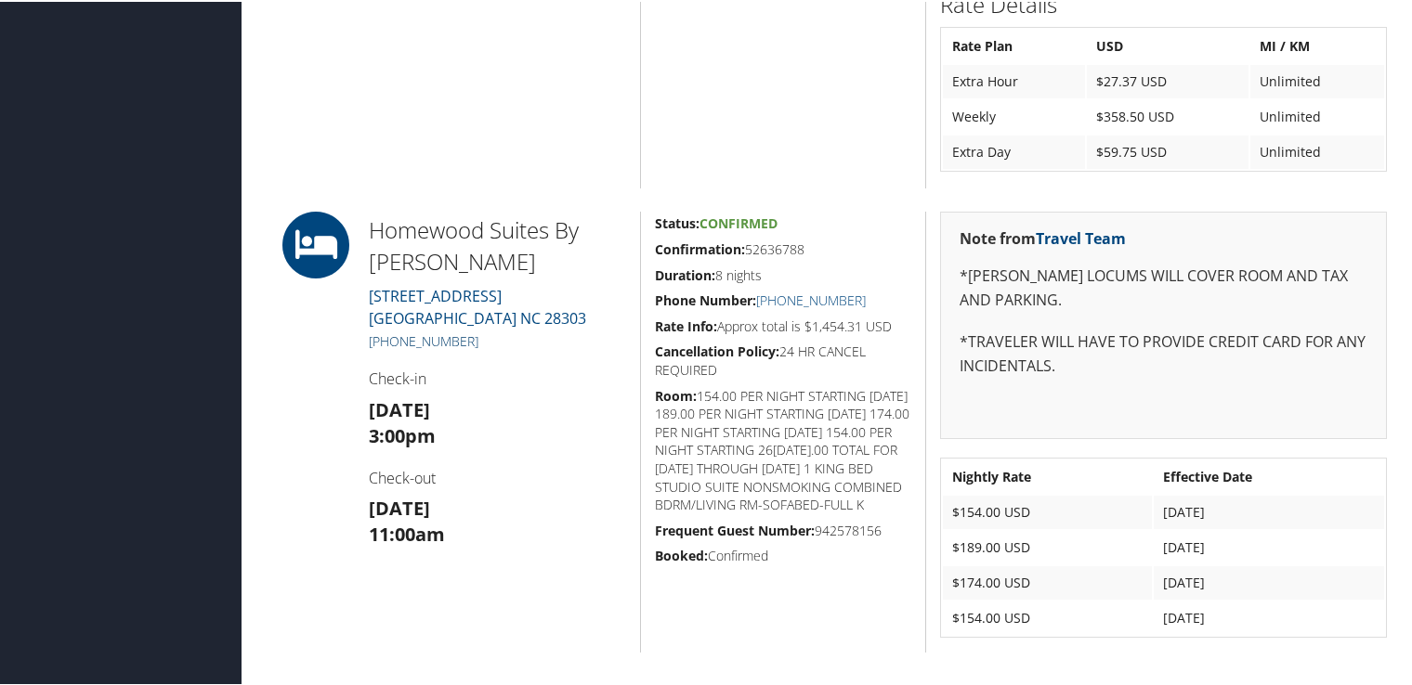
click at [453, 336] on link "+1 (910) 672-7800" at bounding box center [424, 340] width 110 height 18
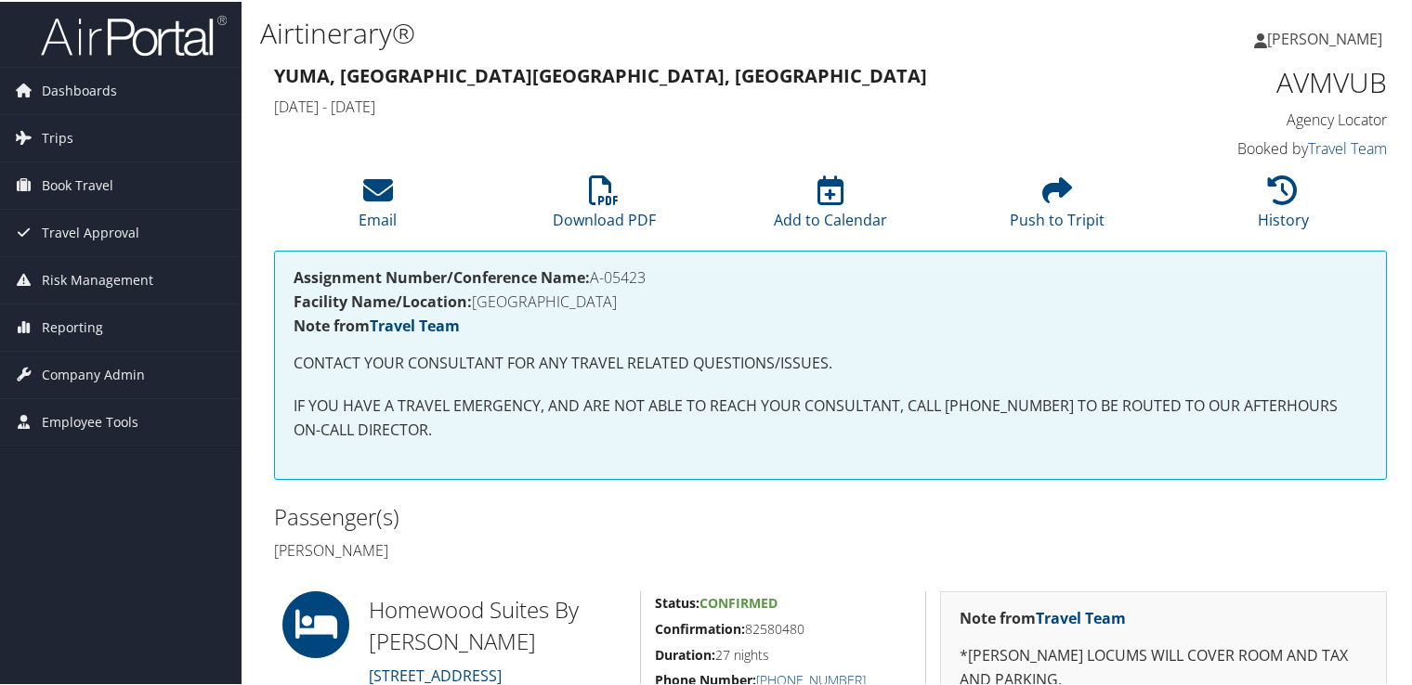
scroll to position [186, 0]
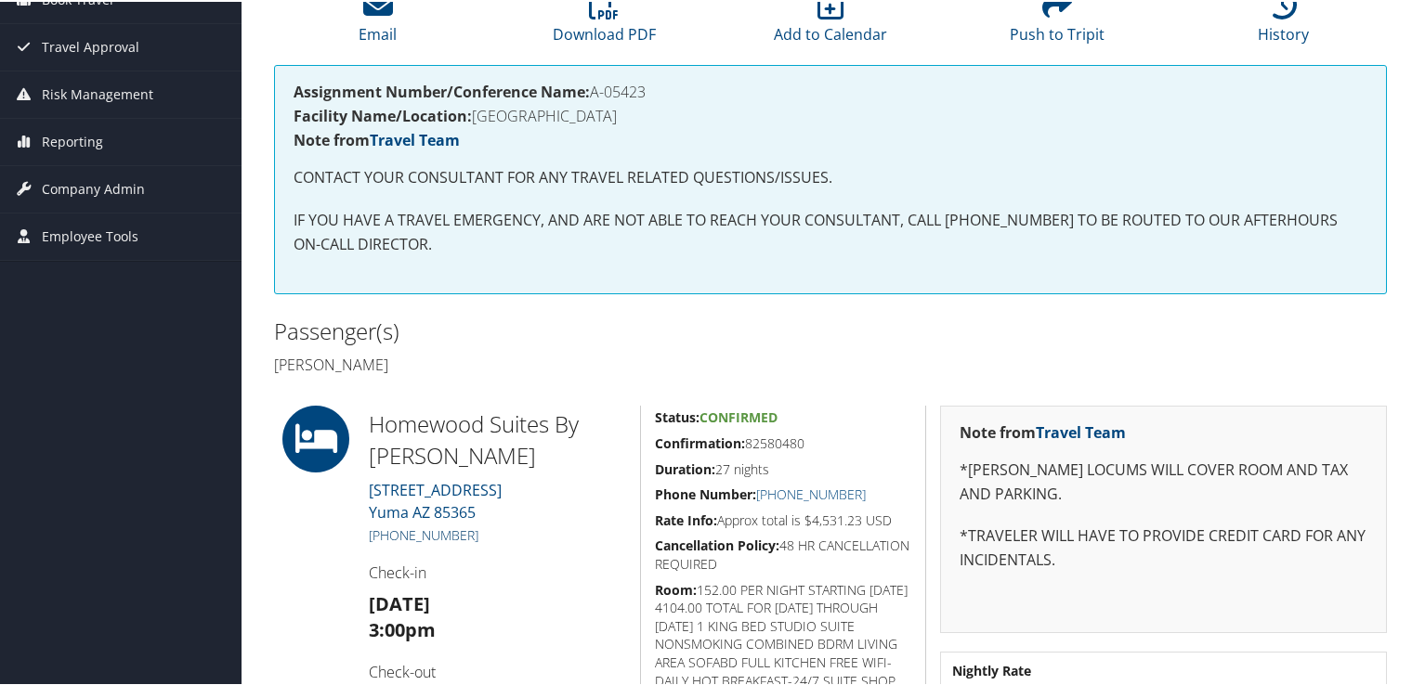
click at [455, 532] on link "[PHONE_NUMBER]" at bounding box center [424, 534] width 110 height 18
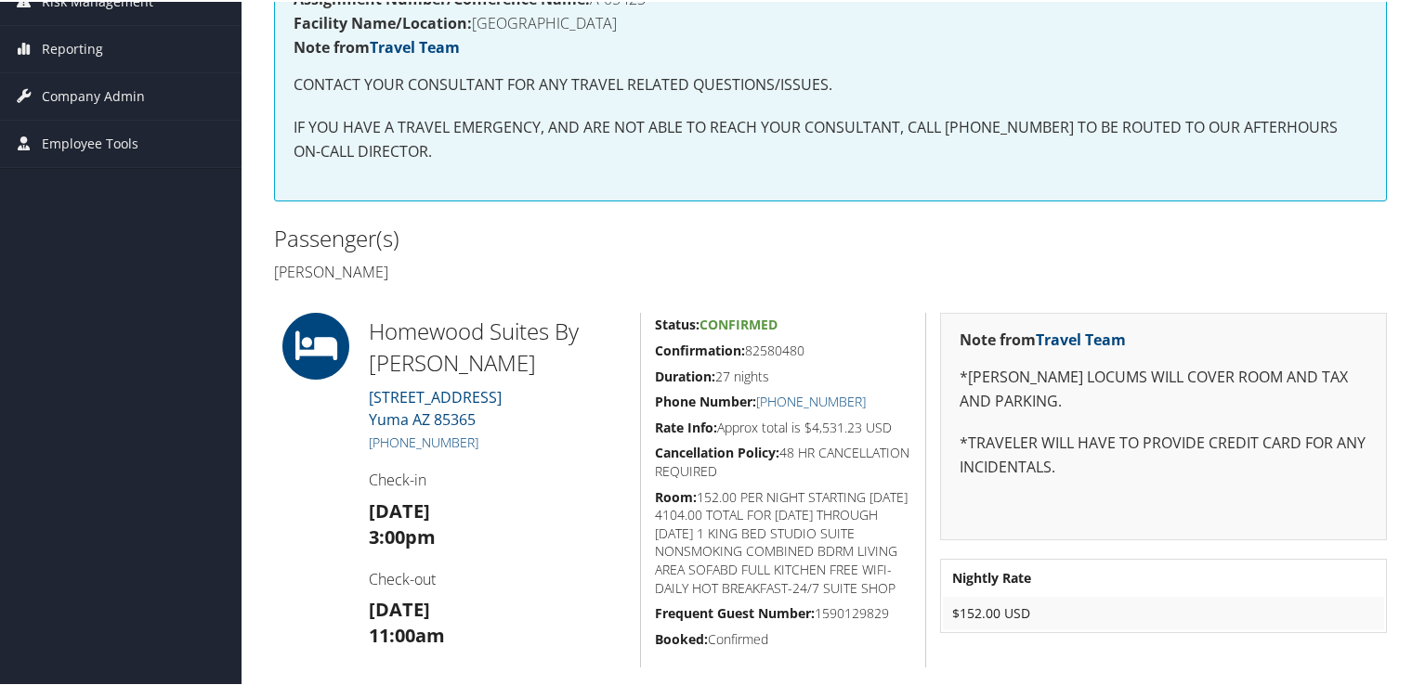
scroll to position [372, 0]
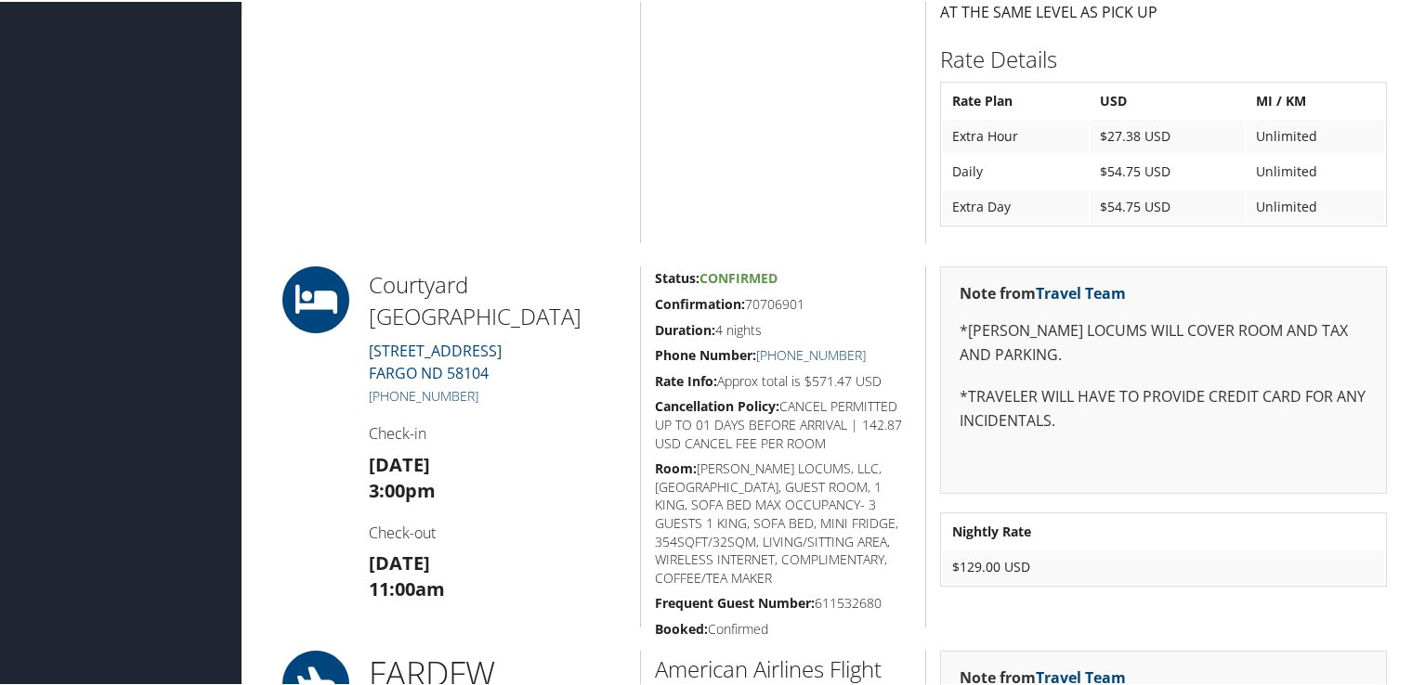
scroll to position [1300, 0]
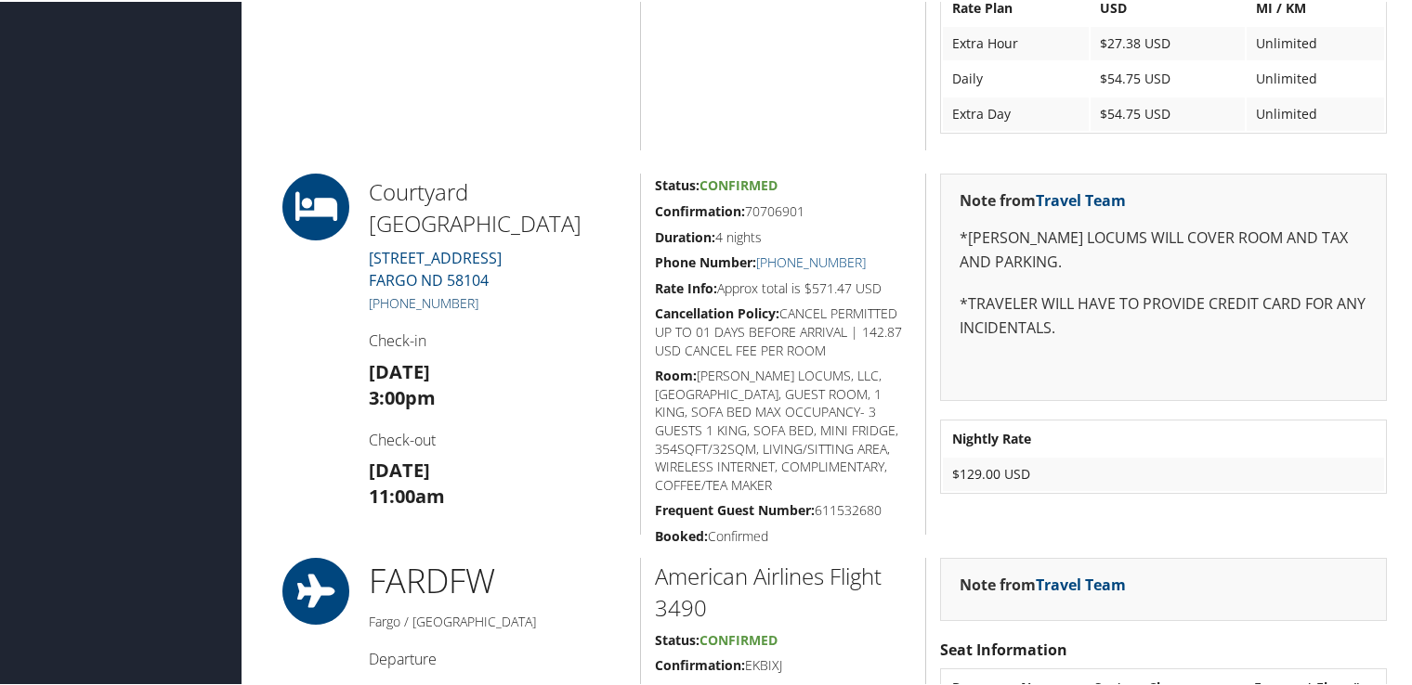
click at [431, 293] on link "[PHONE_NUMBER]" at bounding box center [424, 302] width 110 height 18
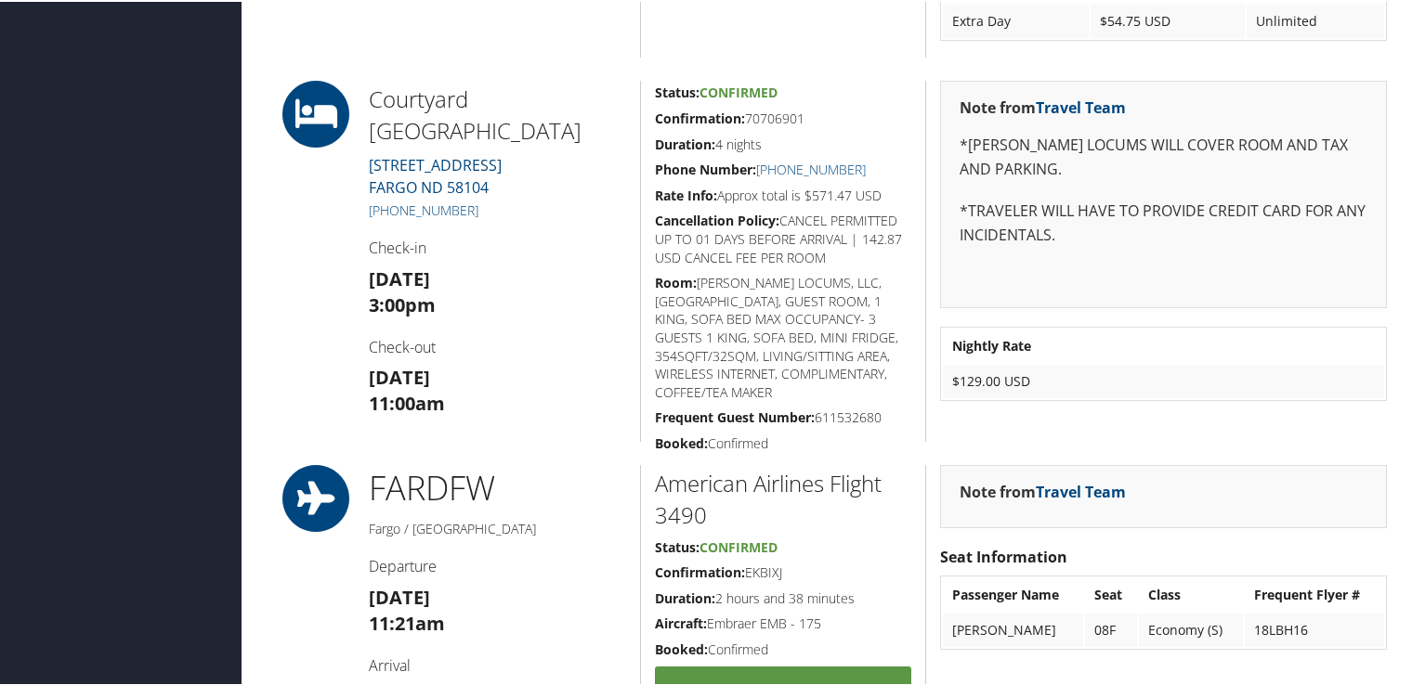
click at [1233, 477] on div "Note from Travel Team" at bounding box center [1163, 494] width 447 height 63
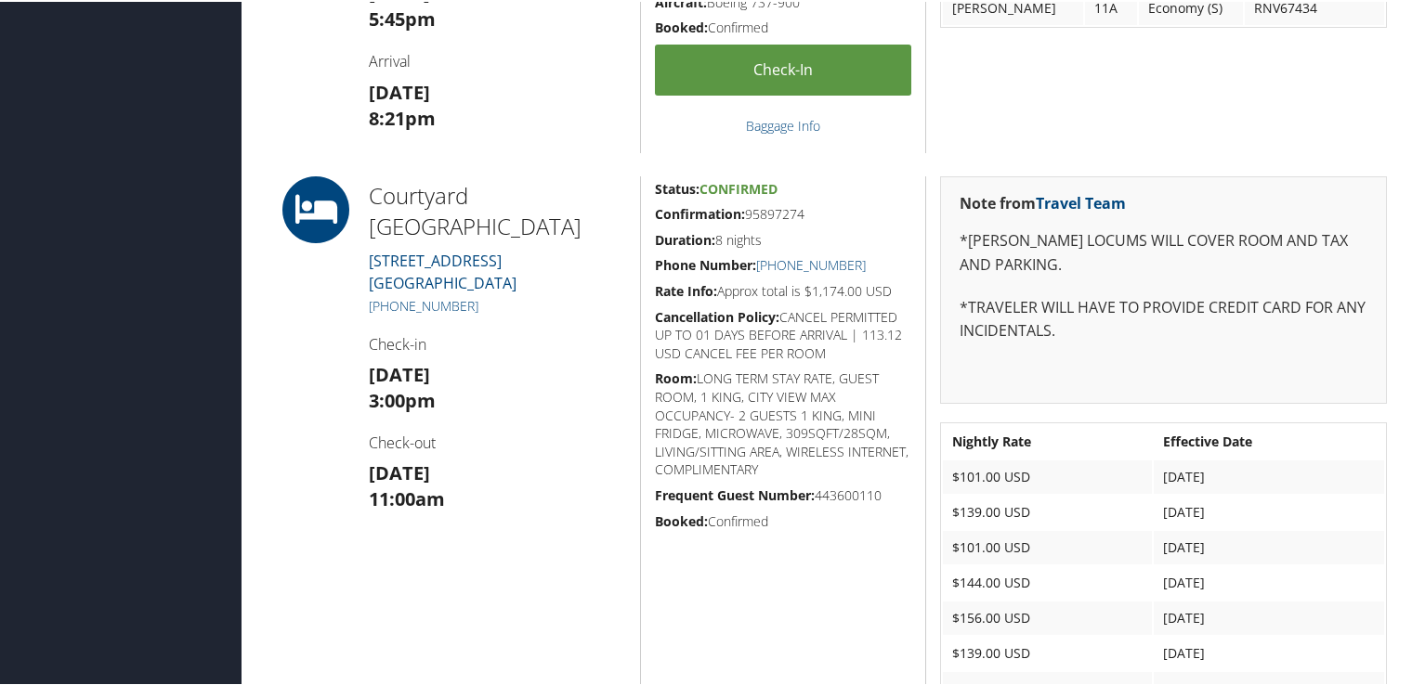
scroll to position [1115, 0]
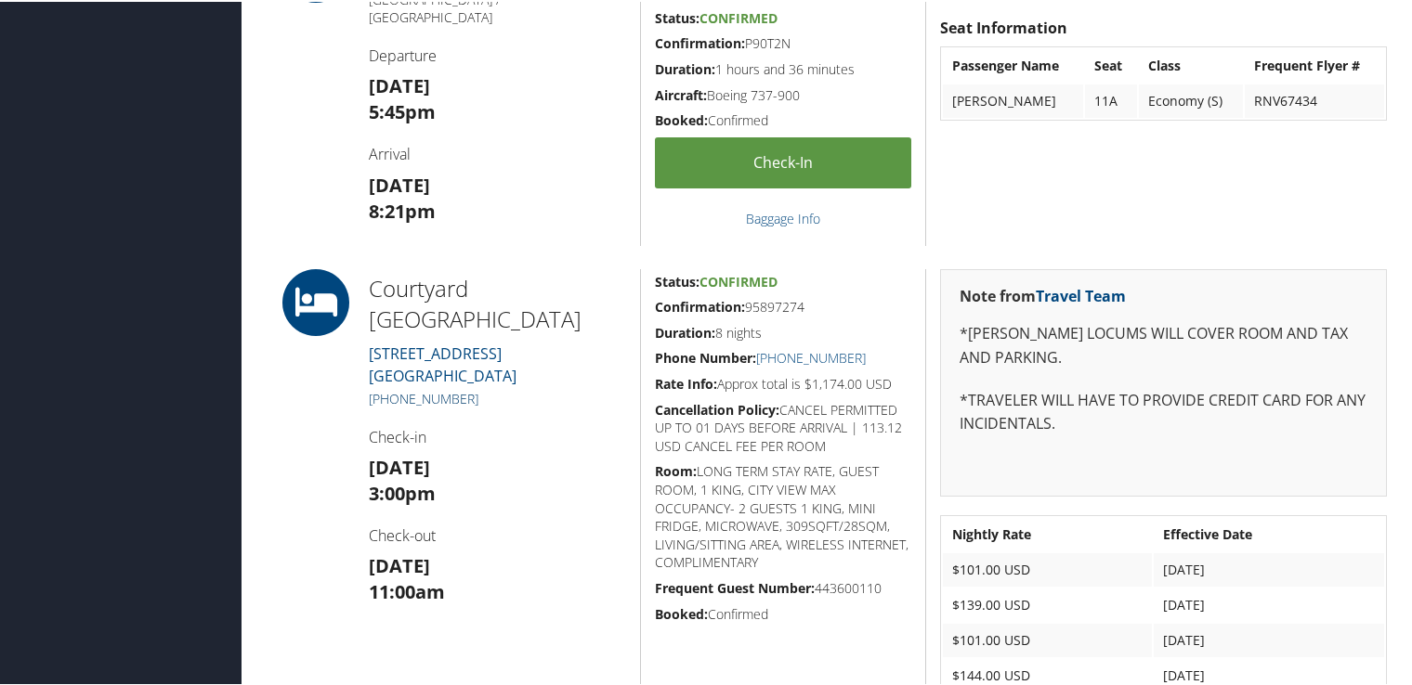
click at [445, 389] on link "(712) 202-2700" at bounding box center [424, 397] width 110 height 18
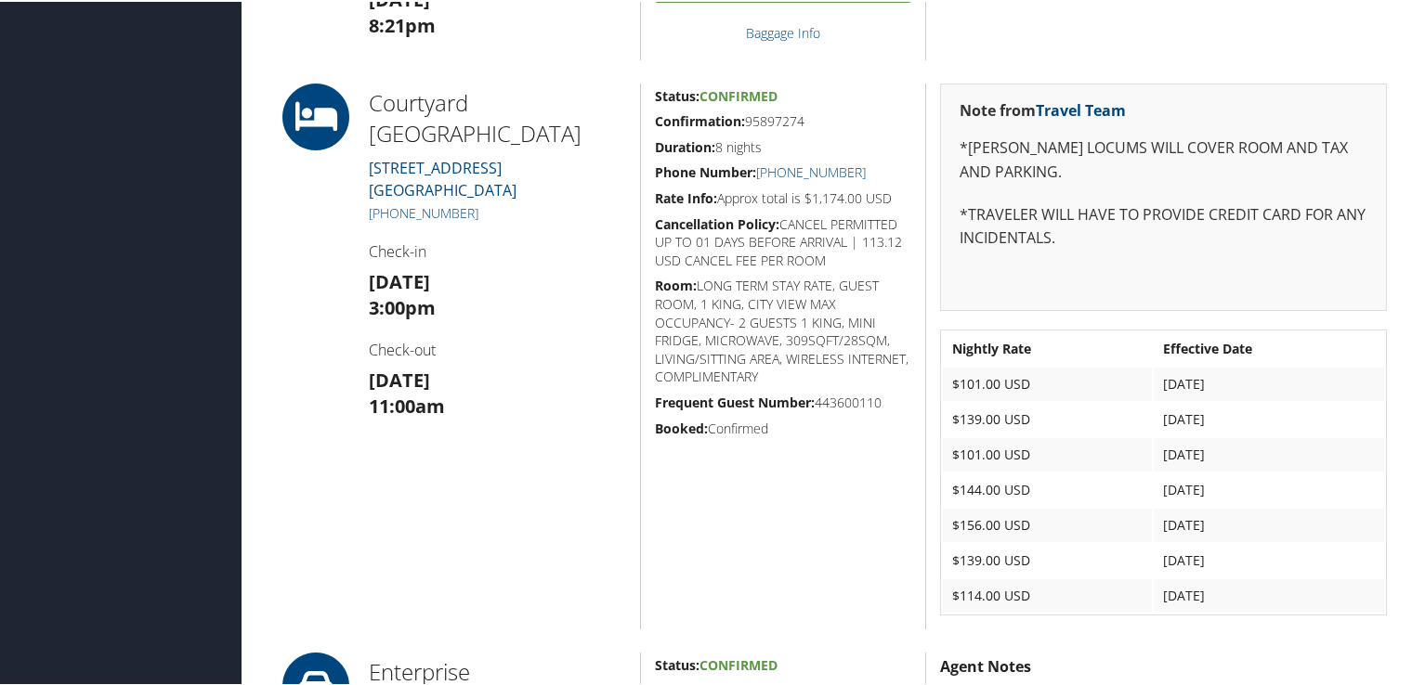
scroll to position [1207, 0]
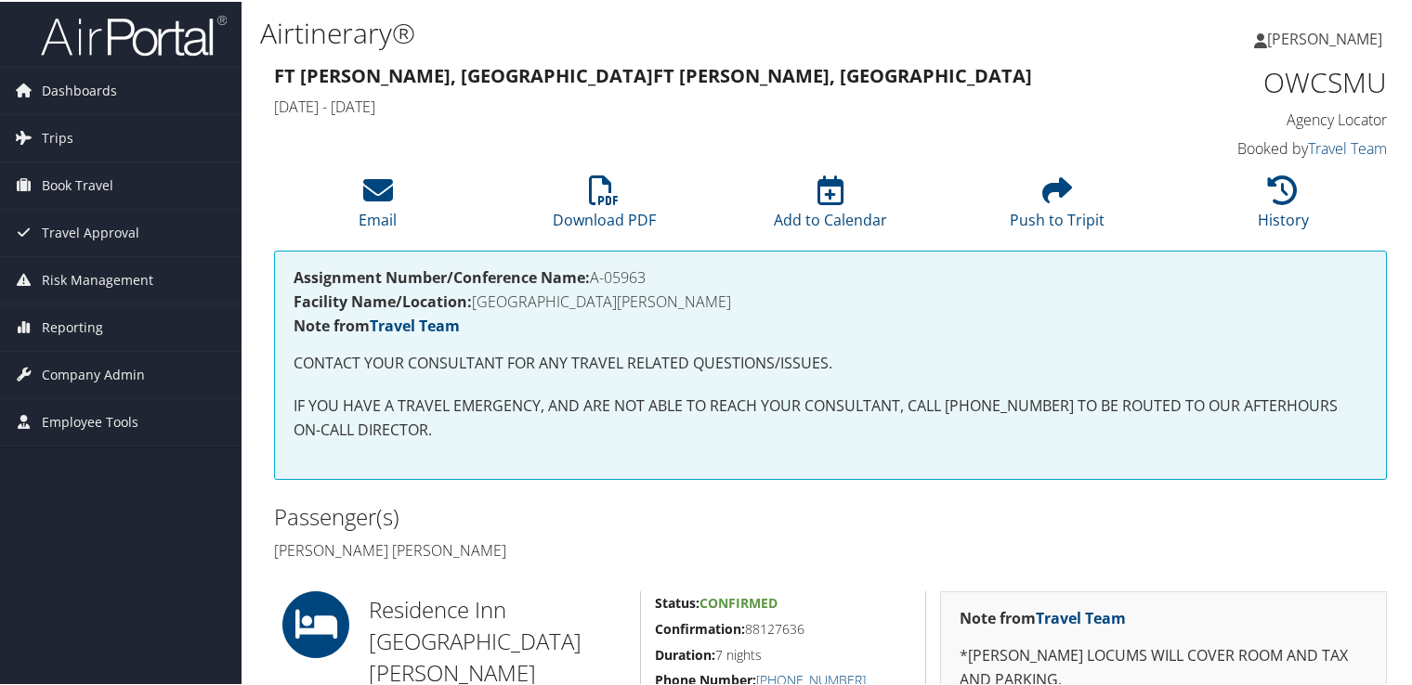
scroll to position [279, 0]
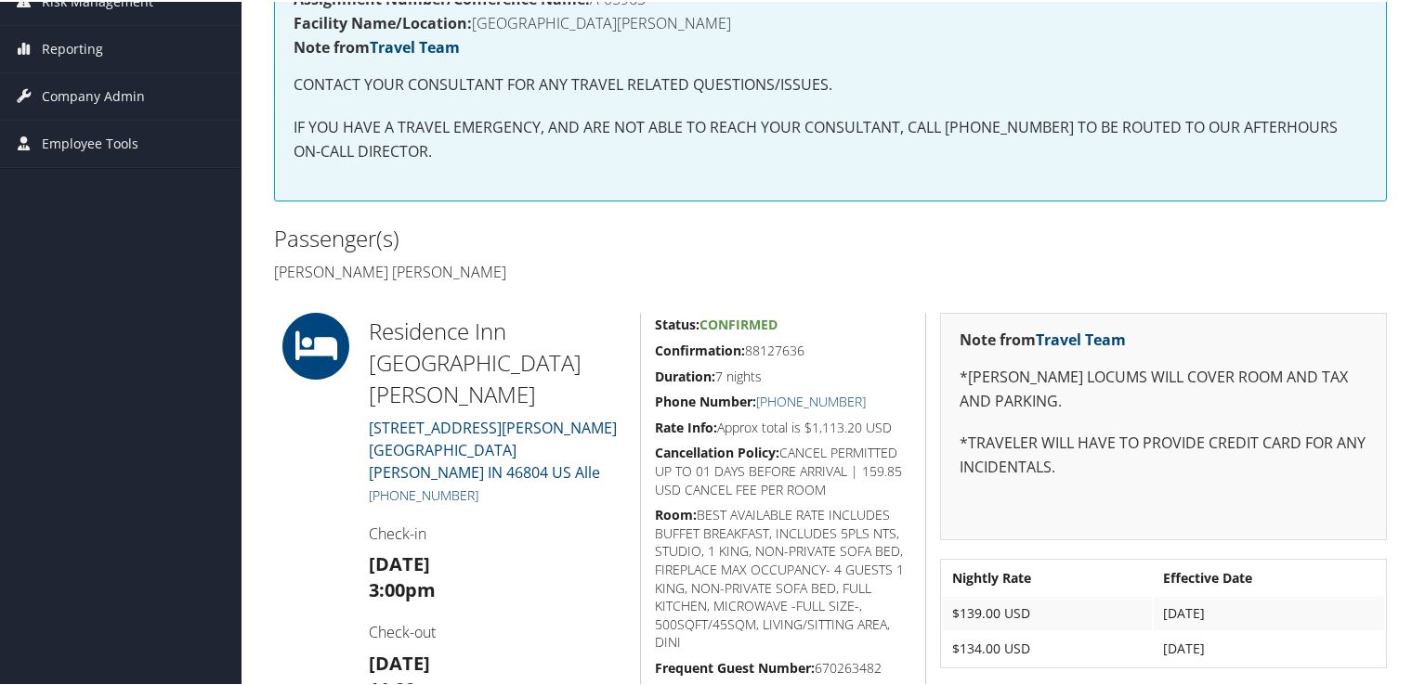
click at [441, 485] on link "[PHONE_NUMBER]" at bounding box center [424, 494] width 110 height 18
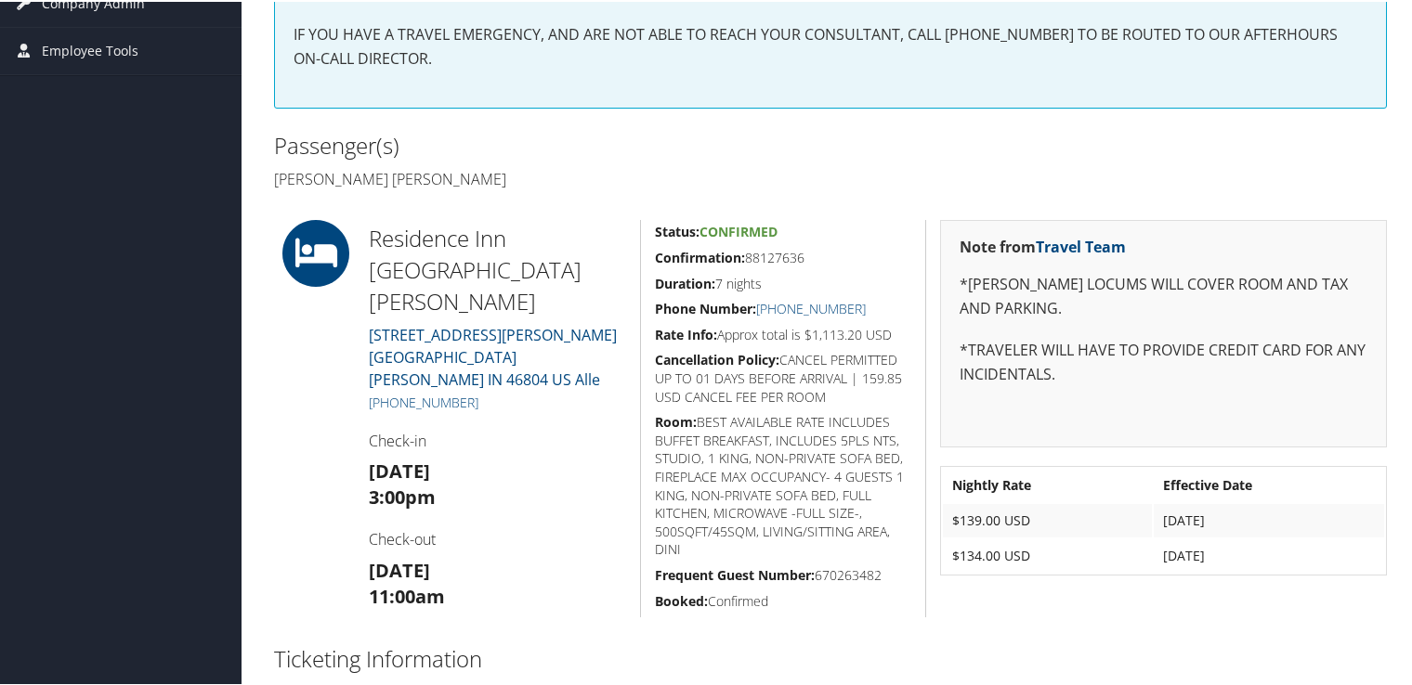
click at [108, 124] on div "Dashboards AirPortal 360™ (Manager) My Travel Dashboard Trips Airtinerary® Look…" at bounding box center [709, 407] width 1419 height 1558
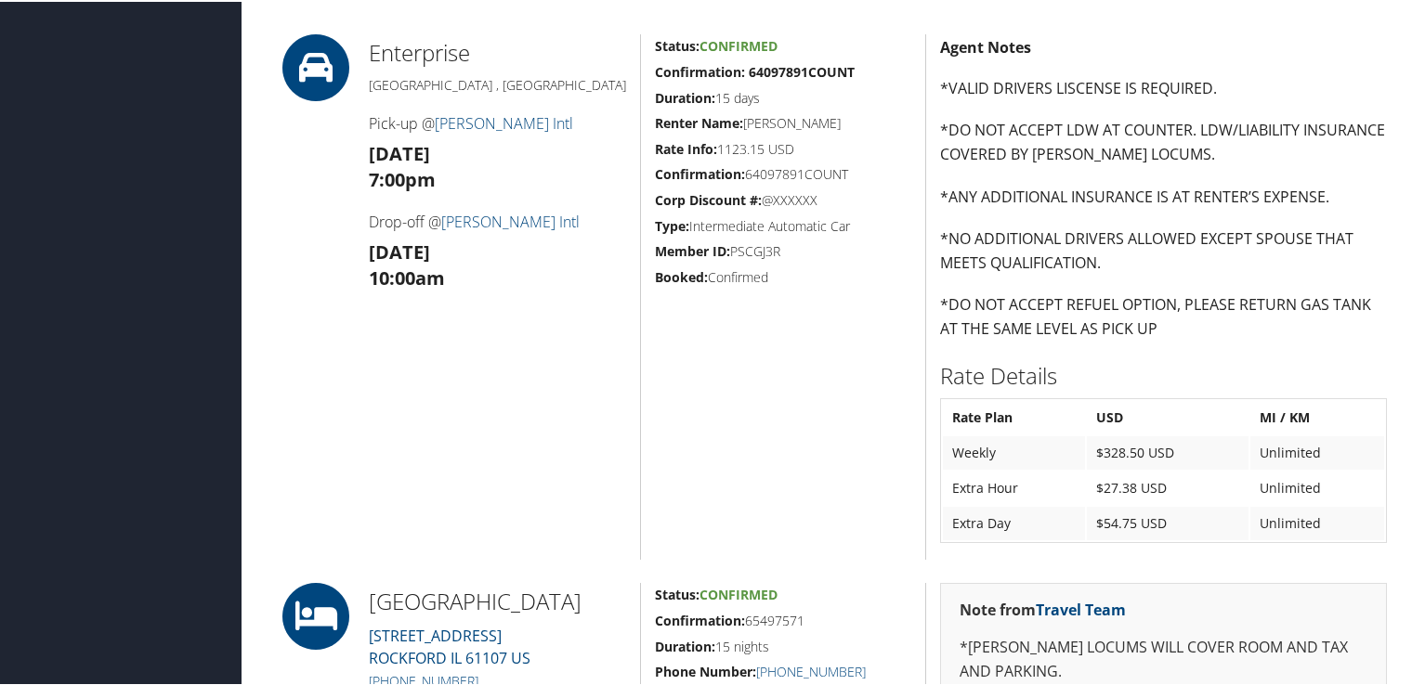
scroll to position [836, 0]
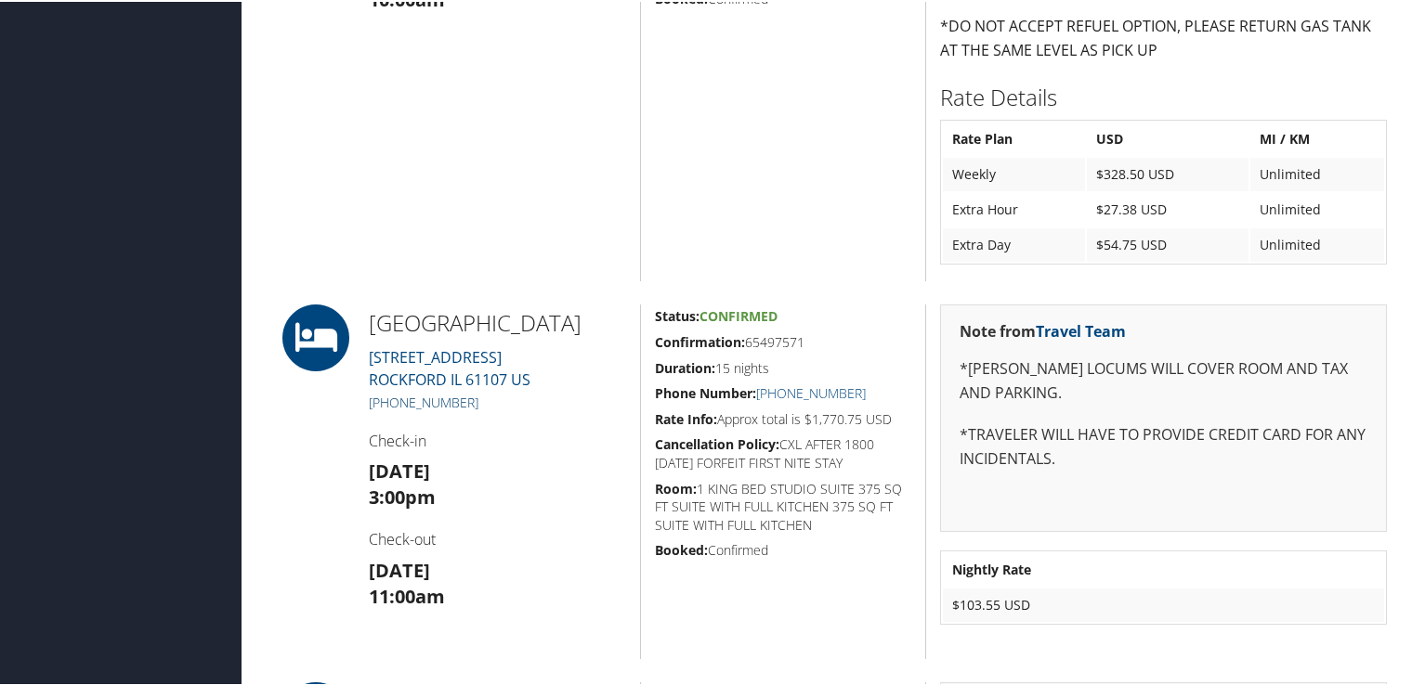
click at [438, 410] on link "+1 (815) 397-0200" at bounding box center [424, 401] width 110 height 18
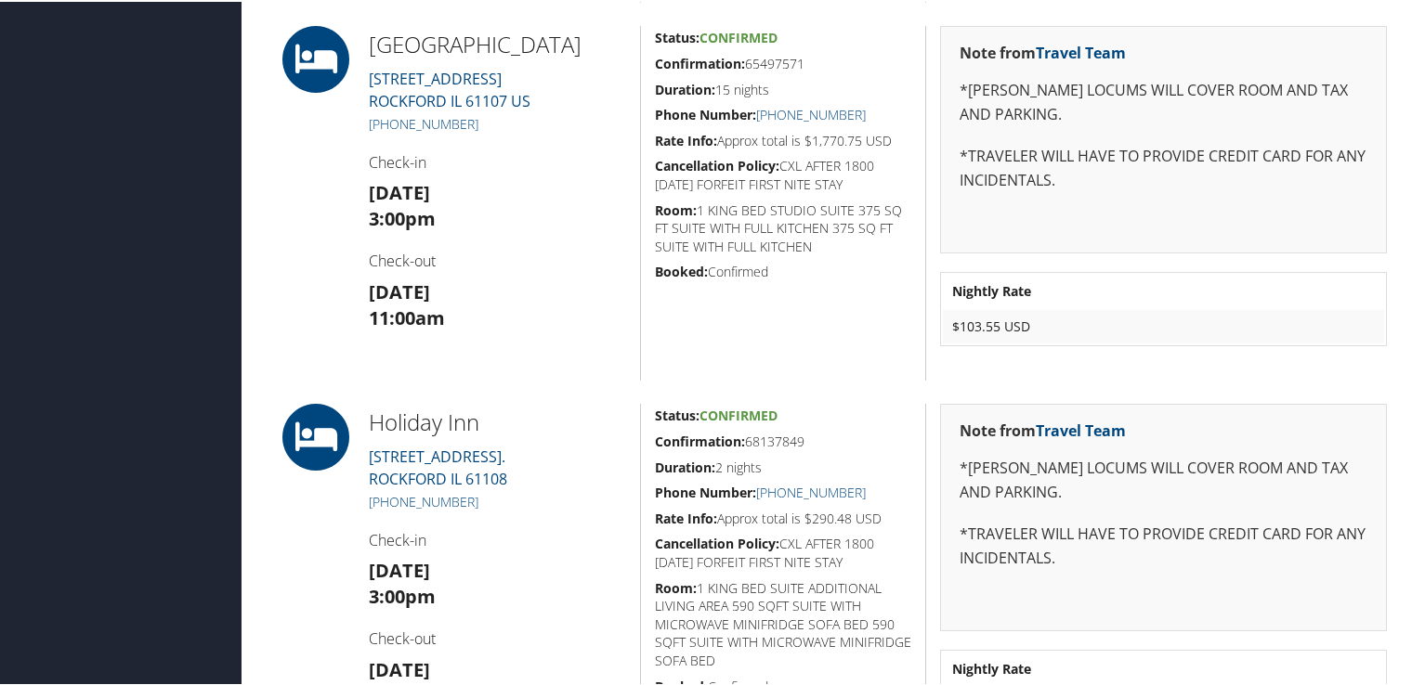
scroll to position [929, 0]
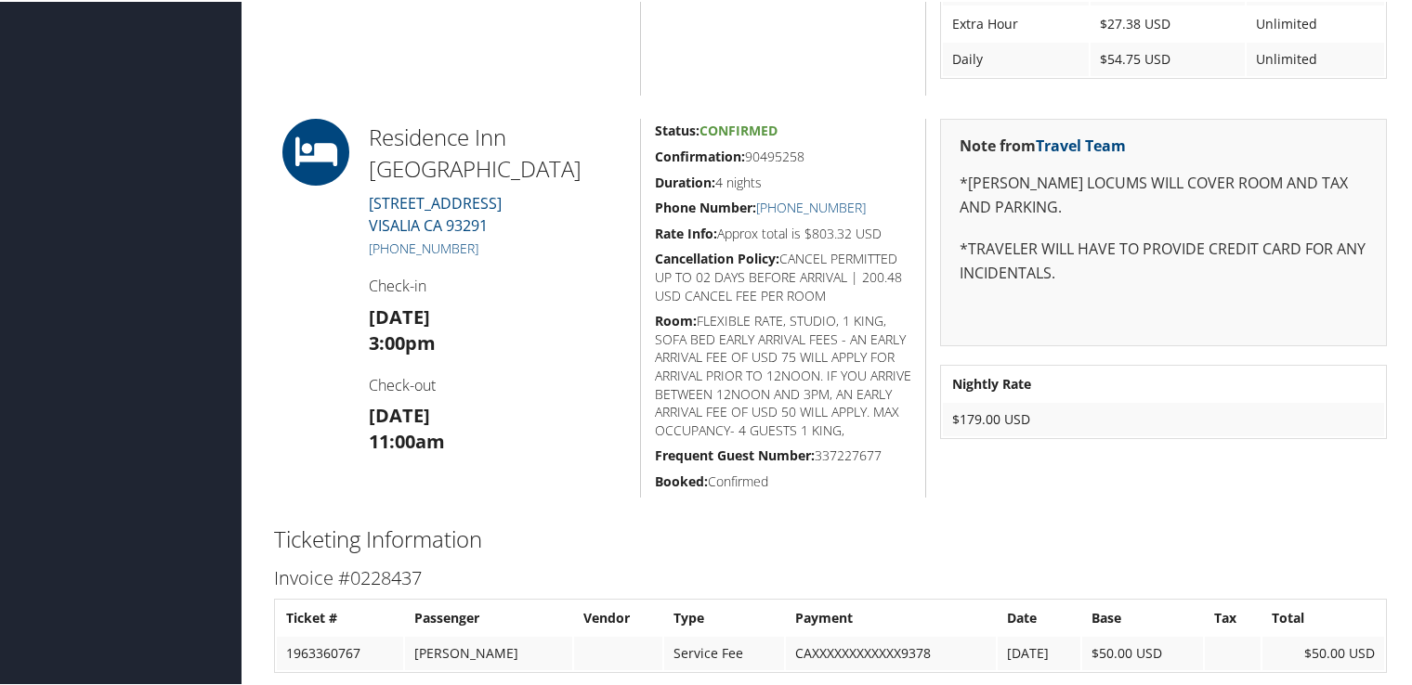
scroll to position [1399, 0]
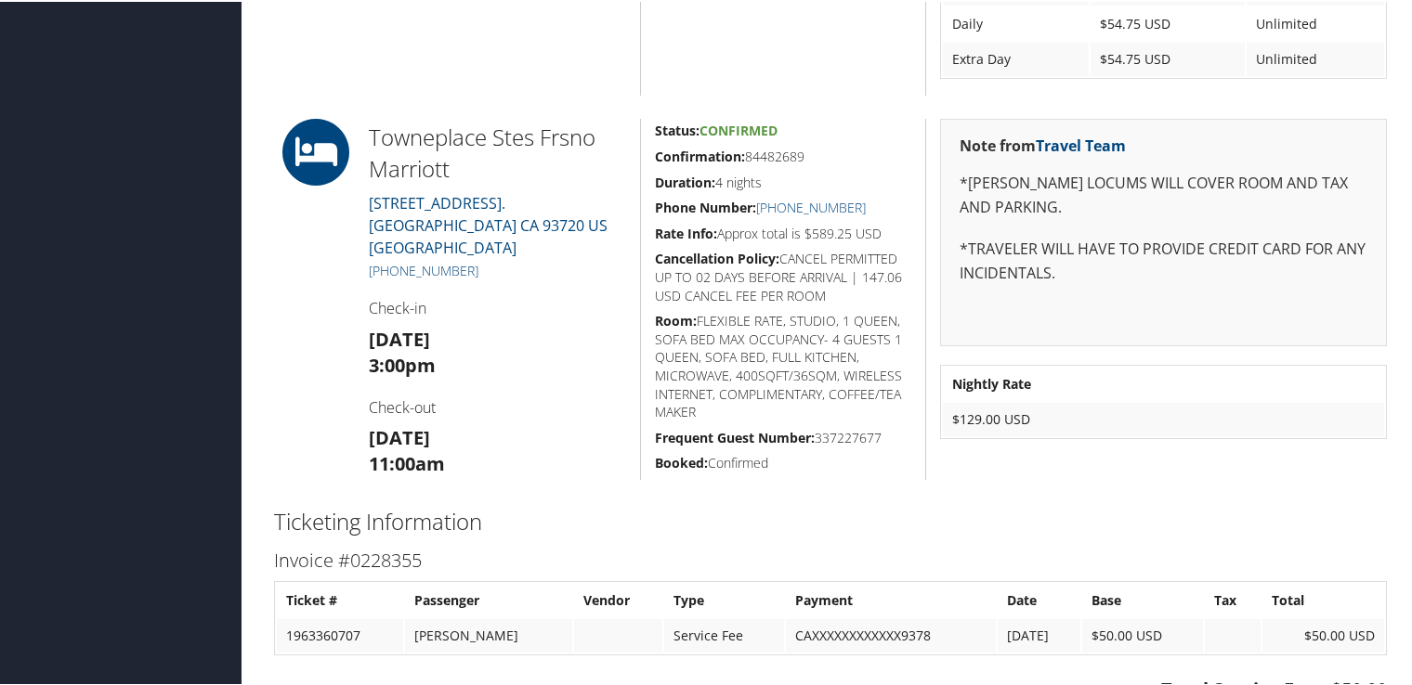
scroll to position [929, 0]
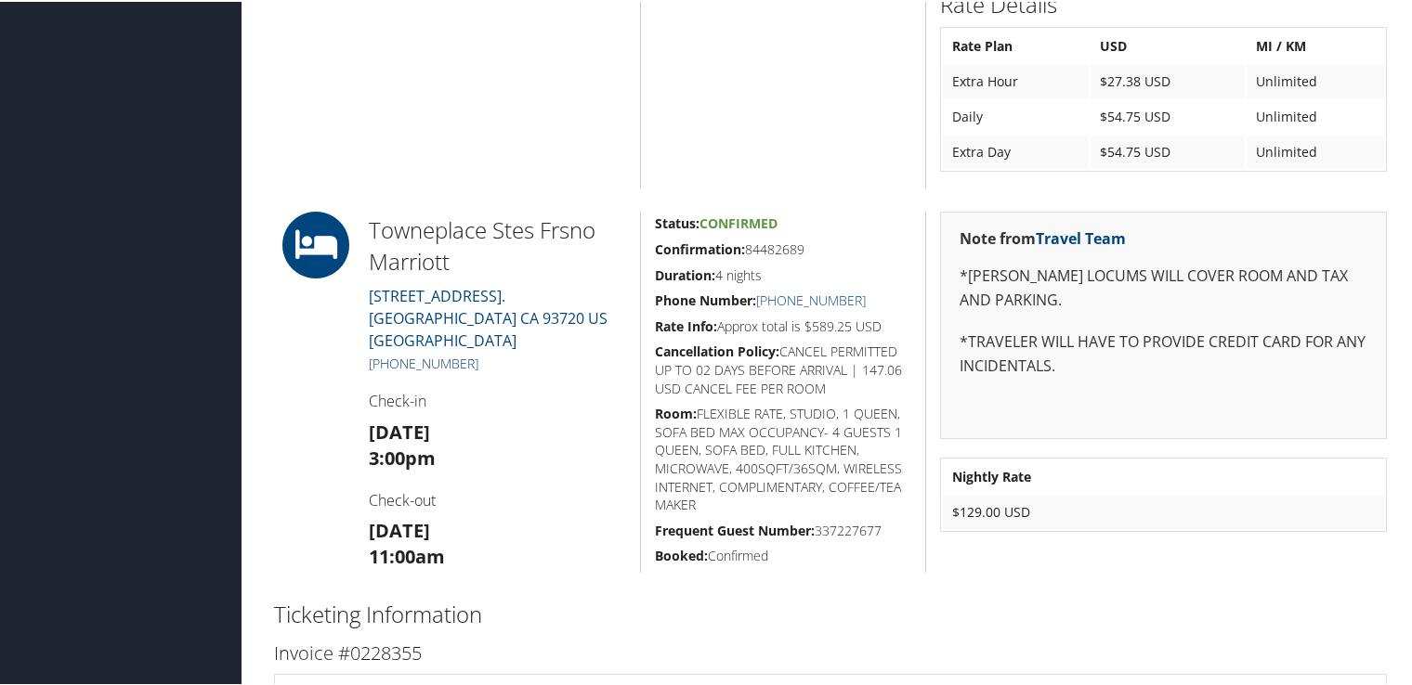
click at [458, 353] on link "[PHONE_NUMBER]" at bounding box center [424, 362] width 110 height 18
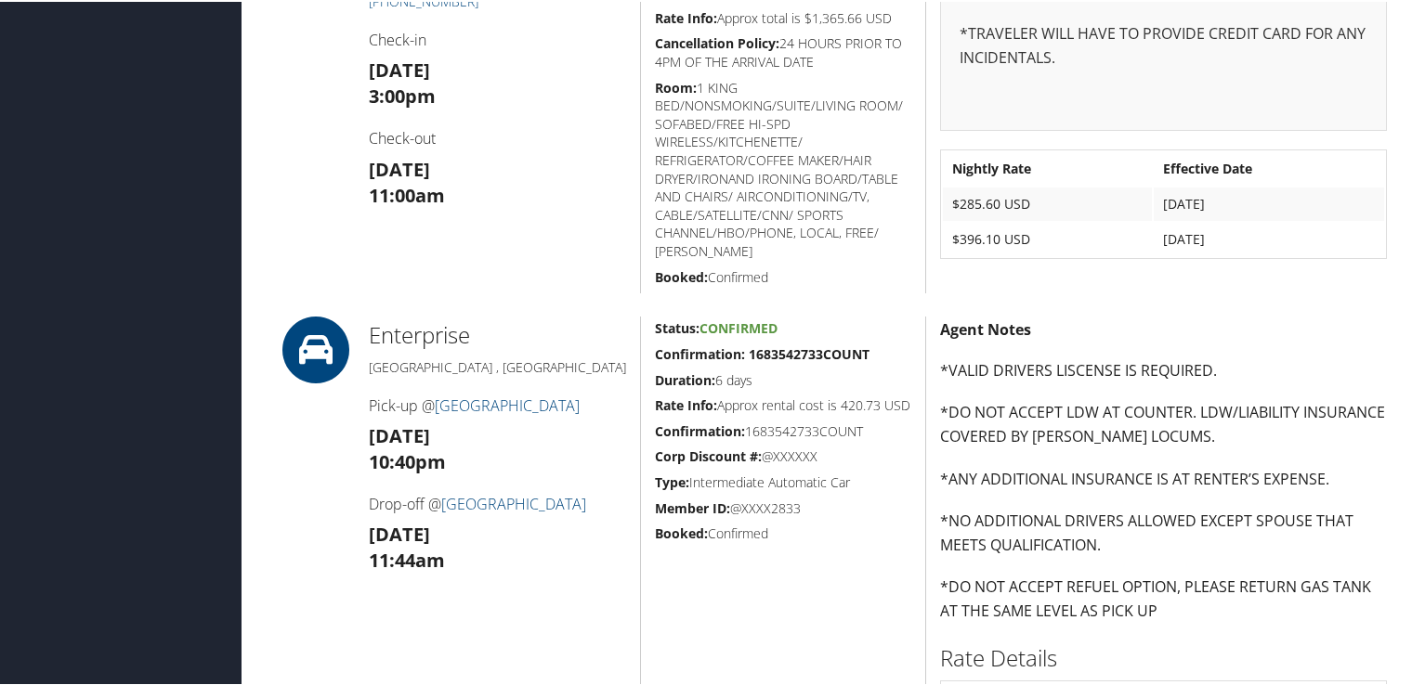
scroll to position [743, 0]
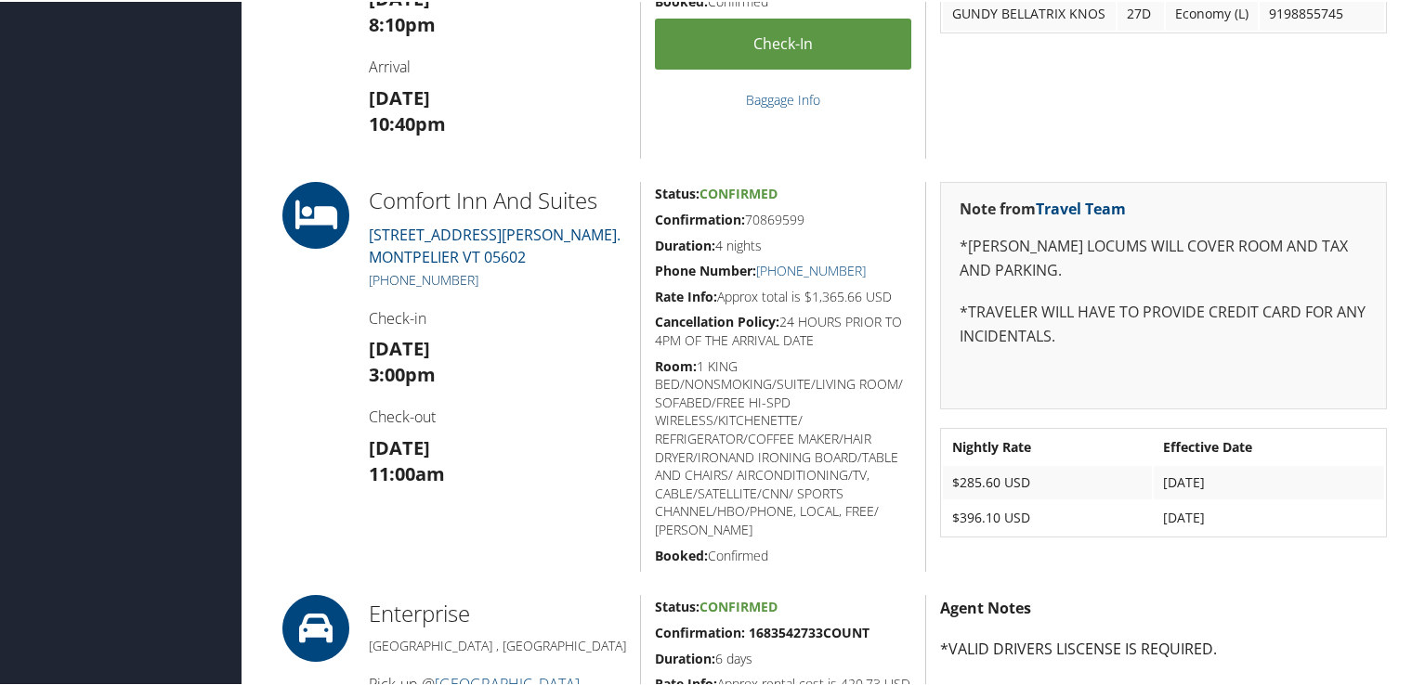
click at [453, 277] on link "(802) 229-2222" at bounding box center [424, 278] width 110 height 18
click at [1233, 483] on td "Sep 29, 2025" at bounding box center [1269, 480] width 230 height 33
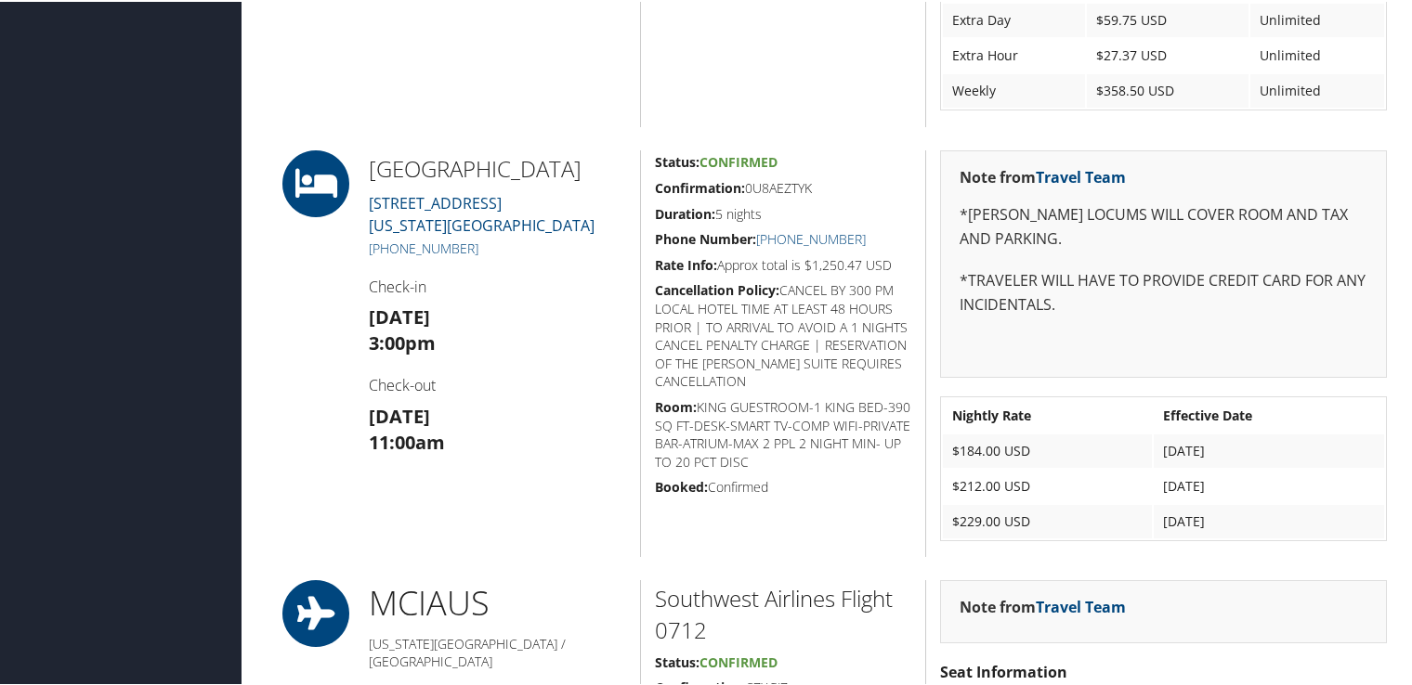
scroll to position [2694, 0]
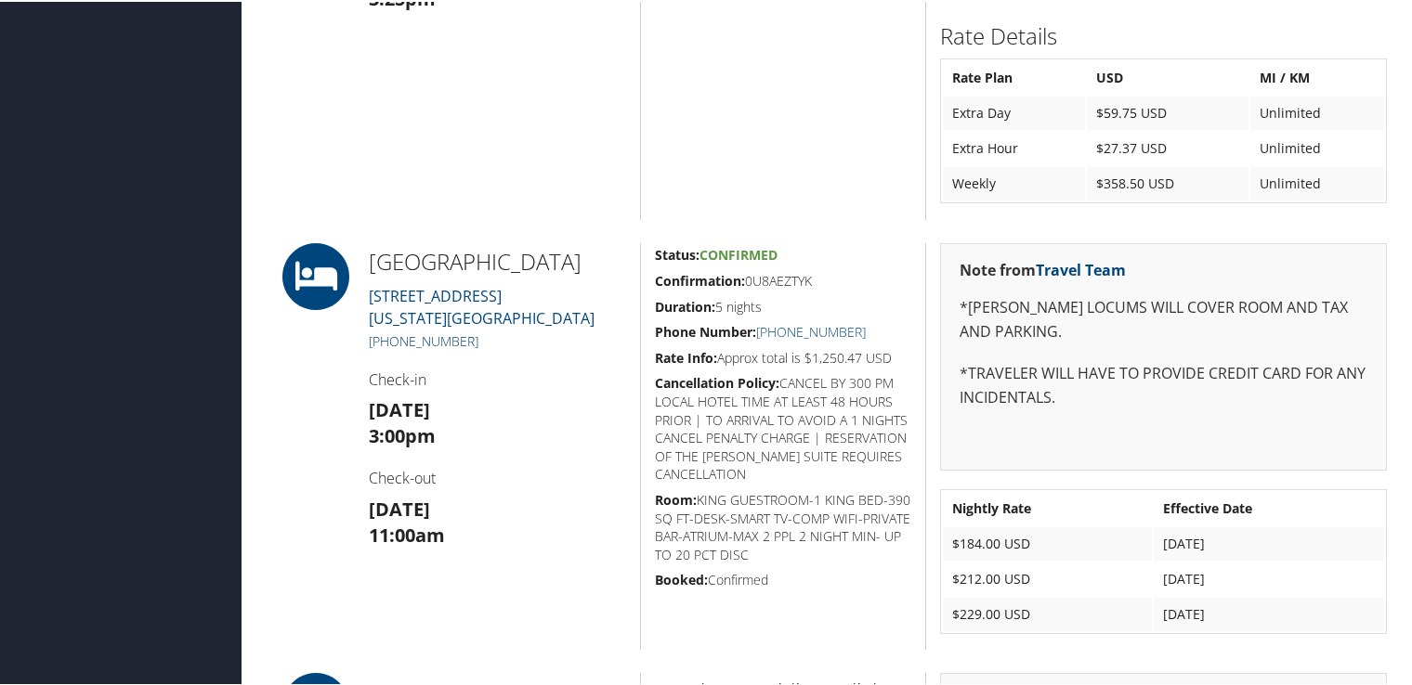
click at [411, 344] on link "[PHONE_NUMBER]" at bounding box center [424, 340] width 110 height 18
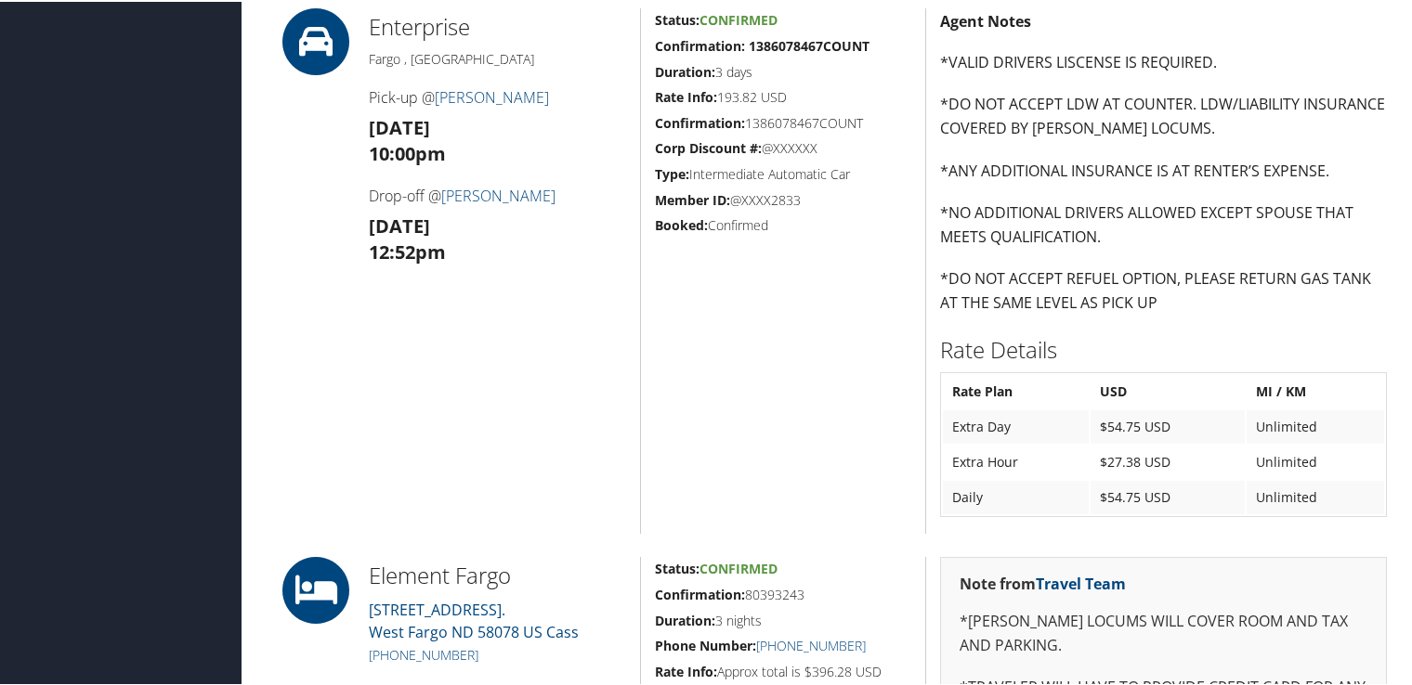
scroll to position [1579, 0]
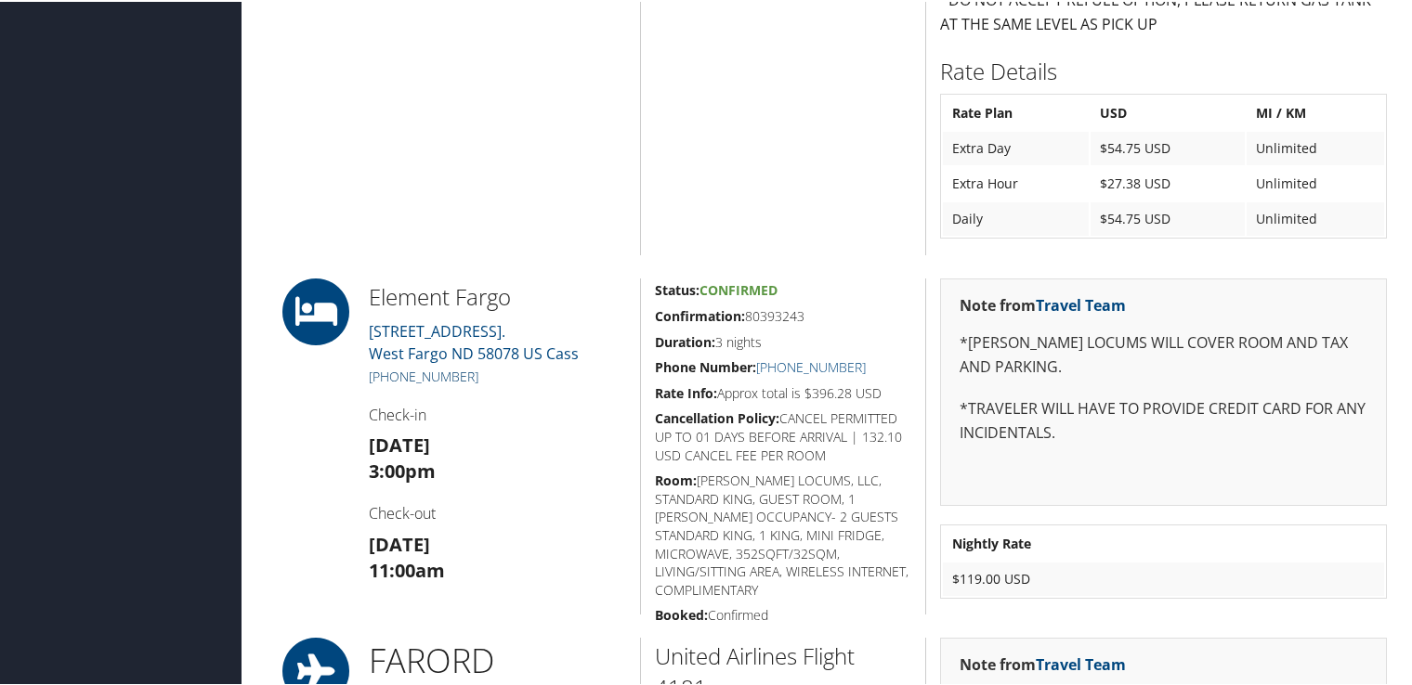
click at [434, 375] on link "(701) 478-5333" at bounding box center [424, 375] width 110 height 18
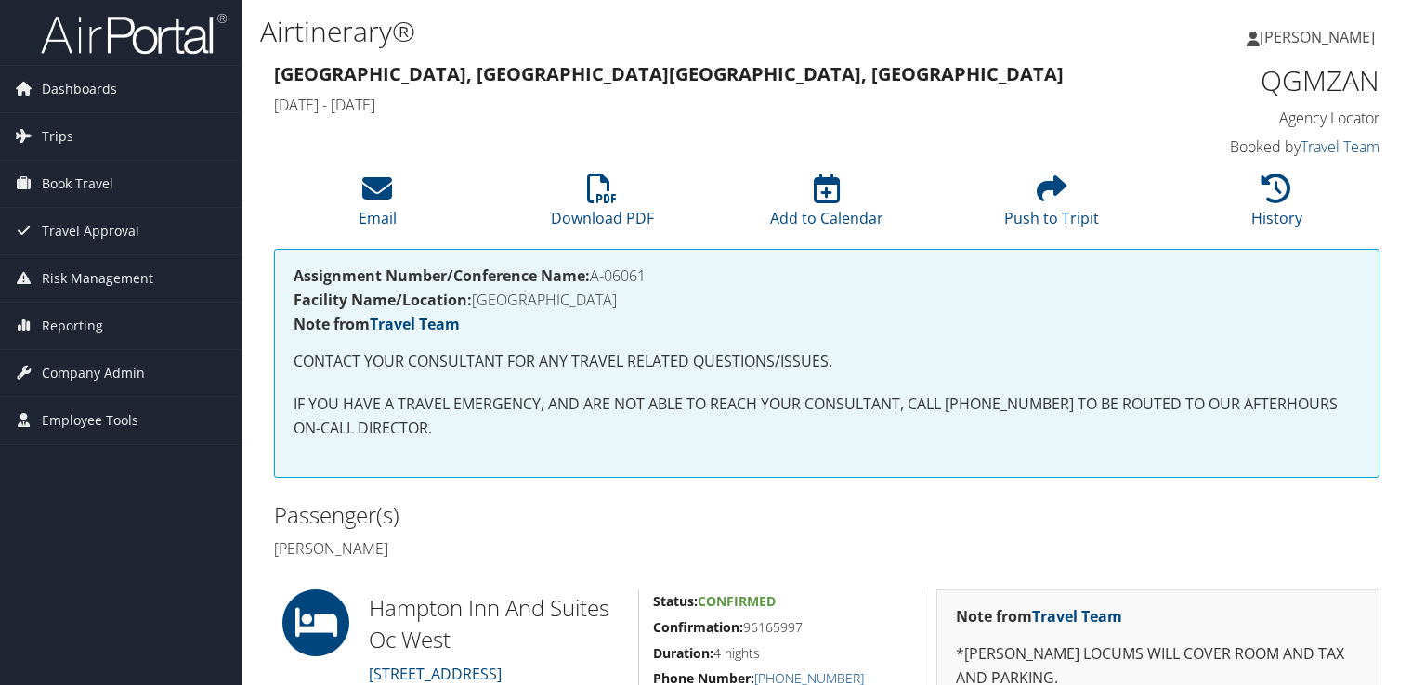
scroll to position [279, 0]
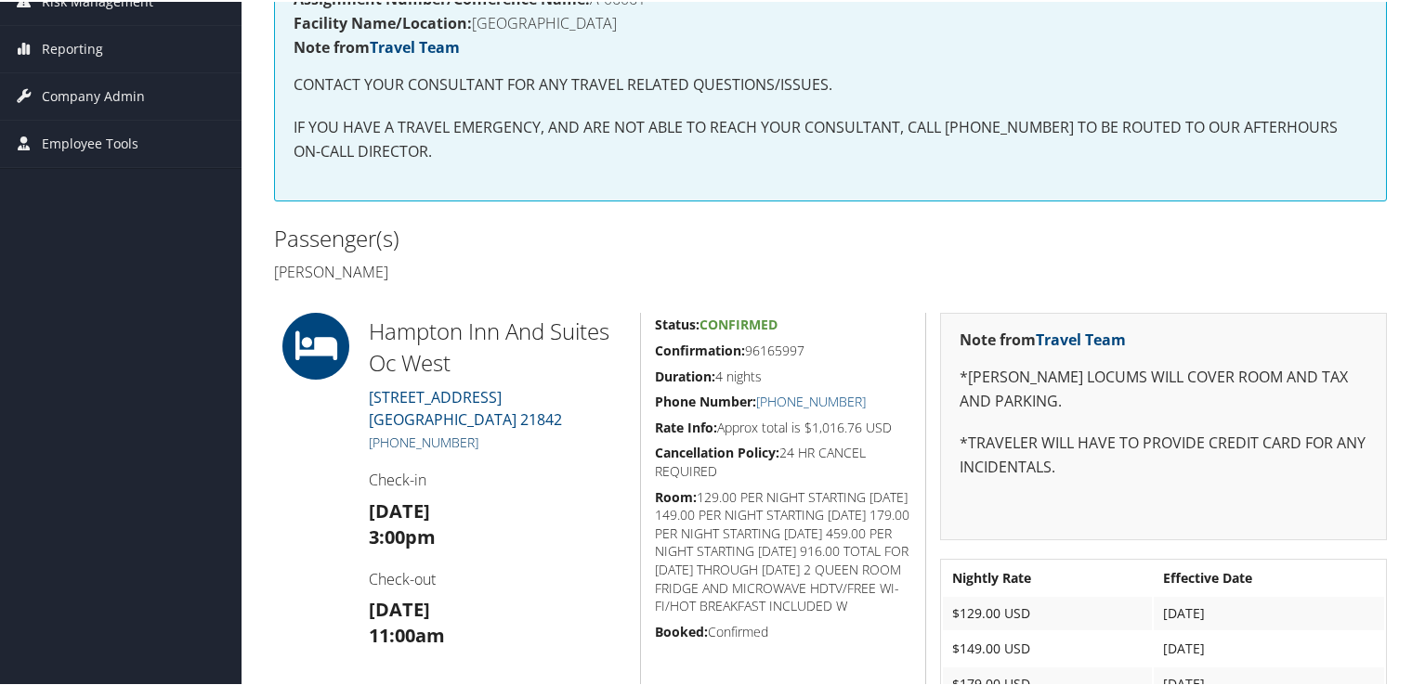
click at [450, 440] on link "+1 (410) 213-2500" at bounding box center [424, 441] width 110 height 18
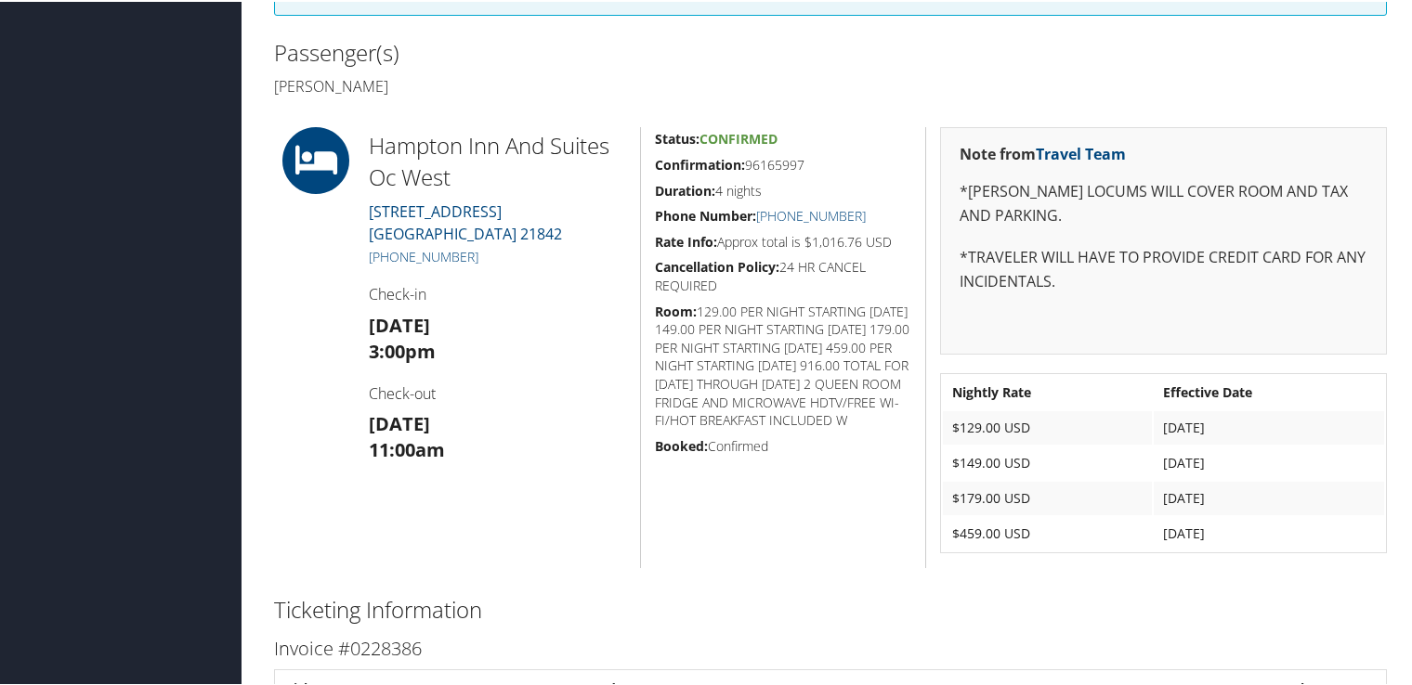
scroll to position [372, 0]
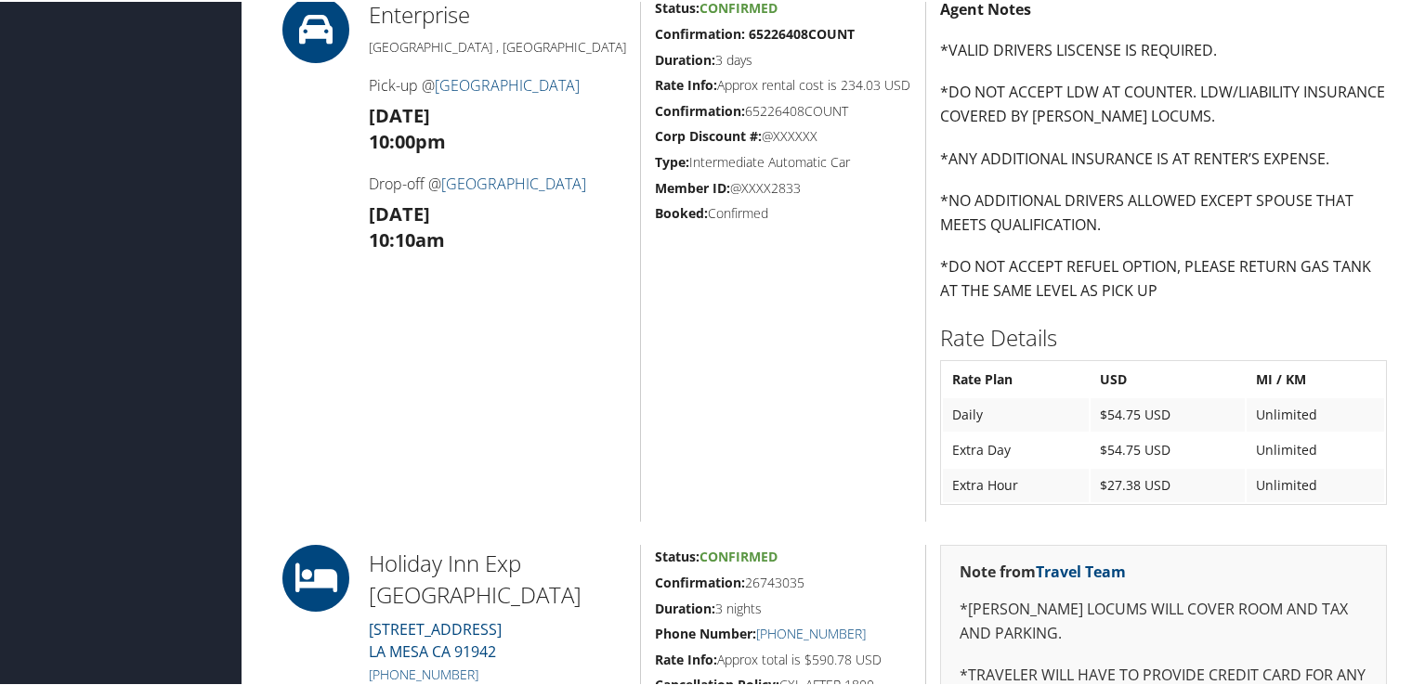
scroll to position [1022, 0]
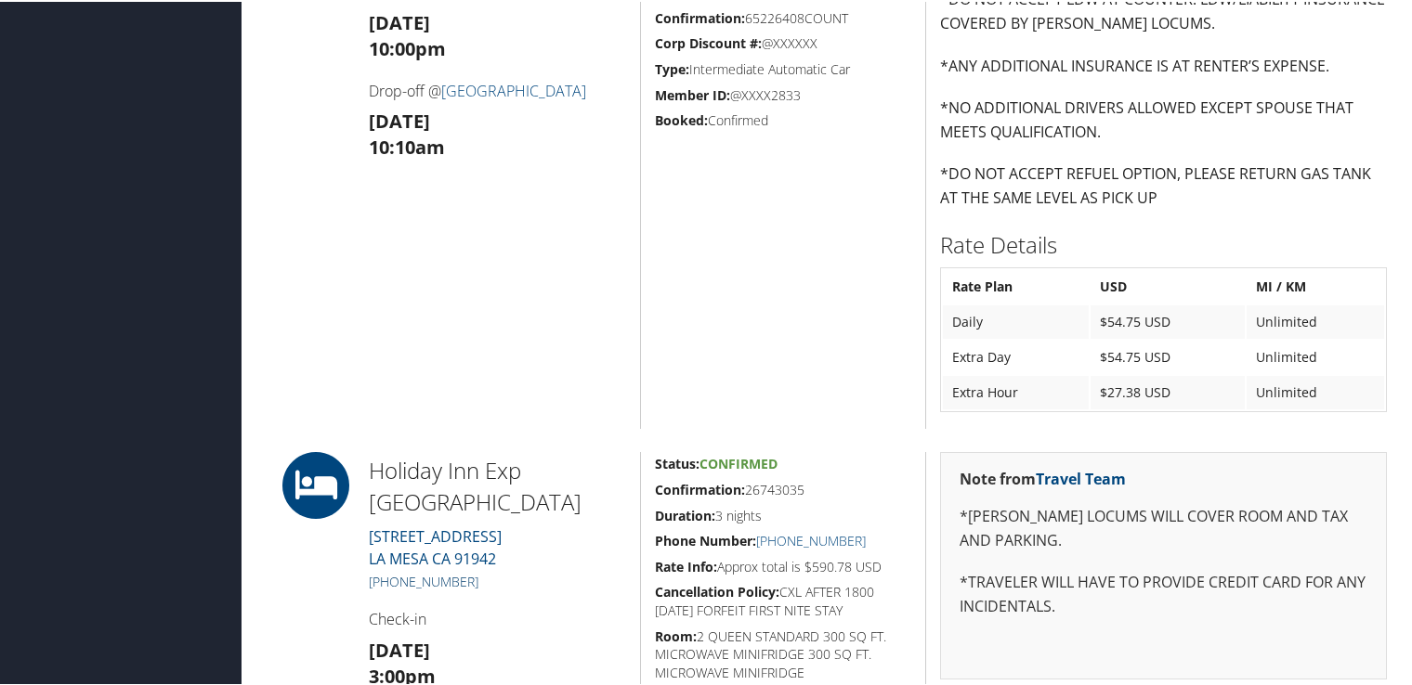
click at [450, 571] on link "[PHONE_NUMBER]" at bounding box center [424, 580] width 110 height 18
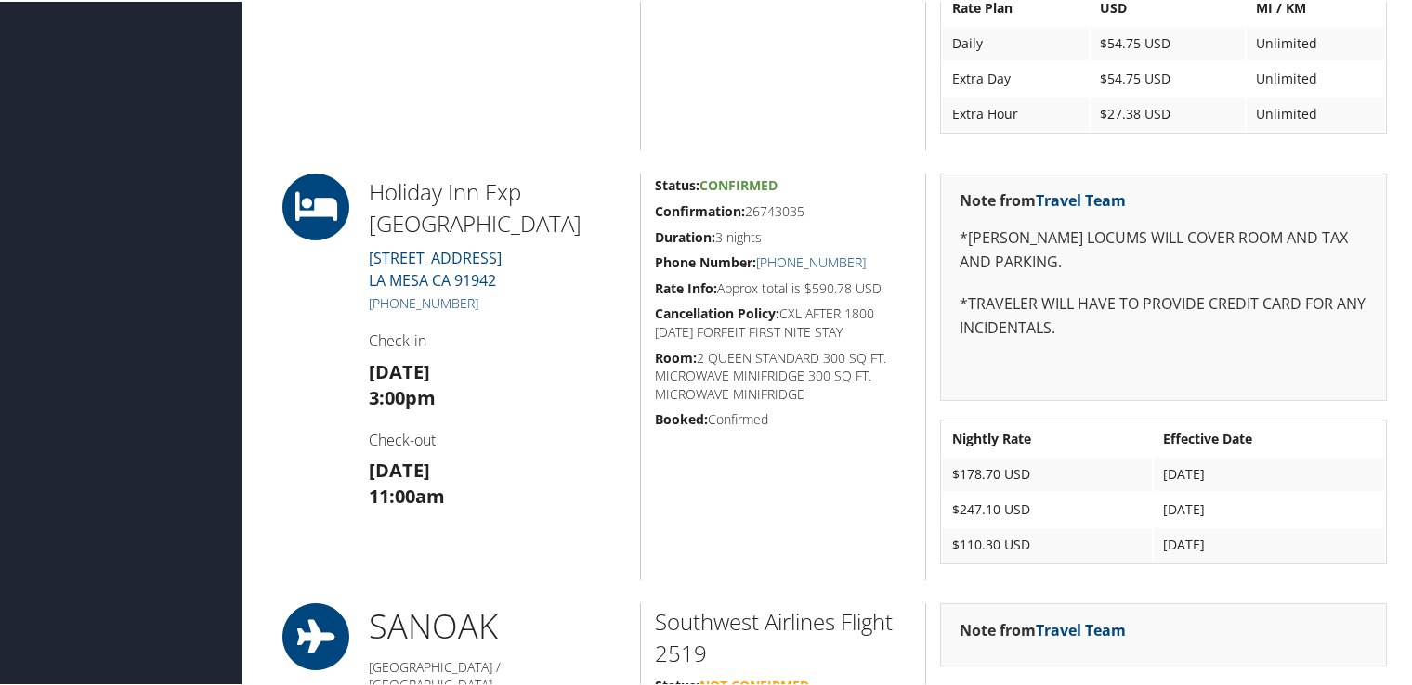
scroll to position [1207, 0]
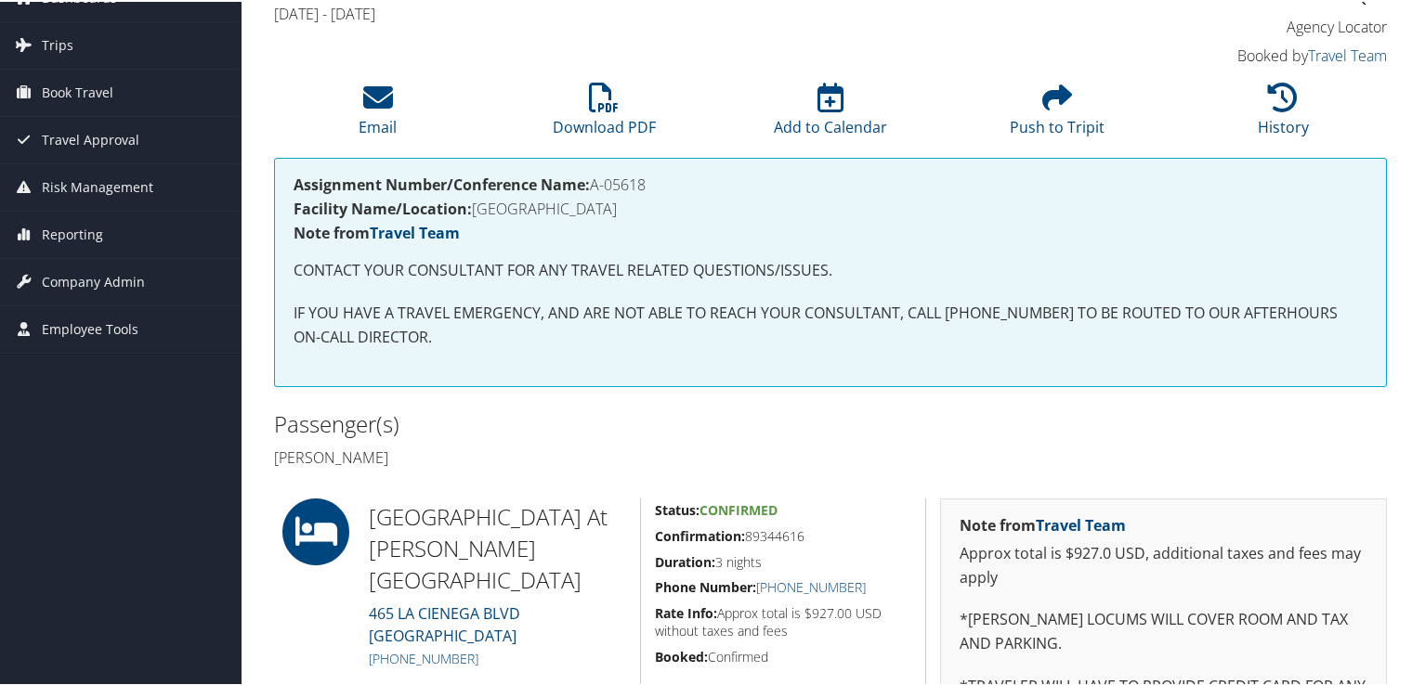
scroll to position [186, 0]
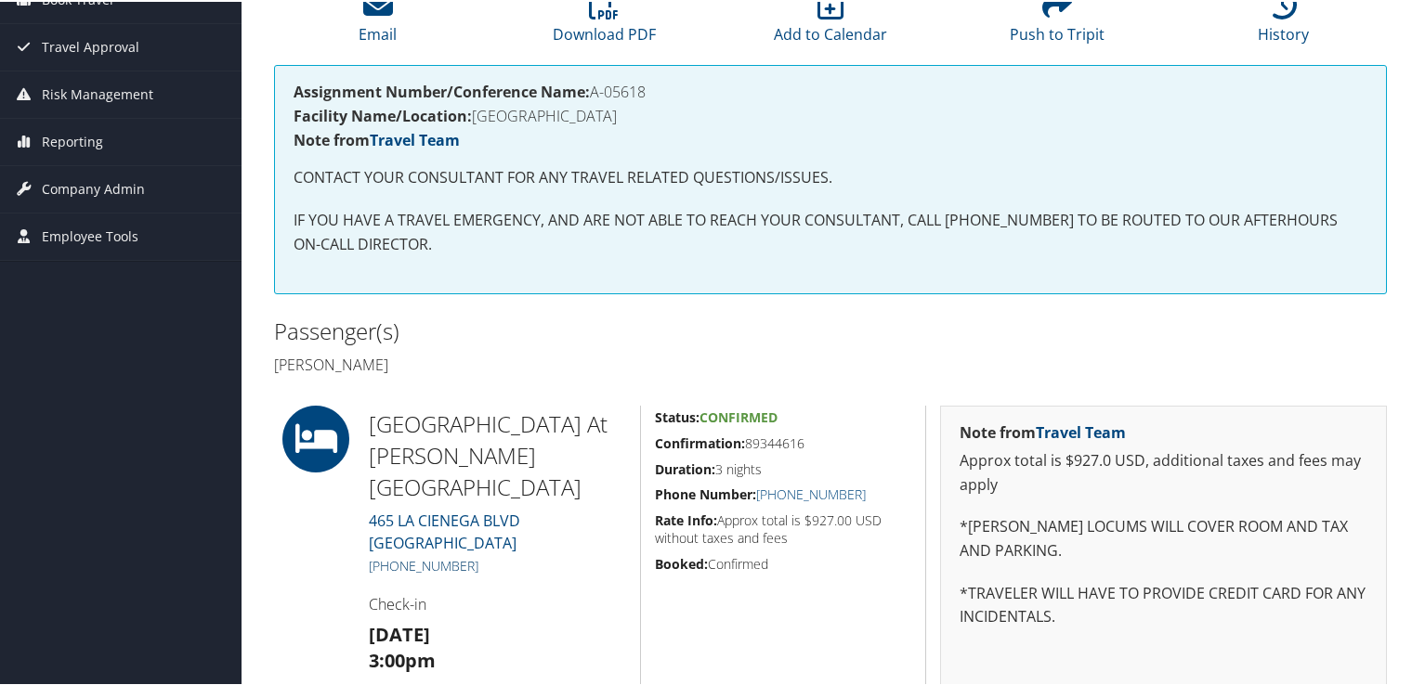
click at [428, 555] on link "[PHONE_NUMBER]" at bounding box center [424, 564] width 110 height 18
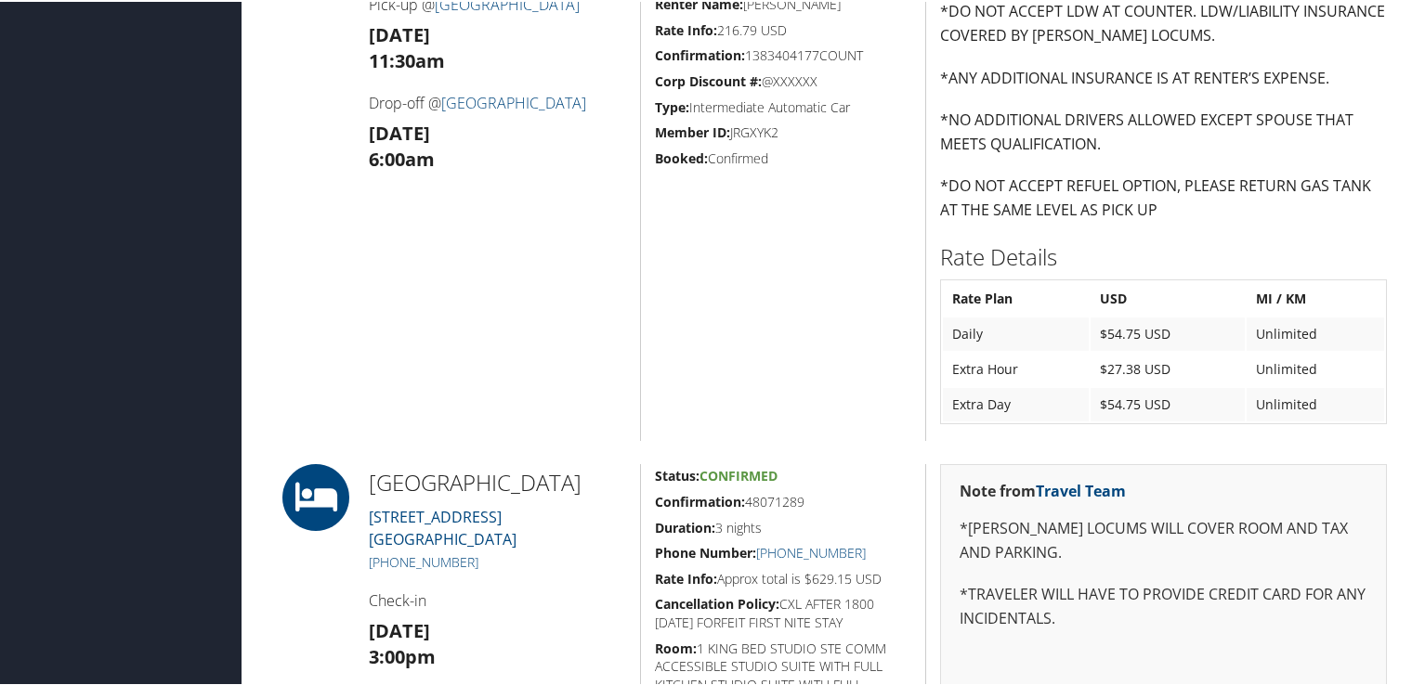
scroll to position [1393, 0]
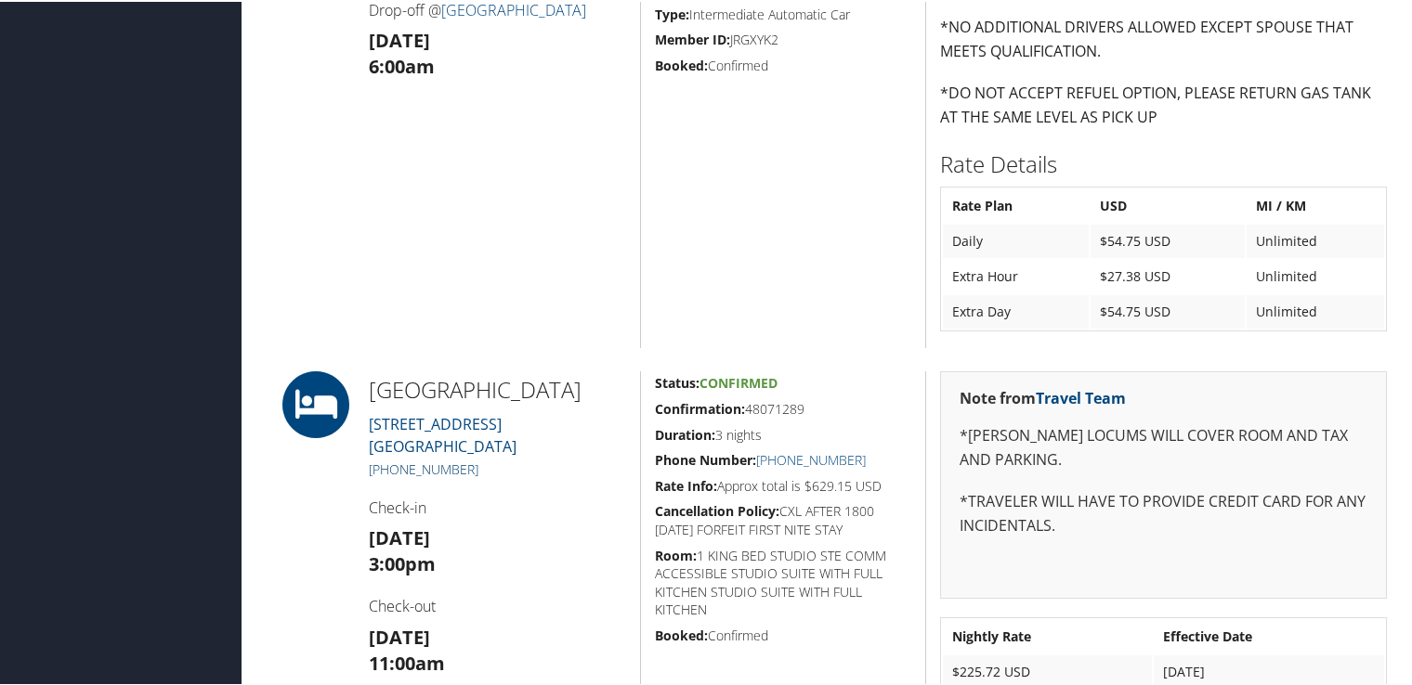
click at [424, 466] on link "[PHONE_NUMBER]" at bounding box center [424, 468] width 110 height 18
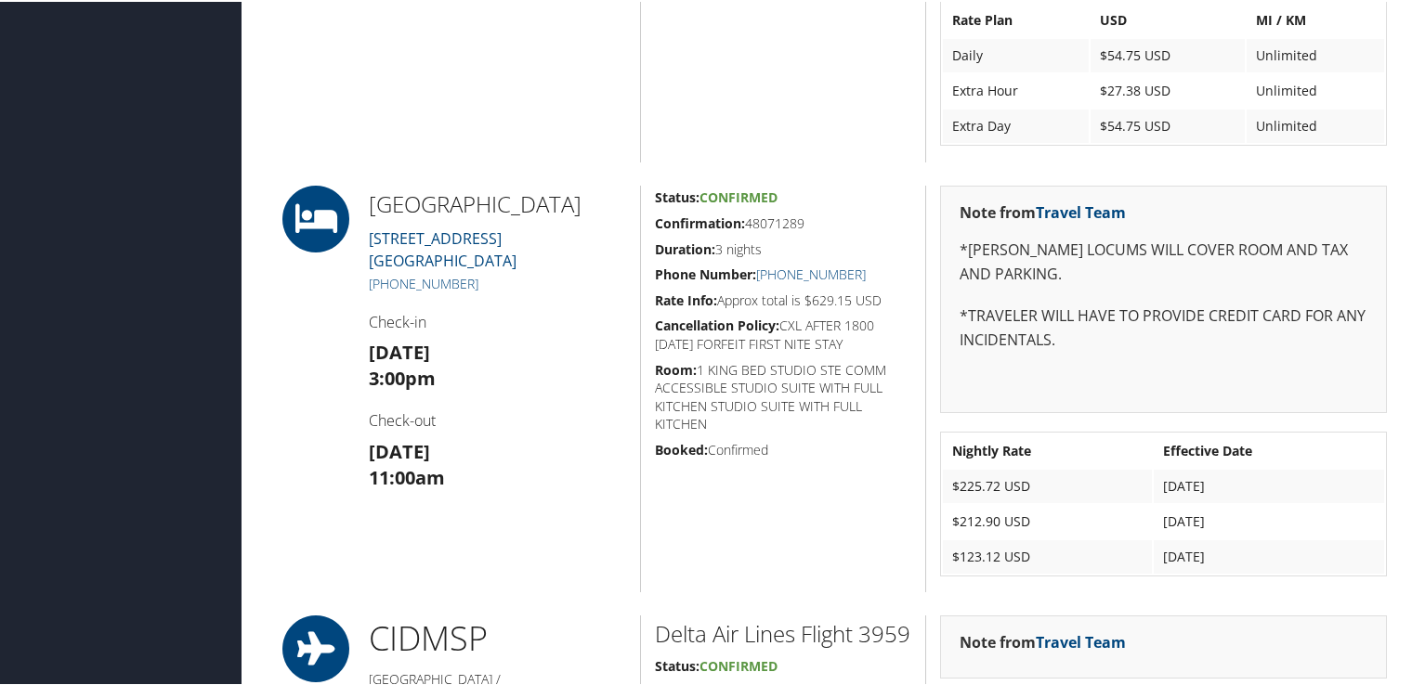
scroll to position [1486, 0]
